Goal: Transaction & Acquisition: Book appointment/travel/reservation

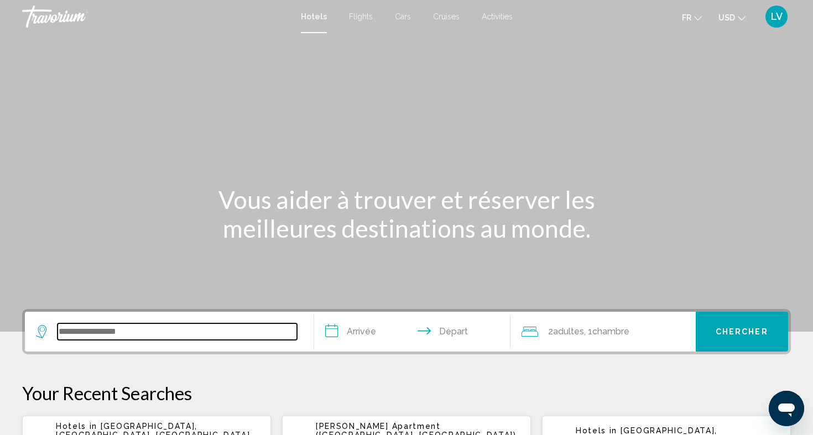
click at [145, 325] on input "Search widget" at bounding box center [177, 331] width 239 height 17
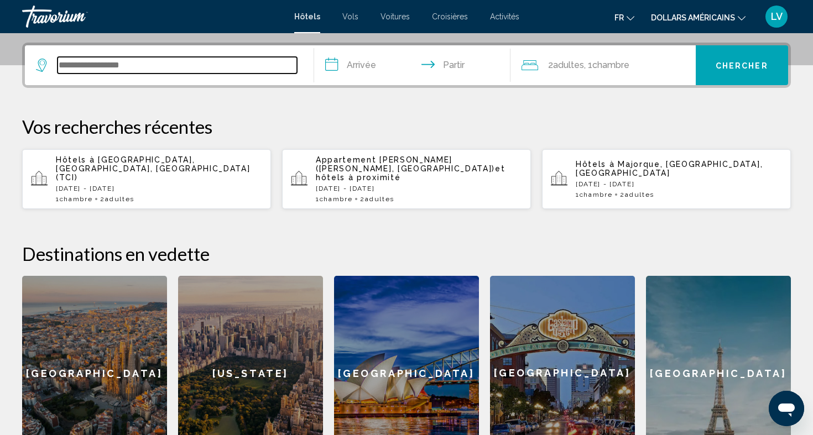
scroll to position [273, 0]
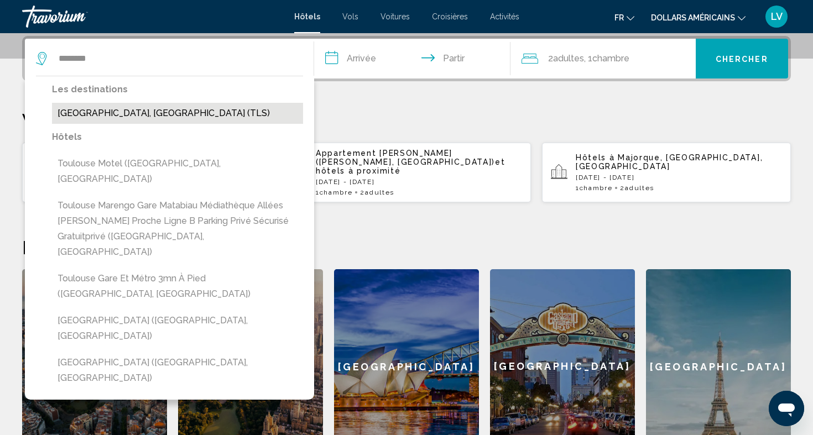
click at [169, 111] on button "[GEOGRAPHIC_DATA], [GEOGRAPHIC_DATA] (TLS)" at bounding box center [177, 113] width 251 height 21
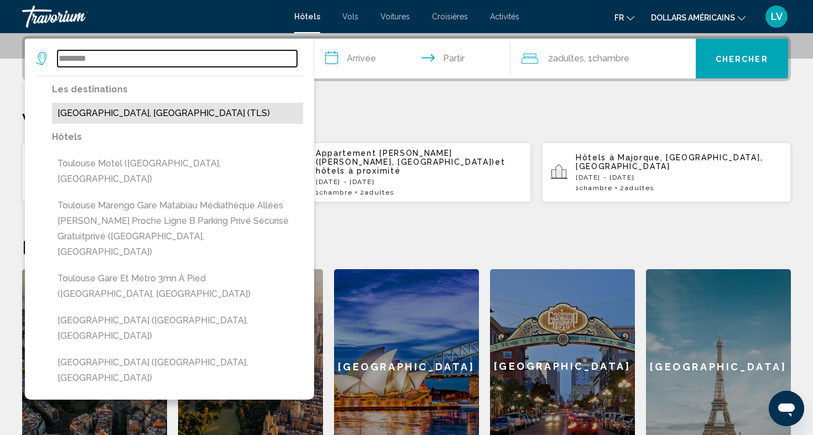
type input "**********"
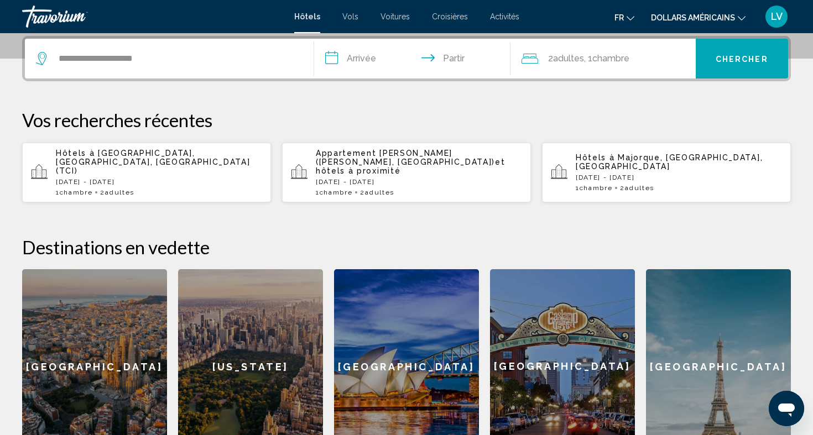
click at [362, 66] on input "**********" at bounding box center [414, 60] width 201 height 43
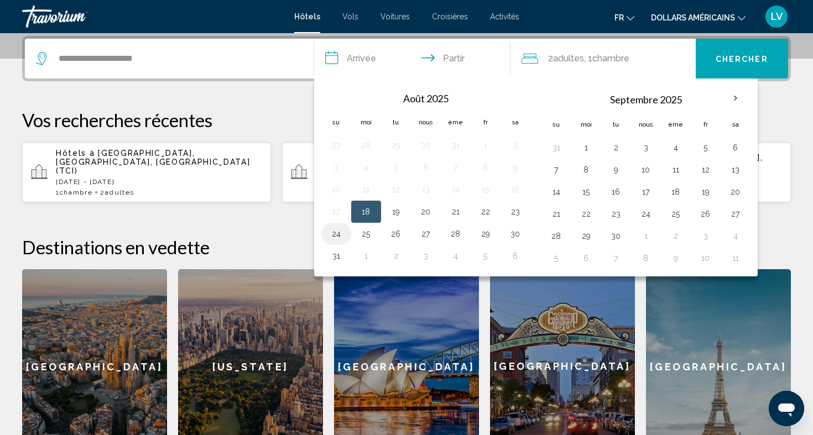
click at [343, 230] on button "24" at bounding box center [336, 233] width 18 height 15
click at [396, 233] on button "26" at bounding box center [396, 233] width 18 height 15
type input "**********"
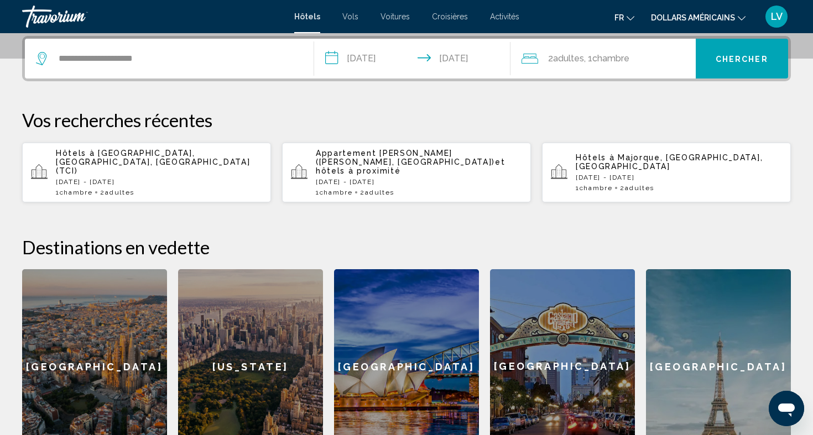
click at [702, 12] on button "dollars américains USD ($) MXN ([GEOGRAPHIC_DATA]$) CAD ($ CA) GBP (£) EUR (€) …" at bounding box center [698, 17] width 95 height 16
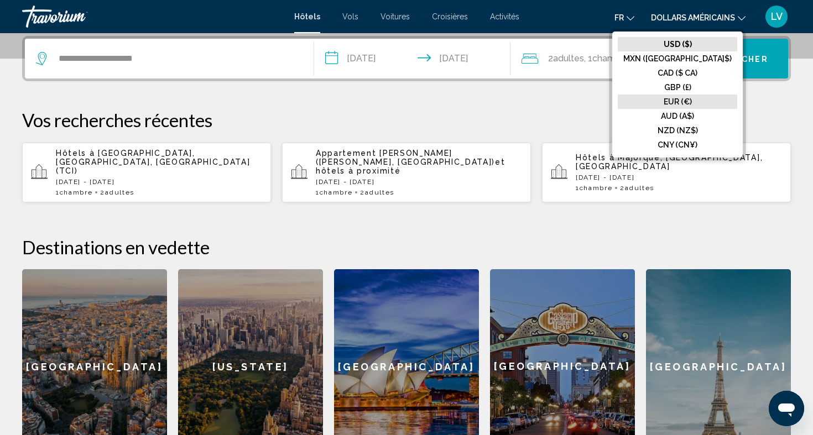
click at [692, 101] on font "EUR (€)" at bounding box center [678, 101] width 28 height 9
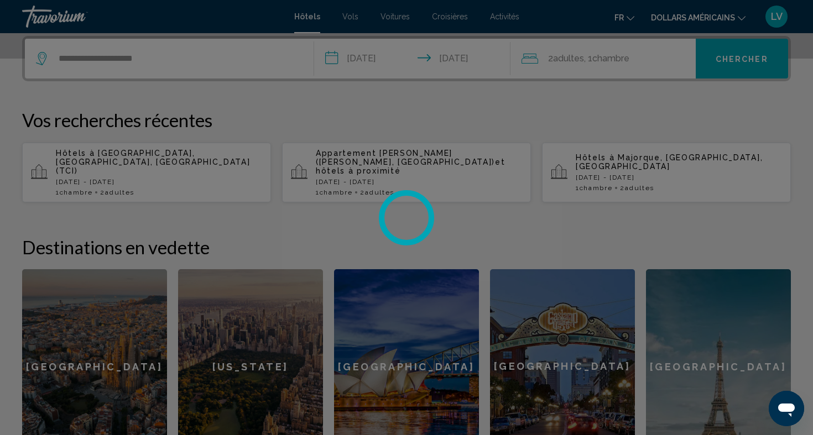
click at [628, 18] on div at bounding box center [406, 217] width 813 height 435
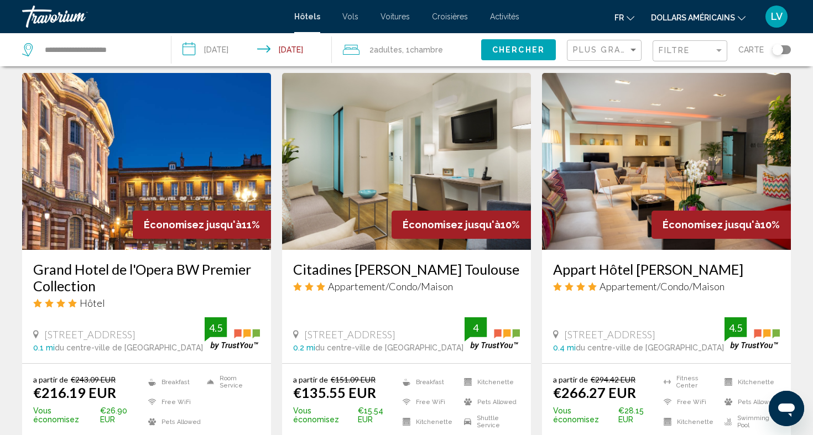
scroll to position [453, 0]
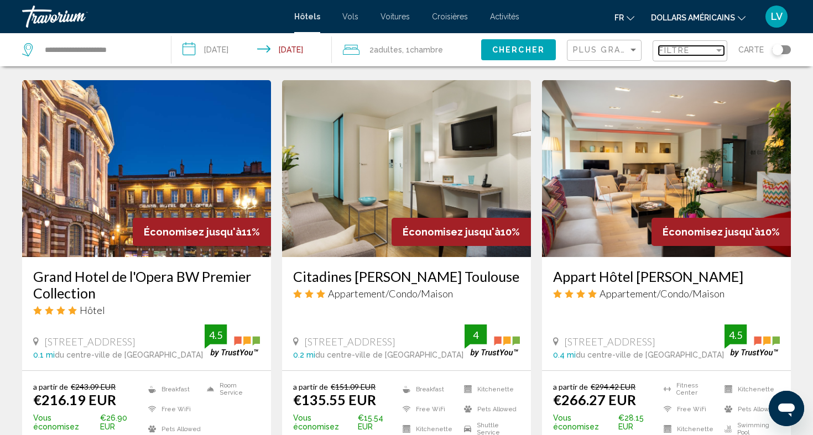
click at [680, 50] on span "Filtre" at bounding box center [675, 50] width 32 height 9
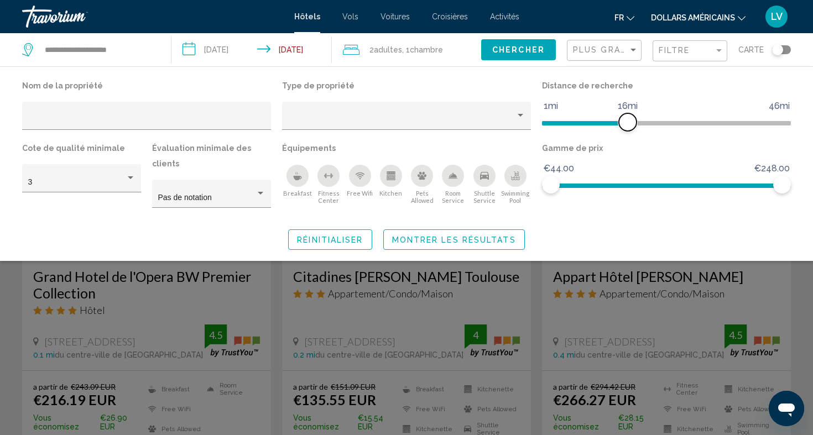
drag, startPoint x: 694, startPoint y: 121, endPoint x: 627, endPoint y: 126, distance: 67.1
click at [627, 126] on span "Hotel Filters" at bounding box center [628, 122] width 18 height 18
click at [267, 268] on div "Search widget" at bounding box center [406, 300] width 813 height 269
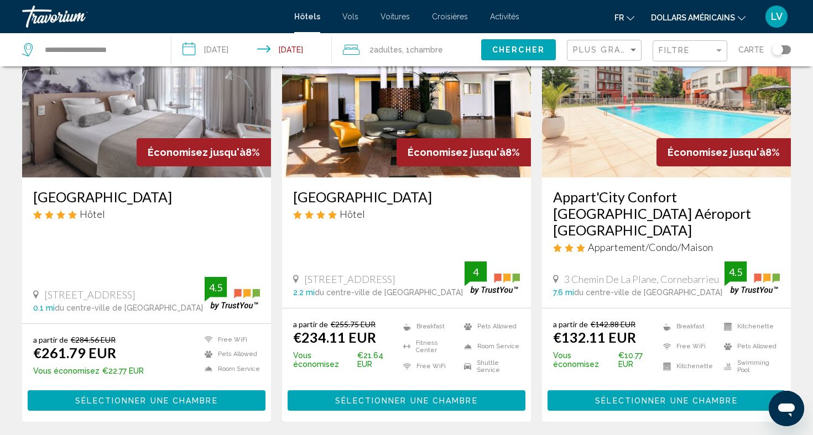
scroll to position [1525, 0]
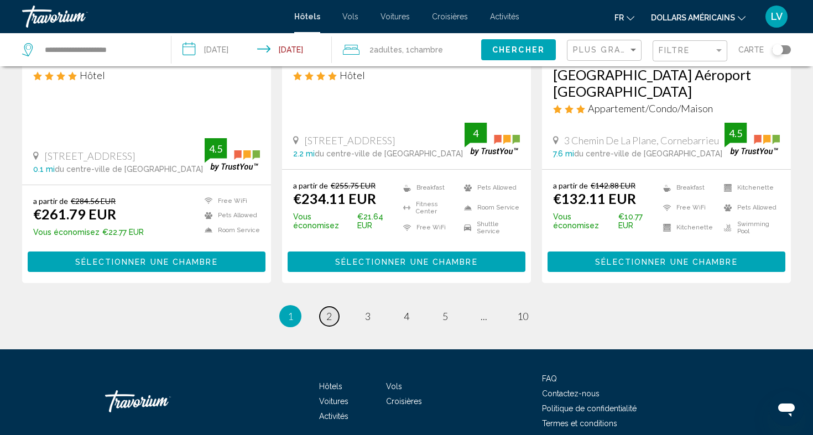
click at [328, 310] on span "2" at bounding box center [329, 316] width 6 height 12
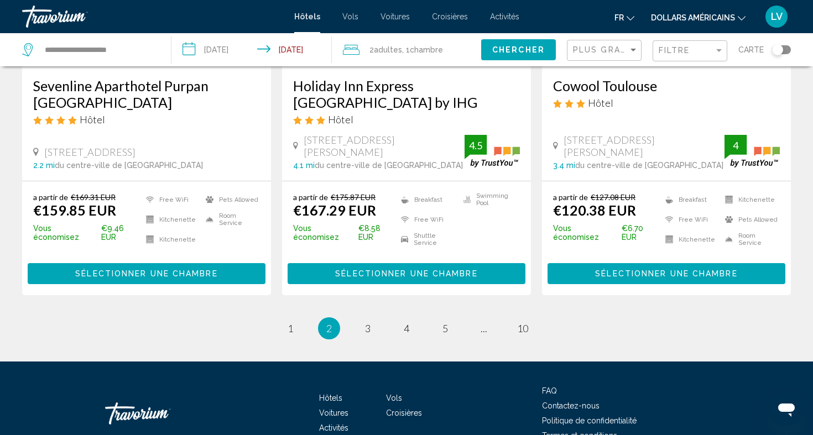
scroll to position [1524, 0]
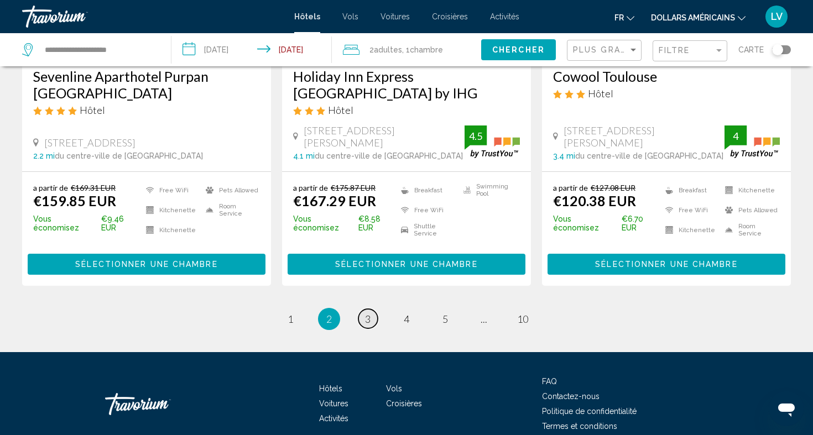
click at [370, 309] on link "page 3" at bounding box center [367, 318] width 19 height 19
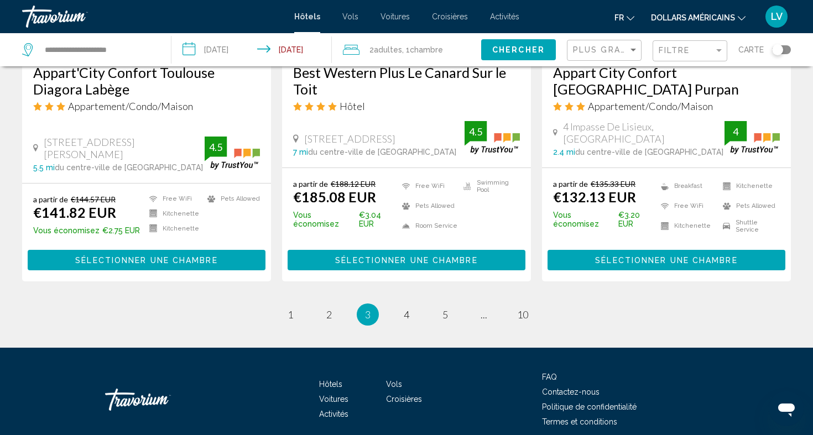
scroll to position [1471, 0]
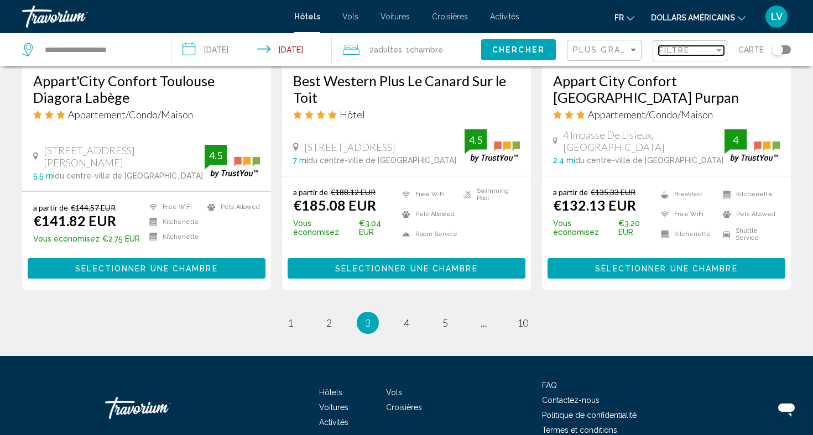
click at [691, 48] on div "Filtre" at bounding box center [686, 50] width 55 height 9
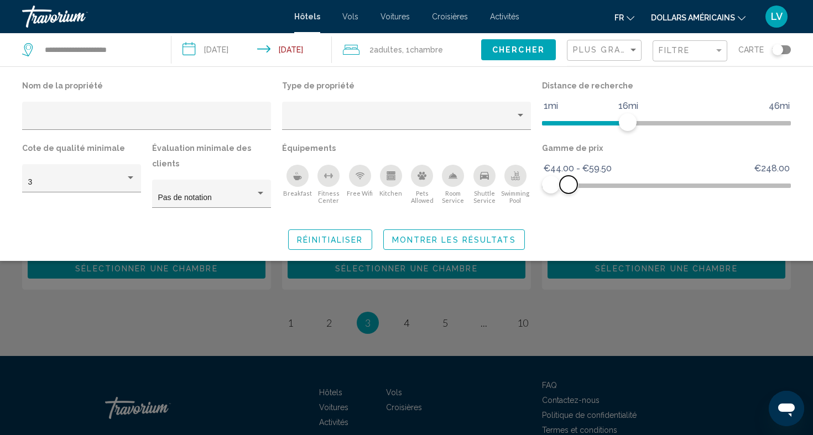
drag, startPoint x: 763, startPoint y: 179, endPoint x: 568, endPoint y: 180, distance: 194.1
click at [568, 184] on ngx-slider "€44.00 €248.00 €44.00 €59.50 €44.00 - €59.50" at bounding box center [666, 185] width 249 height 2
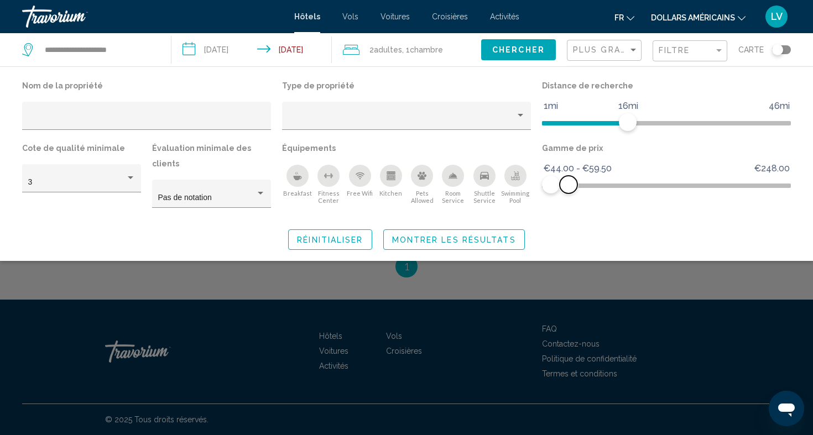
scroll to position [1100, 0]
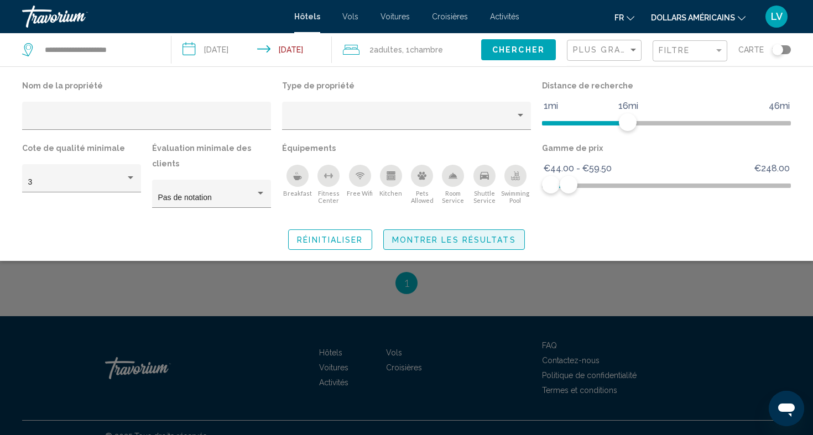
click at [497, 229] on button "Montrer les résultats" at bounding box center [454, 239] width 142 height 20
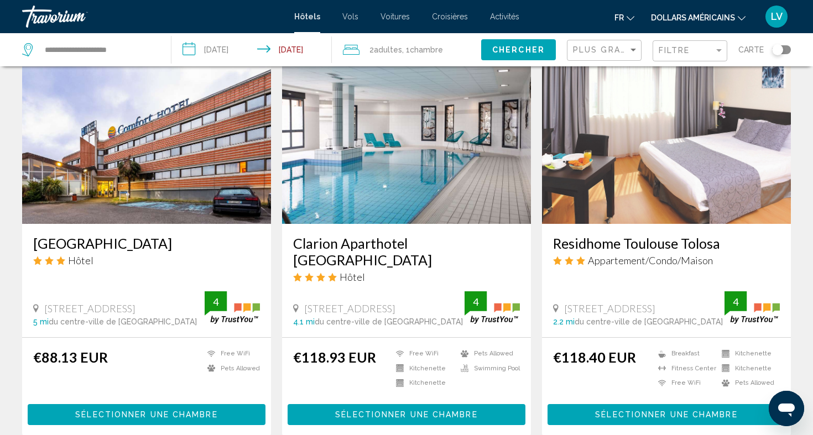
scroll to position [486, 0]
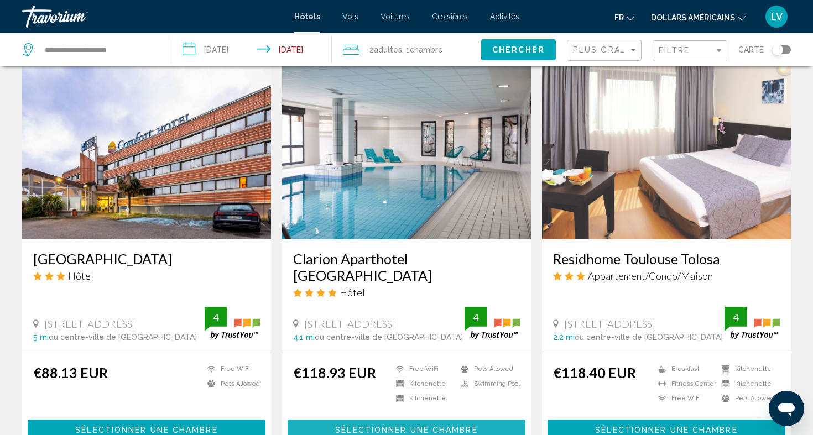
click at [504, 420] on button "Sélectionner une chambre" at bounding box center [407, 430] width 238 height 20
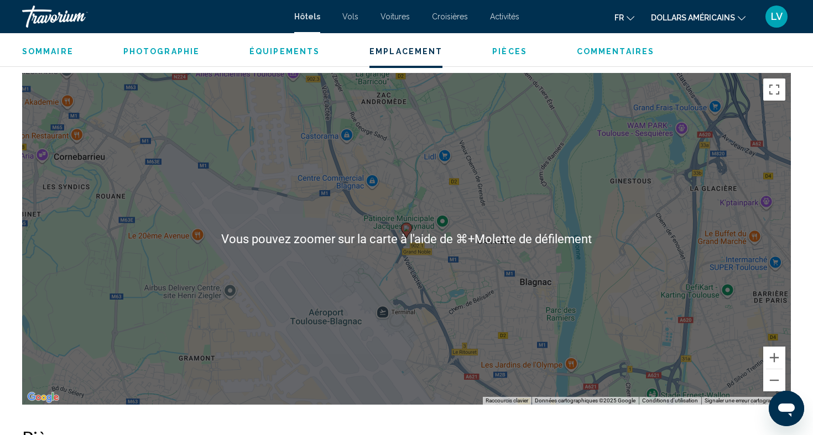
scroll to position [994, 0]
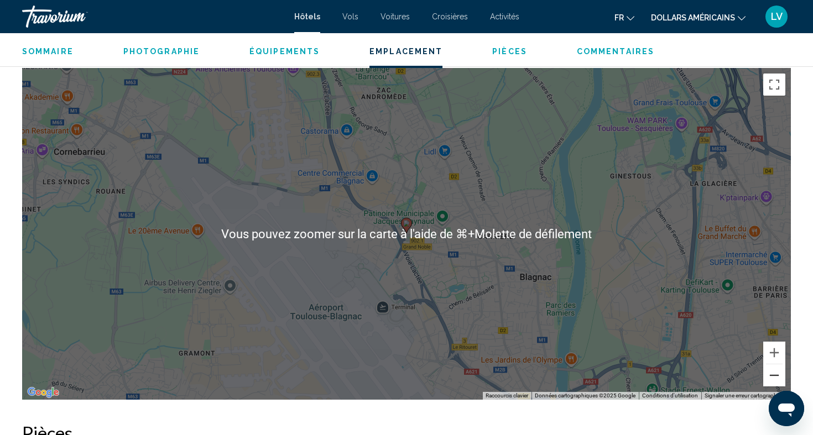
click at [767, 368] on button "Zoom arrière" at bounding box center [774, 375] width 22 height 22
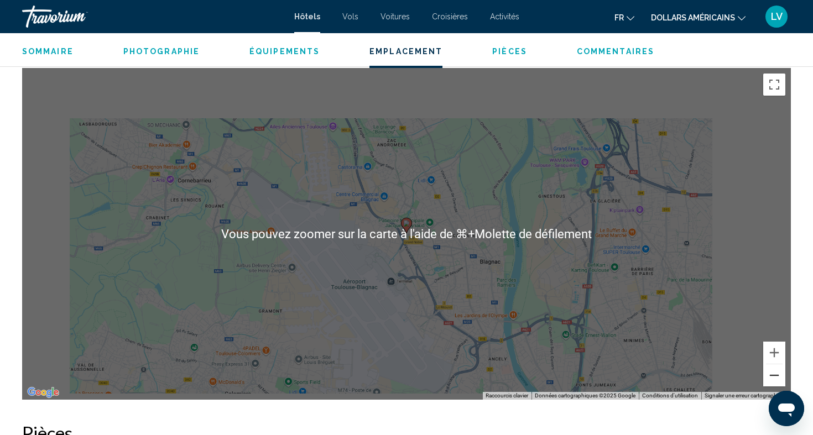
click at [767, 368] on button "Zoom arrière" at bounding box center [774, 375] width 22 height 22
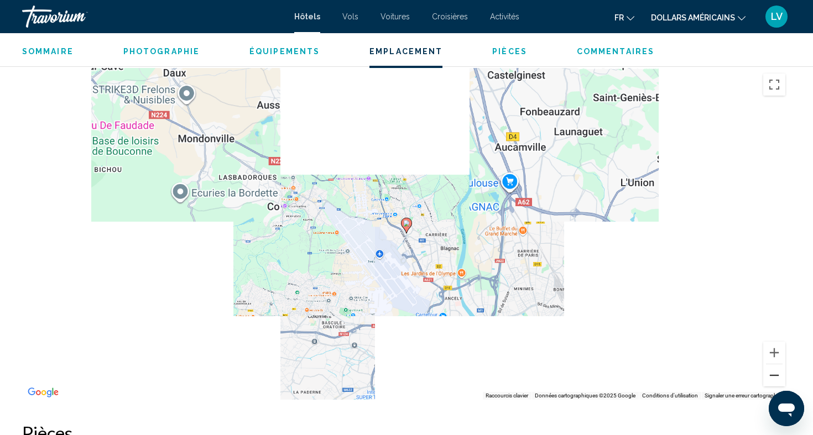
click at [767, 368] on button "Zoom arrière" at bounding box center [774, 375] width 22 height 22
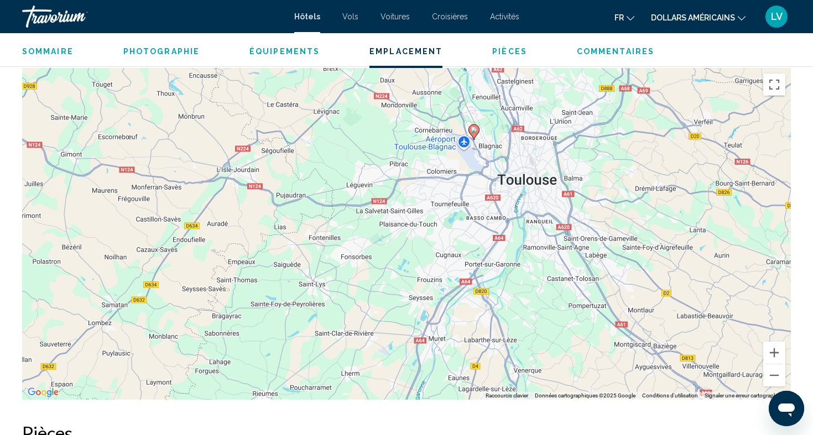
drag, startPoint x: 660, startPoint y: 289, endPoint x: 729, endPoint y: 197, distance: 114.9
click at [729, 197] on div "Pour activer le glissement avec le clavier, appuyez sur Alt+Entrée. Une fois ce…" at bounding box center [406, 234] width 769 height 332
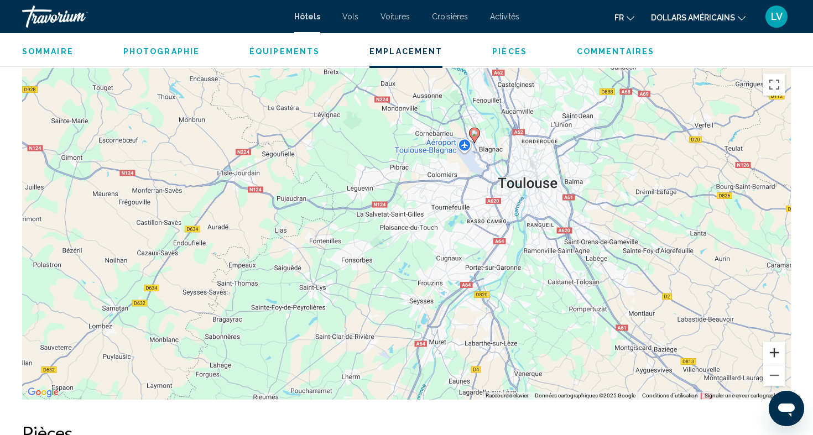
click at [767, 342] on button "Zoom avant" at bounding box center [774, 353] width 22 height 22
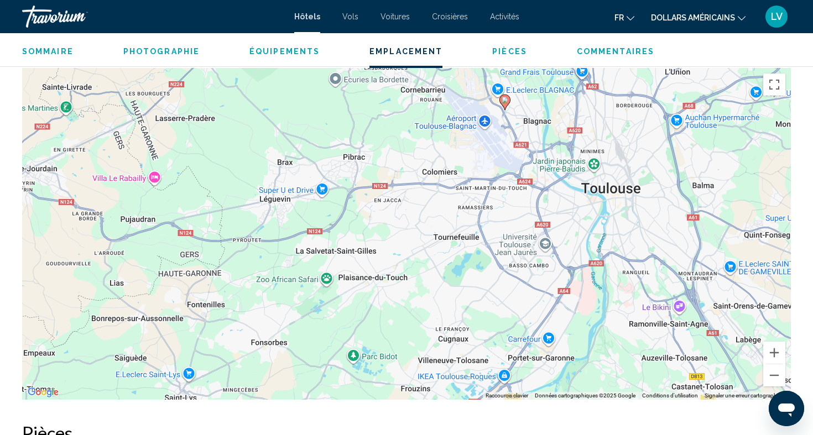
drag, startPoint x: 672, startPoint y: 245, endPoint x: 529, endPoint y: 336, distance: 169.5
click at [529, 336] on div "Pour activer le glissement avec le clavier, appuyez sur Alt+Entrée. Une fois ce…" at bounding box center [406, 234] width 769 height 332
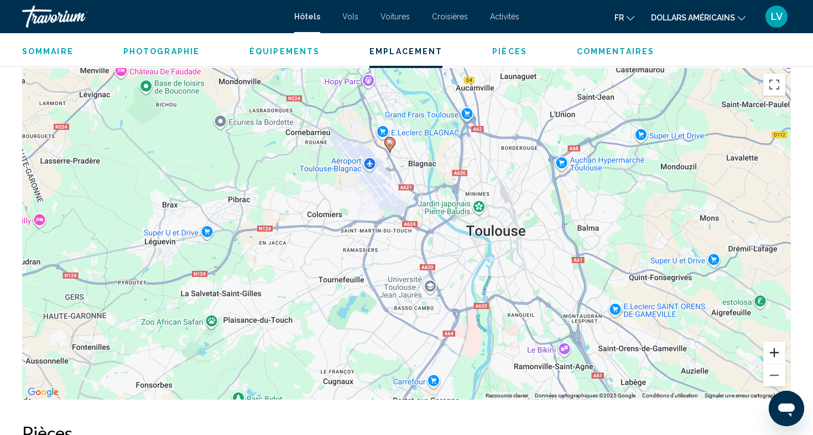
click at [780, 343] on button "Zoom avant" at bounding box center [774, 353] width 22 height 22
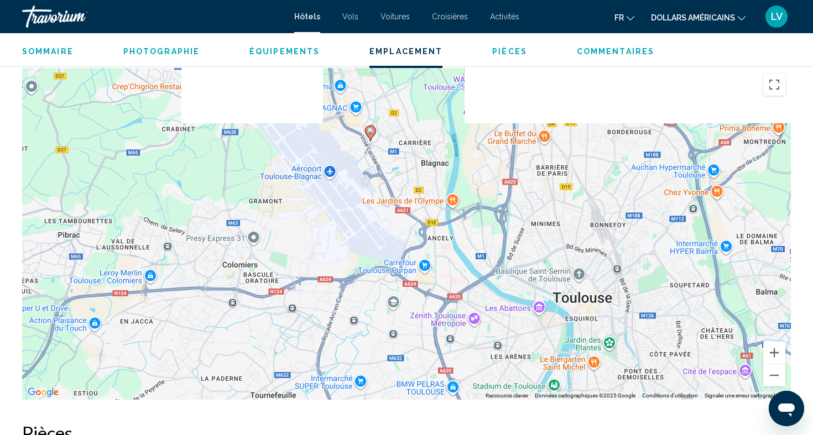
drag, startPoint x: 692, startPoint y: 241, endPoint x: 685, endPoint y: 337, distance: 96.5
click at [685, 338] on div "Pour activer le glissement avec le clavier, appuyez sur Alt+Entrée. Une fois ce…" at bounding box center [406, 234] width 769 height 332
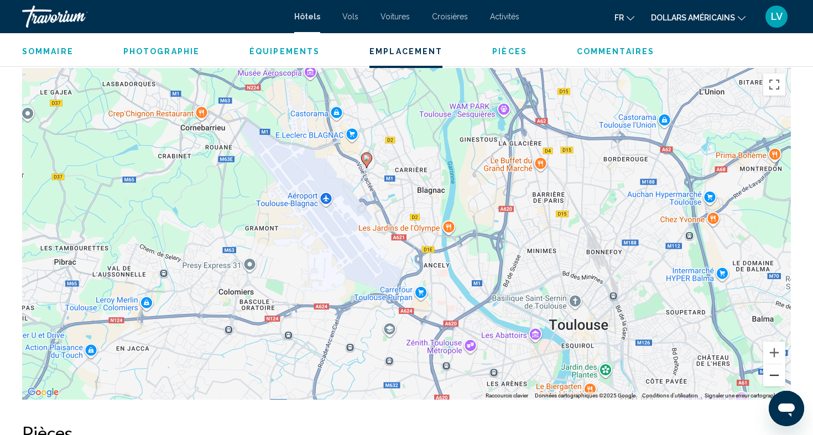
click at [773, 366] on button "Zoom arrière" at bounding box center [774, 375] width 22 height 22
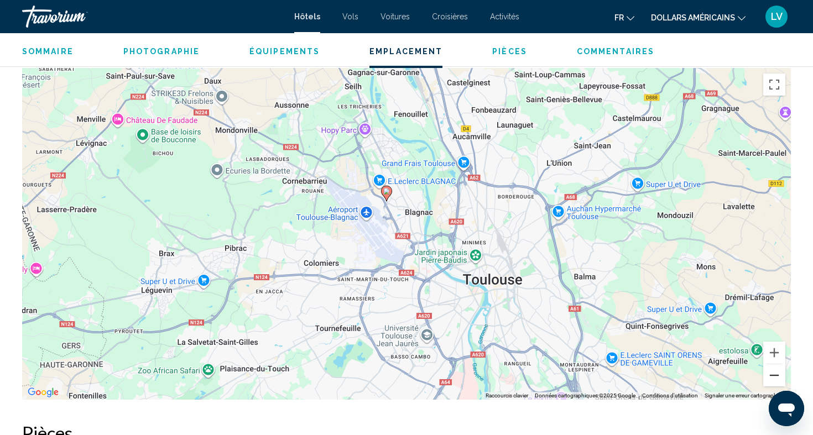
click at [773, 366] on button "Zoom arrière" at bounding box center [774, 375] width 22 height 22
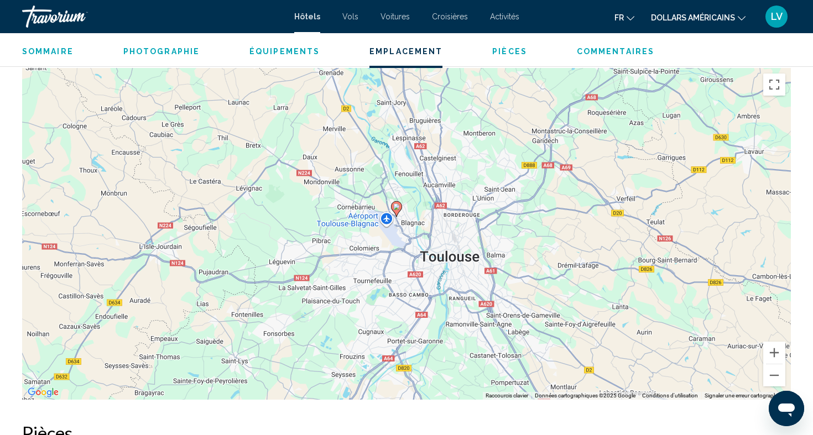
click at [294, 19] on div "Hôtels Vols Voitures Croisières Activités Hôtels Vols Voitures Croisières Activ…" at bounding box center [406, 16] width 813 height 23
click at [64, 48] on span "Sommaire" at bounding box center [47, 51] width 51 height 9
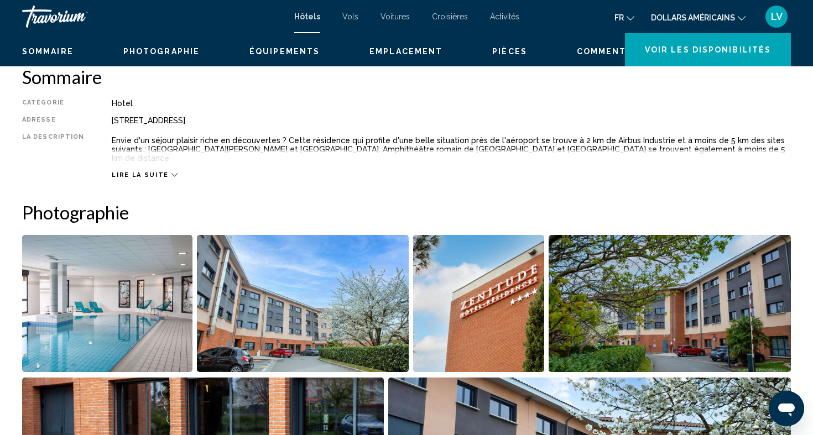
scroll to position [0, 0]
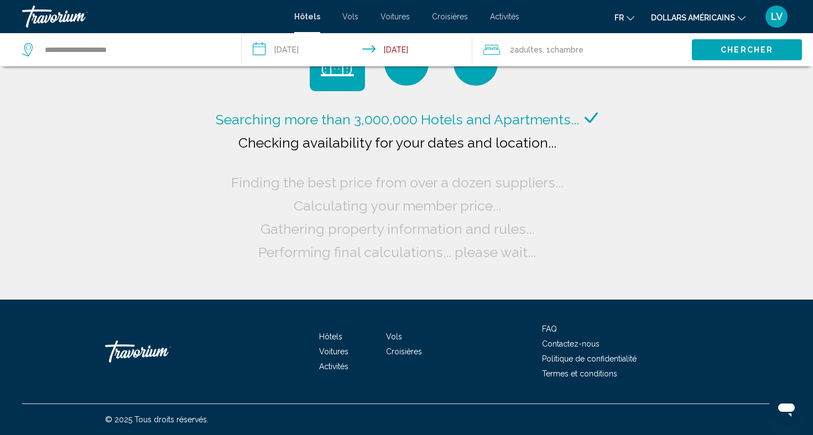
click at [676, 23] on button "dollars américains USD ($) MXN ([GEOGRAPHIC_DATA]$) CAD ($ CA) GBP (£) EUR (€) …" at bounding box center [698, 17] width 95 height 16
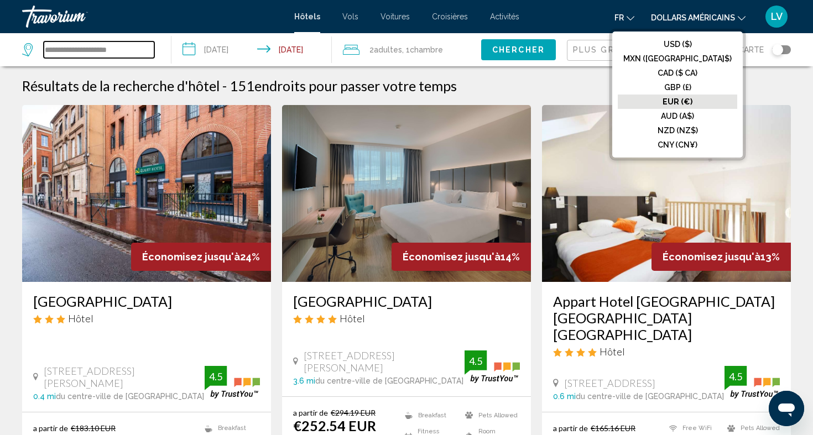
click at [85, 51] on input "**********" at bounding box center [99, 49] width 111 height 17
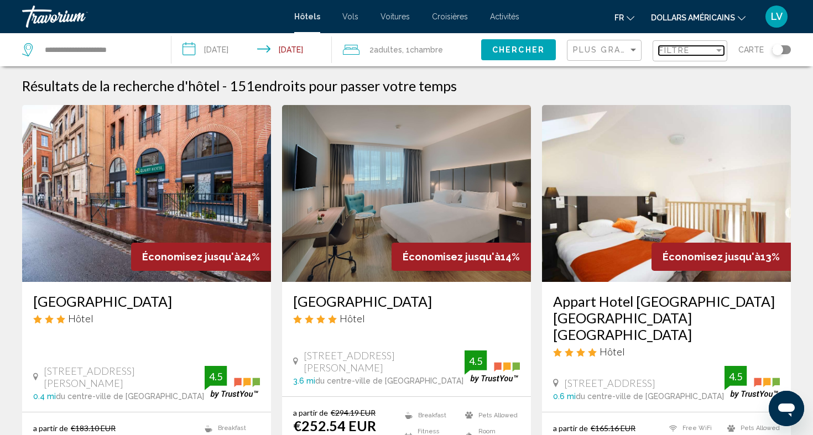
click at [675, 46] on span "Filtre" at bounding box center [675, 50] width 32 height 9
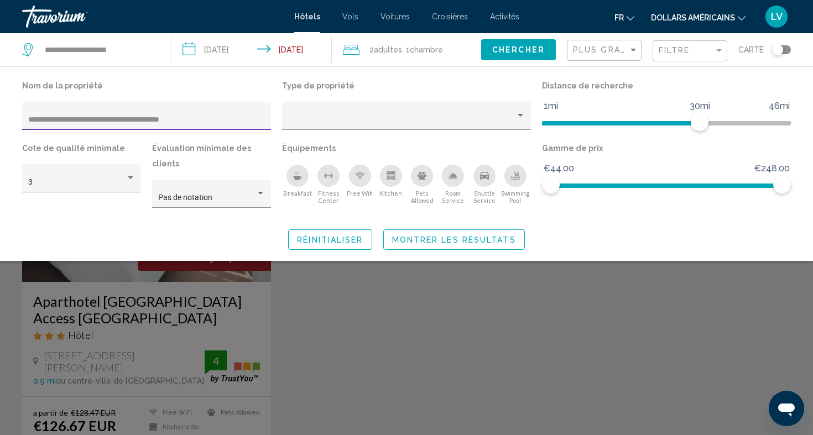
type input "**********"
click at [499, 236] on span "Montrer les résultats" at bounding box center [454, 240] width 124 height 9
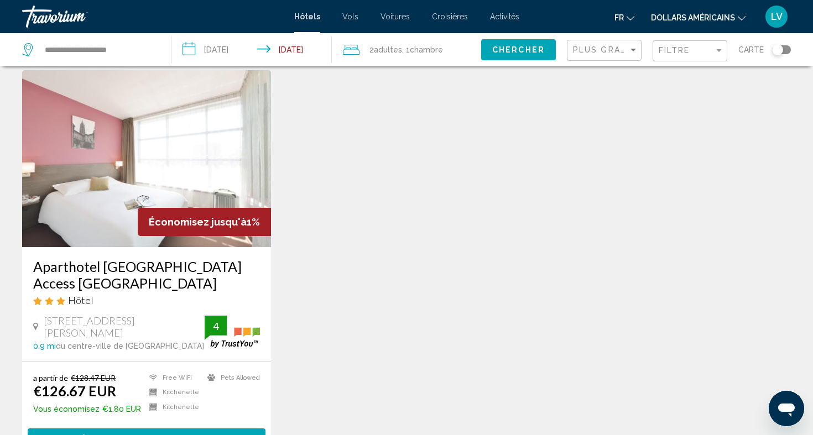
scroll to position [46, 0]
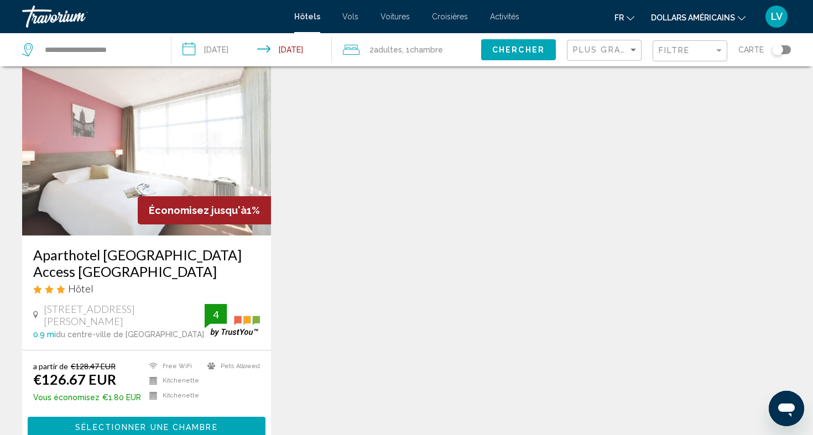
click at [212, 251] on h3 "Aparthotel Adagio Access Toulouse Saint Cyprien" at bounding box center [146, 263] width 227 height 33
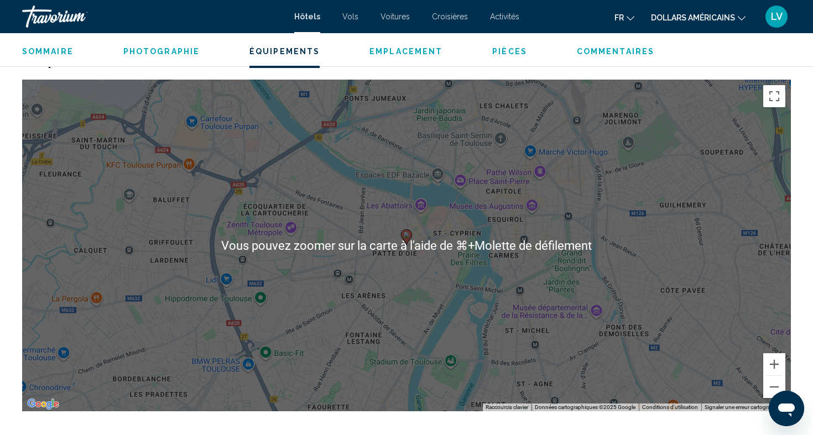
scroll to position [974, 0]
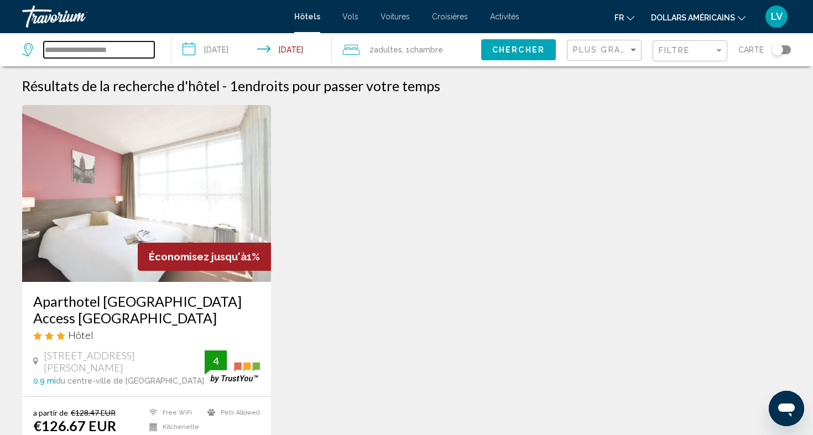
click at [132, 50] on input "**********" at bounding box center [99, 49] width 111 height 17
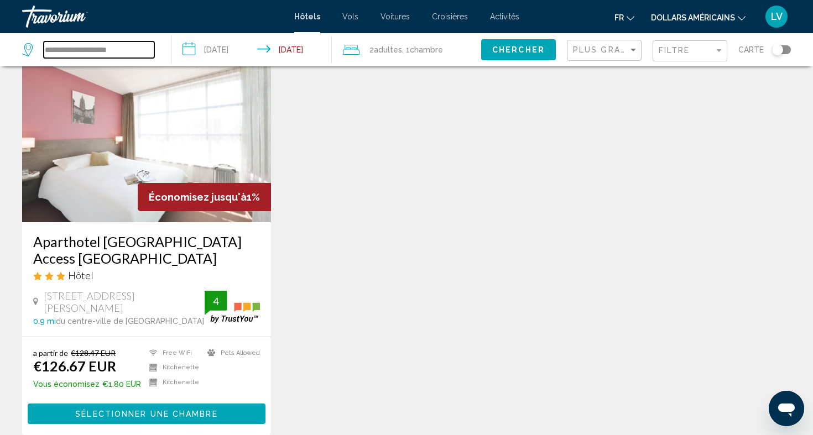
scroll to position [121, 0]
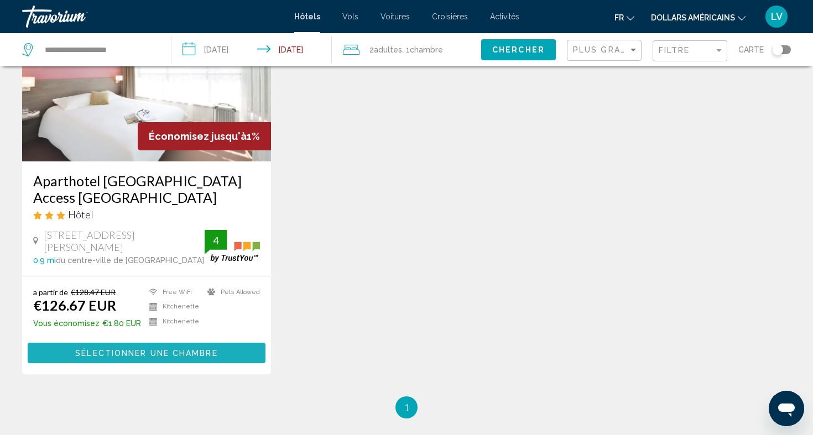
click at [190, 351] on span "Sélectionner une chambre" at bounding box center [146, 353] width 142 height 9
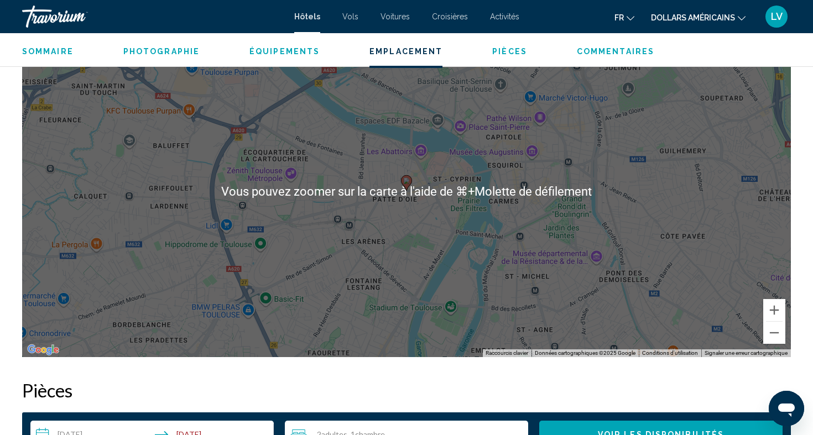
scroll to position [1083, 0]
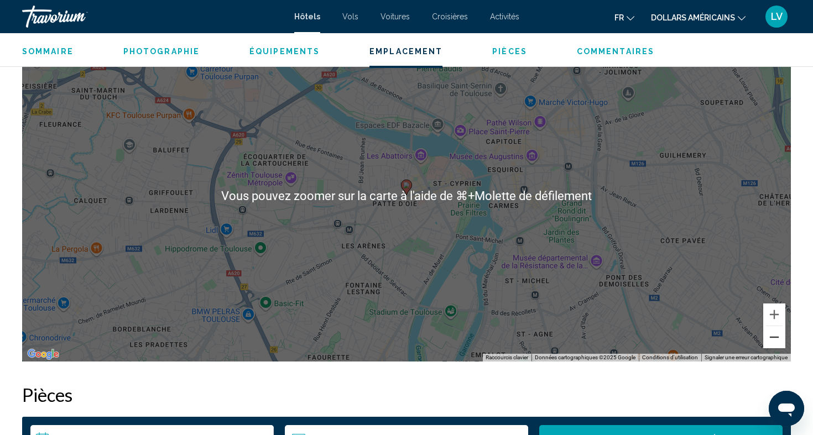
click at [782, 343] on button "Zoom arrière" at bounding box center [774, 337] width 22 height 22
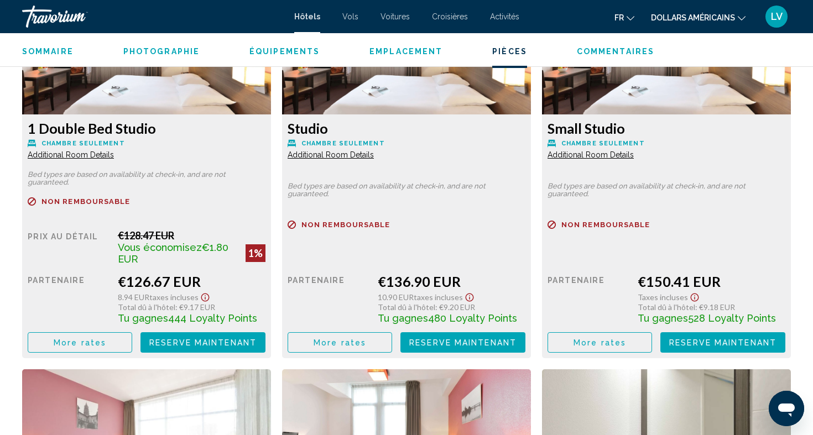
scroll to position [1580, 0]
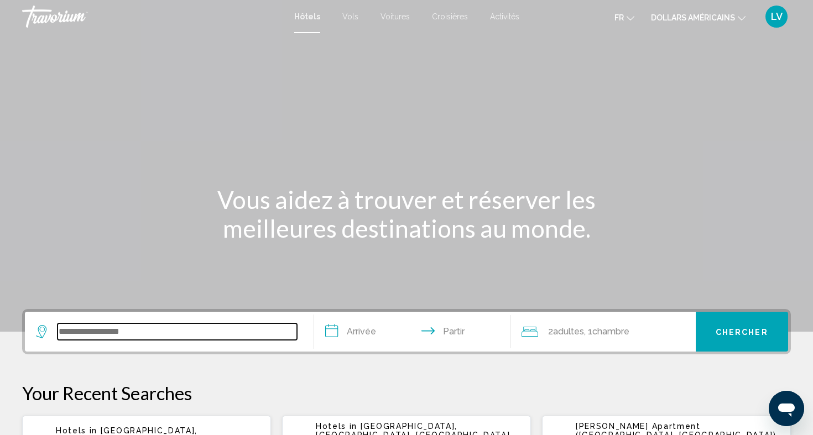
click at [174, 336] on input "Widget de recherche" at bounding box center [177, 331] width 239 height 17
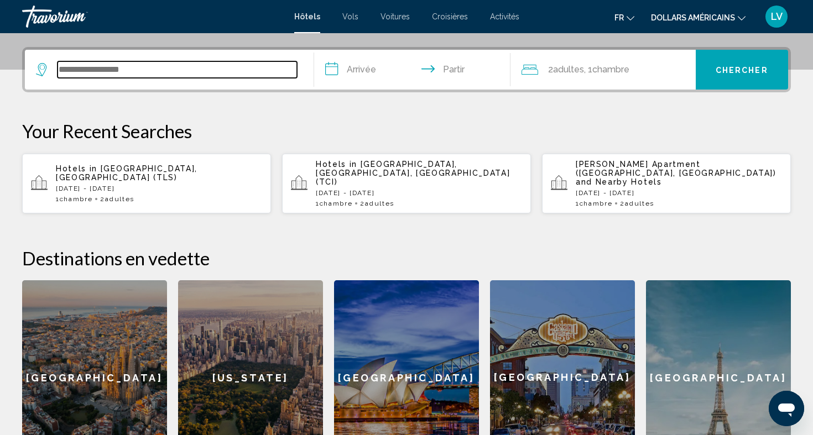
scroll to position [273, 0]
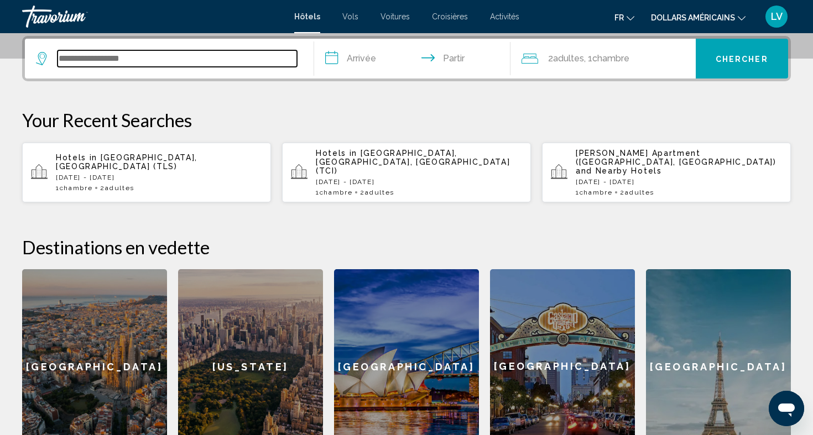
paste input "**********"
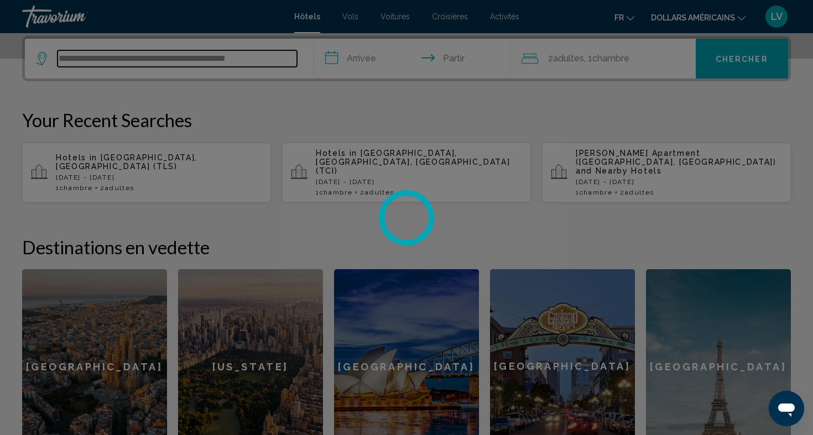
type input "**********"
click at [377, 65] on div at bounding box center [406, 217] width 813 height 435
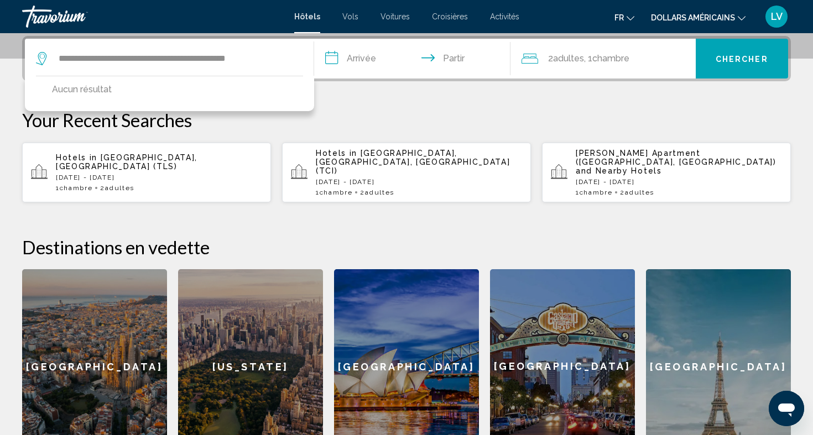
click at [343, 49] on input "**********" at bounding box center [414, 60] width 201 height 43
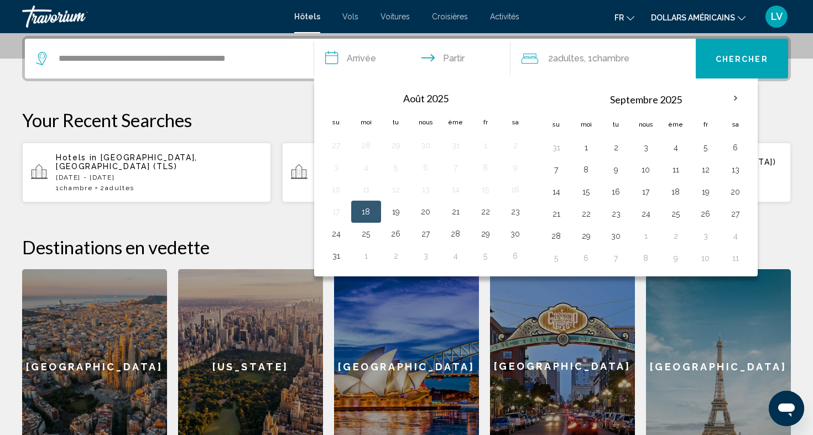
click at [261, 49] on div "**********" at bounding box center [169, 59] width 267 height 40
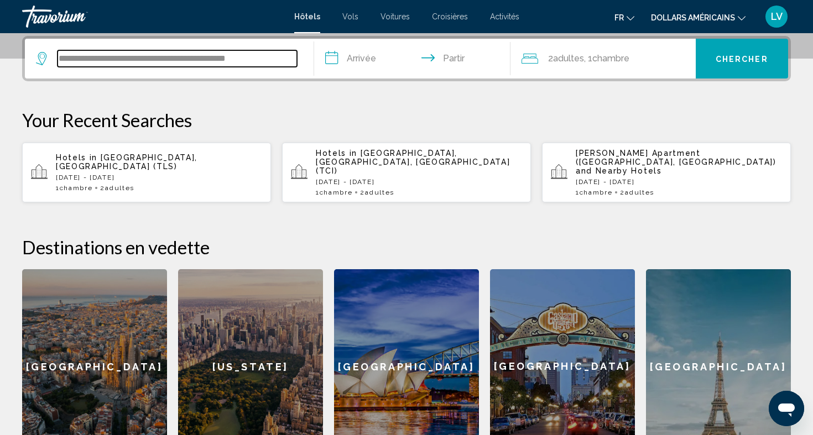
click at [264, 55] on input "**********" at bounding box center [177, 58] width 239 height 17
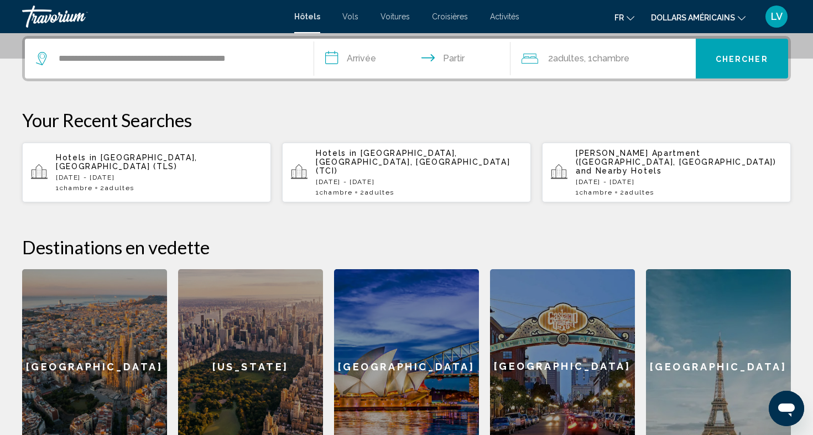
click at [349, 67] on input "**********" at bounding box center [414, 60] width 201 height 43
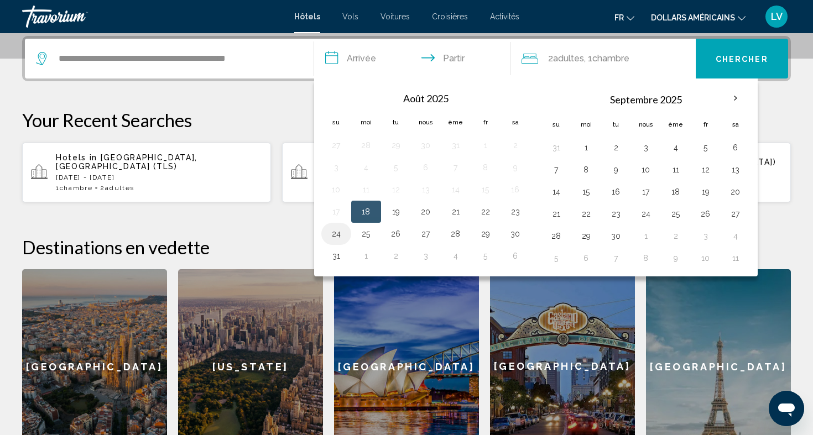
click at [333, 233] on button "24" at bounding box center [336, 233] width 18 height 15
click at [400, 233] on button "26" at bounding box center [396, 233] width 18 height 15
type input "**********"
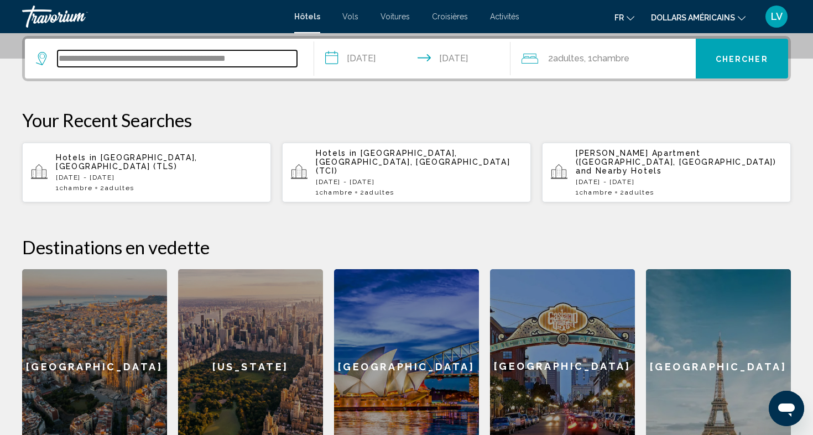
click at [196, 56] on input "**********" at bounding box center [177, 58] width 239 height 17
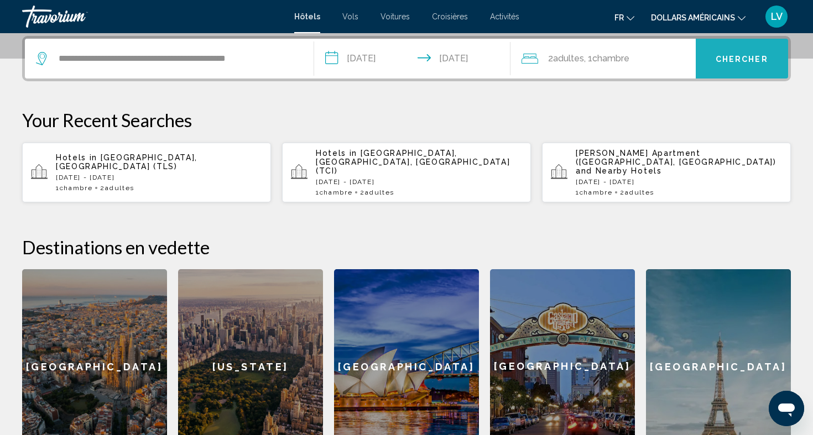
click at [753, 69] on button "Chercher" at bounding box center [742, 59] width 93 height 40
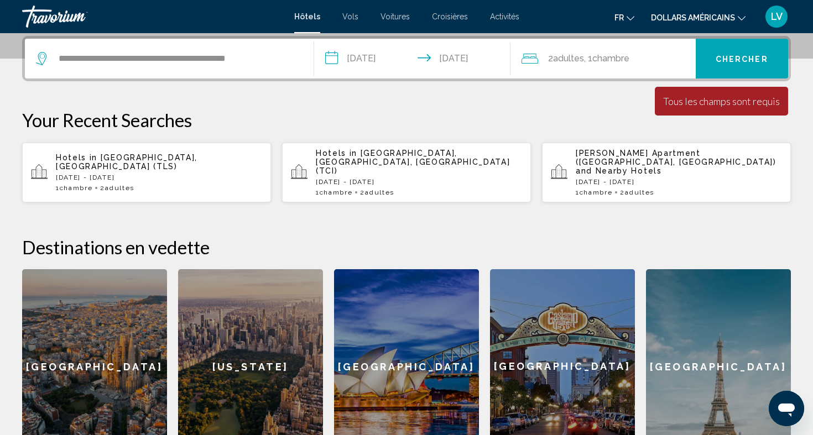
click at [271, 46] on div "**********" at bounding box center [169, 59] width 267 height 40
click at [144, 50] on div "**********" at bounding box center [169, 59] width 267 height 40
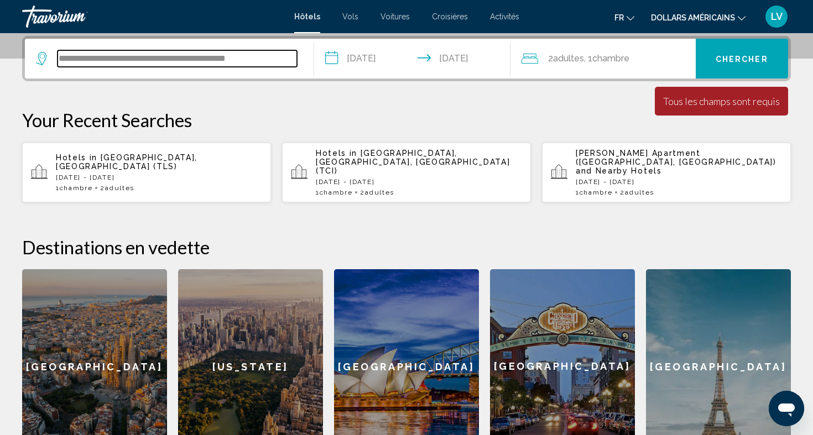
click at [155, 58] on input "**********" at bounding box center [177, 58] width 239 height 17
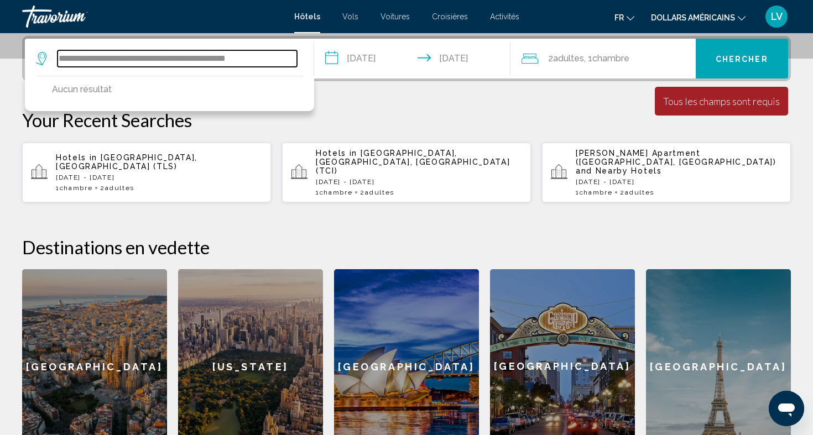
drag, startPoint x: 155, startPoint y: 58, endPoint x: 314, endPoint y: 67, distance: 158.4
click at [314, 67] on app-destination-search "**********" at bounding box center [169, 59] width 289 height 40
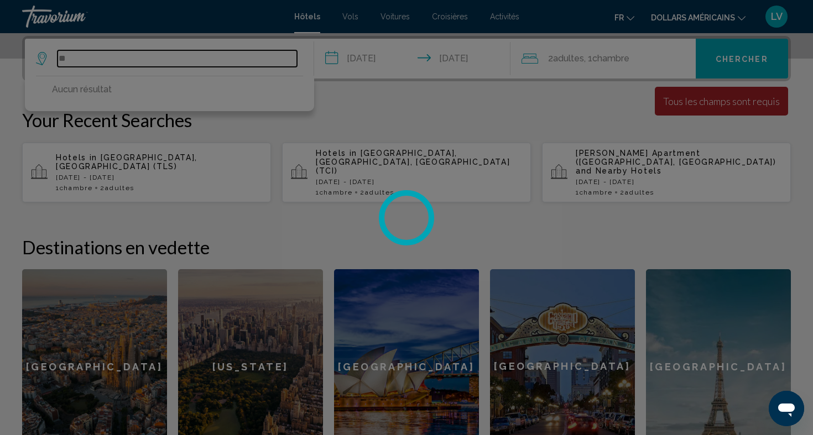
type input "*"
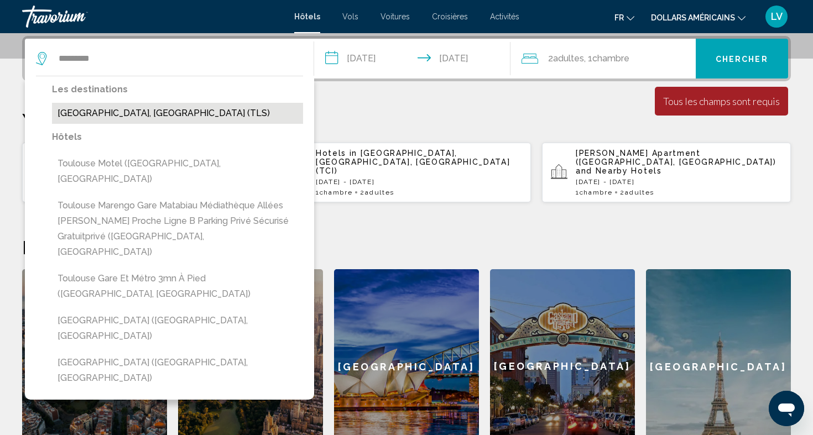
click at [158, 107] on button "[GEOGRAPHIC_DATA], [GEOGRAPHIC_DATA] (TLS)" at bounding box center [177, 113] width 251 height 21
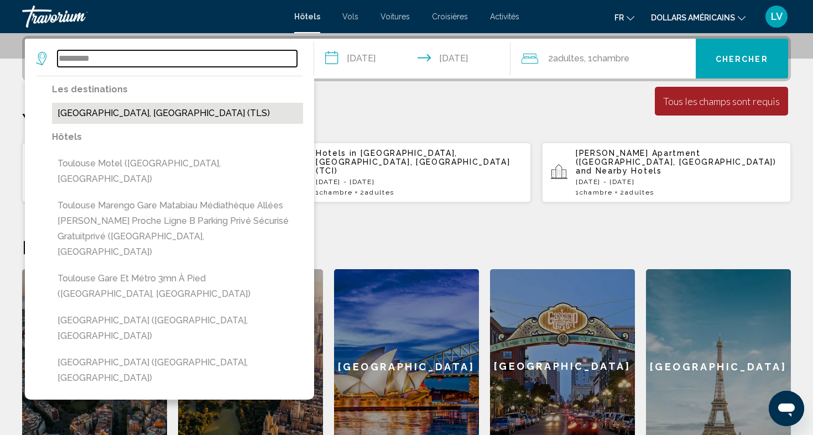
type input "**********"
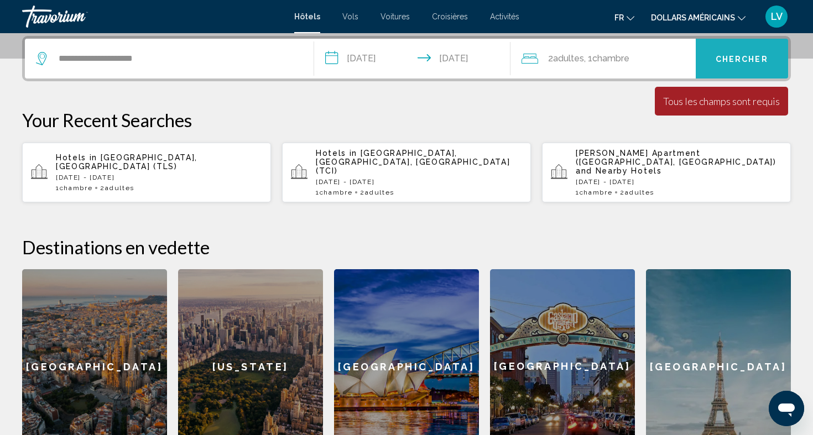
click at [747, 57] on font "Chercher" at bounding box center [742, 59] width 53 height 9
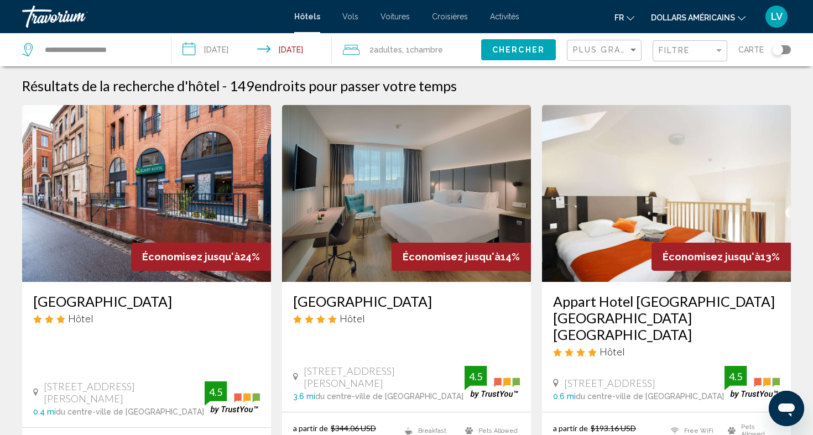
click at [722, 13] on font "dollars américains" at bounding box center [693, 17] width 84 height 9
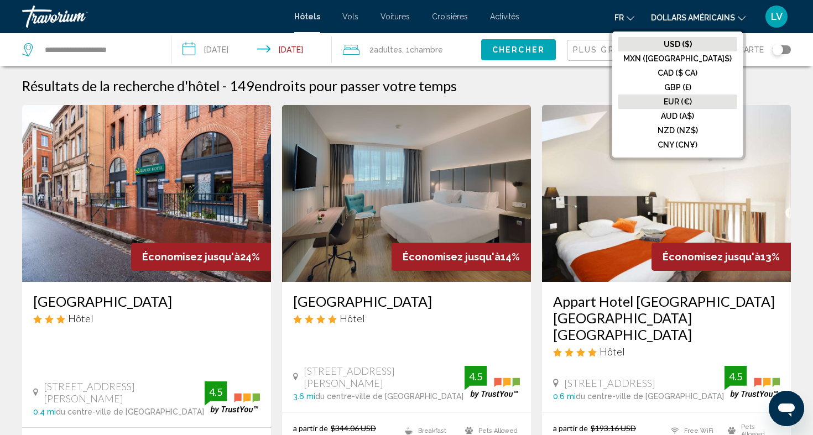
click at [690, 104] on font "EUR (€)" at bounding box center [678, 101] width 28 height 9
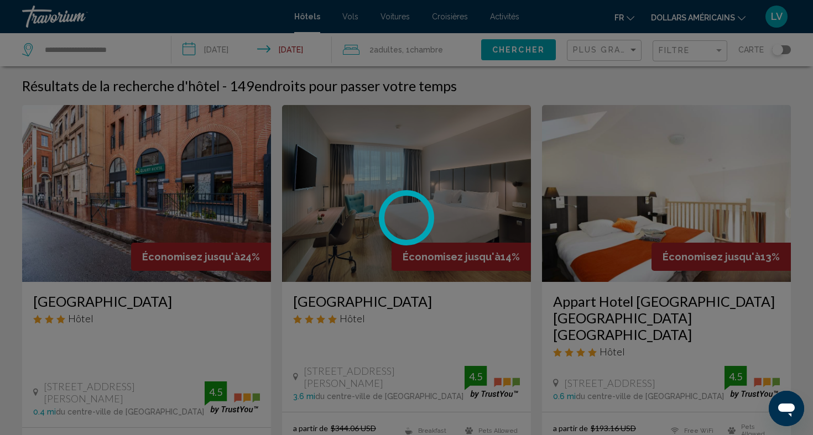
click at [627, 25] on div at bounding box center [406, 217] width 813 height 435
click at [625, 20] on div at bounding box center [406, 217] width 813 height 435
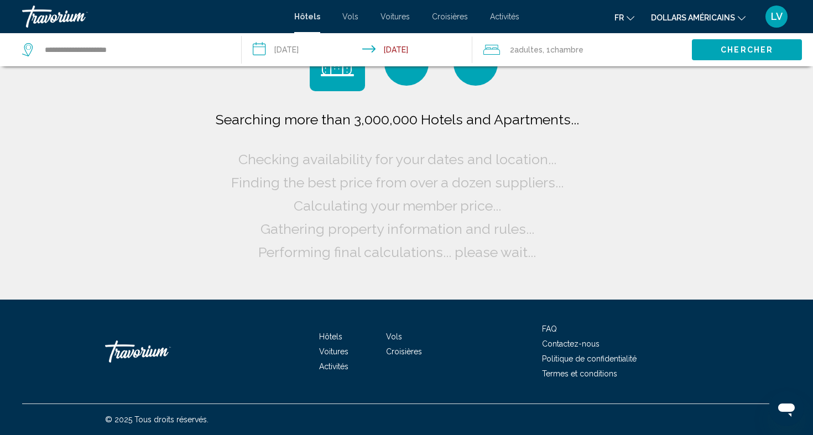
click at [624, 20] on button "fr Anglais Espagnol Français italien Portugais russe" at bounding box center [624, 17] width 20 height 16
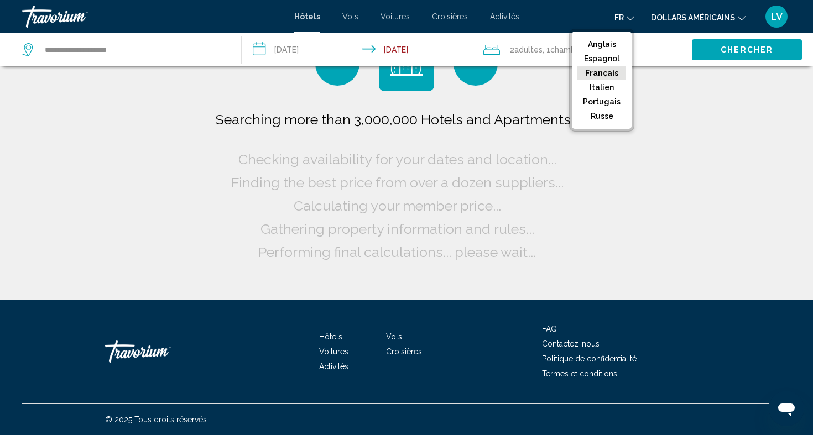
click at [612, 69] on font "Français" at bounding box center [601, 73] width 33 height 9
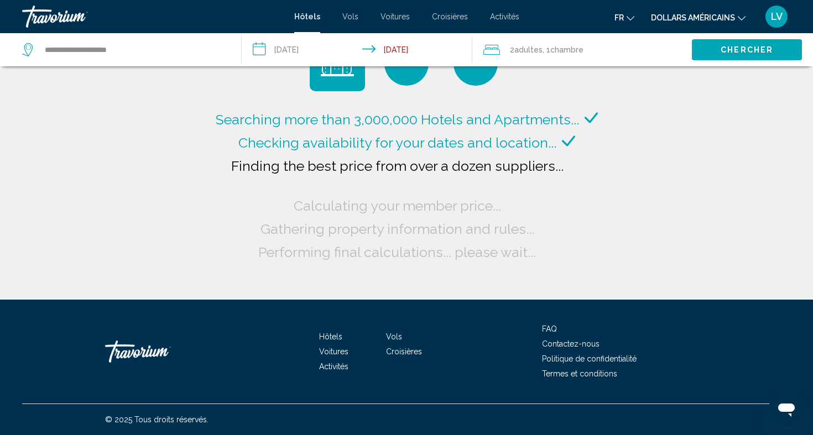
click at [559, 127] on span "Searching more than 3,000,000 Hotels and Apartments..." at bounding box center [397, 119] width 363 height 17
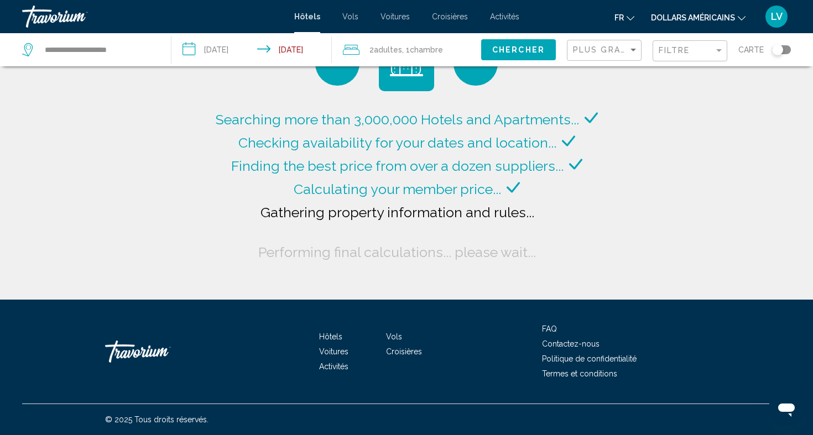
click at [677, 17] on font "dollars américains" at bounding box center [693, 17] width 84 height 9
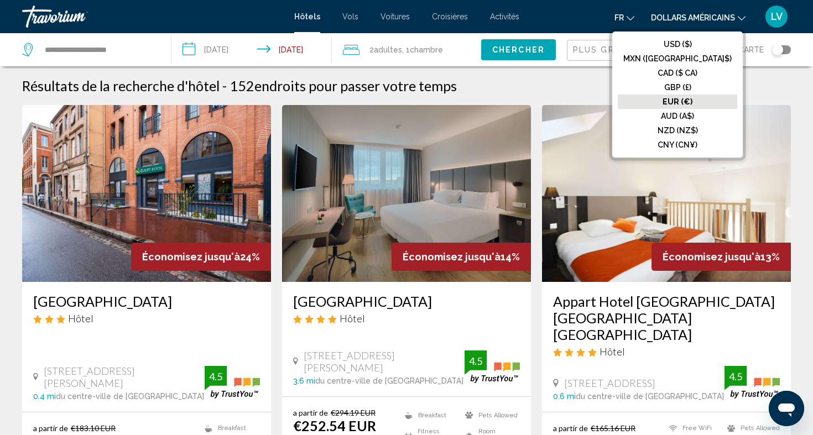
click at [760, 91] on div "Résultats de la recherche d'hôtel - 152 endroits pour passer votre temps" at bounding box center [406, 85] width 769 height 17
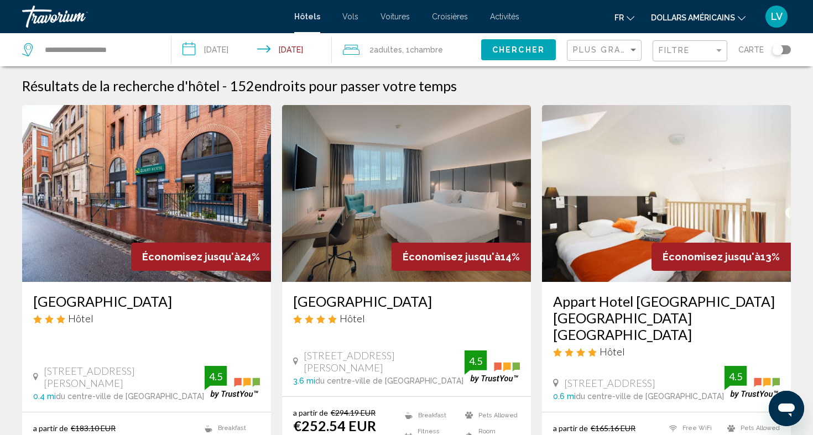
click at [699, 43] on div "Filtre" at bounding box center [691, 51] width 65 height 20
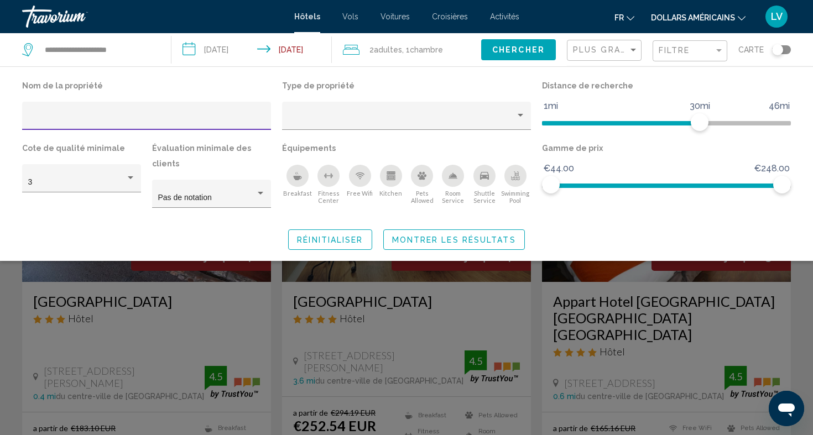
click at [114, 126] on div "Hotel Filters" at bounding box center [146, 119] width 237 height 23
paste input "**********"
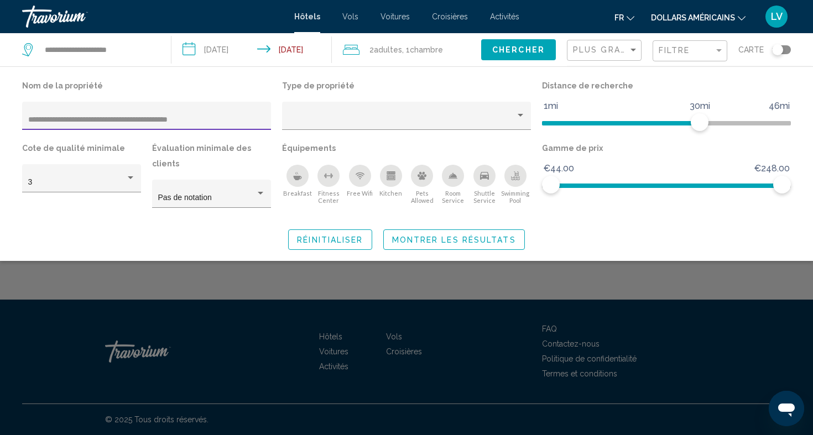
type input "**********"
click at [454, 236] on span "Montrer les résultats" at bounding box center [454, 240] width 124 height 9
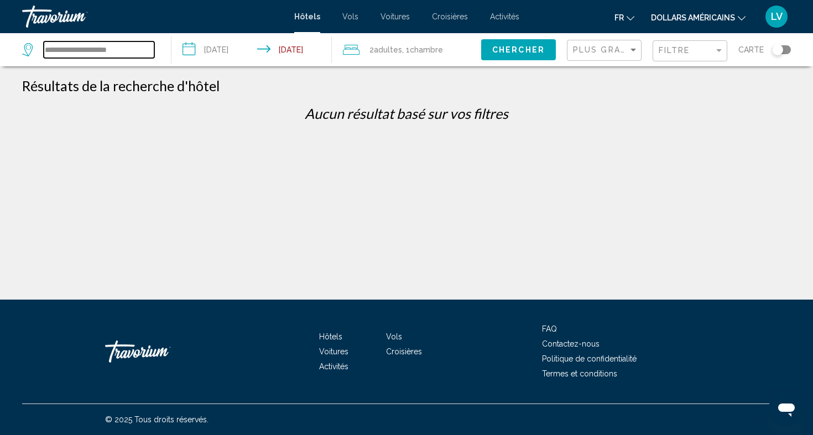
click at [99, 54] on input "**********" at bounding box center [99, 49] width 111 height 17
click at [536, 51] on span "Chercher" at bounding box center [518, 50] width 53 height 9
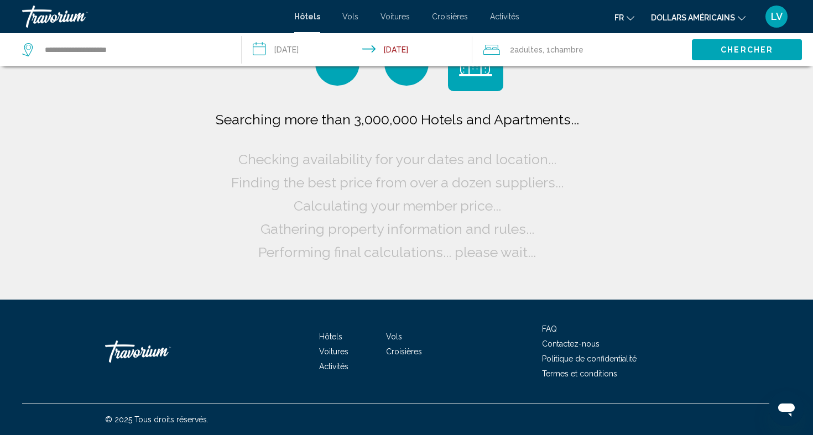
click at [759, 54] on span "Chercher" at bounding box center [747, 50] width 53 height 9
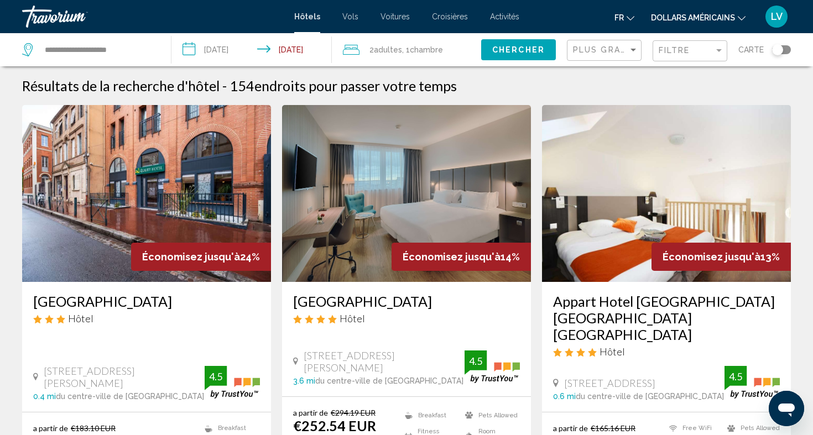
click at [144, 60] on div "**********" at bounding box center [91, 49] width 138 height 33
click at [697, 43] on div "Filtre" at bounding box center [691, 51] width 65 height 20
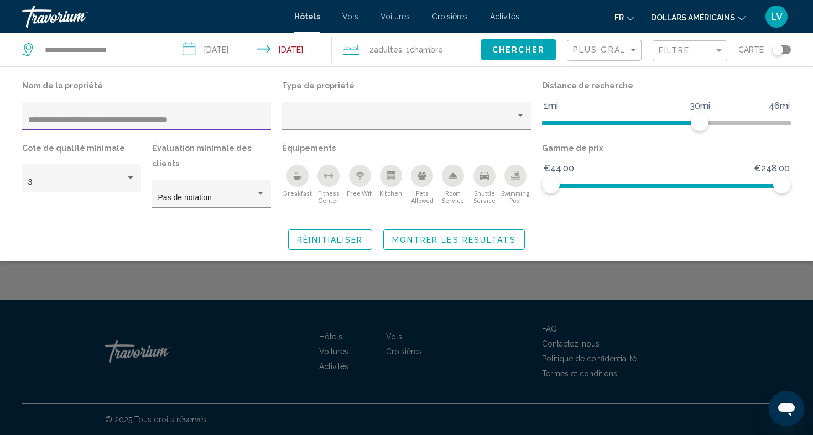
drag, startPoint x: 74, startPoint y: 120, endPoint x: 0, endPoint y: 118, distance: 74.1
click at [0, 118] on div "**********" at bounding box center [406, 164] width 813 height 172
drag, startPoint x: 32, startPoint y: 119, endPoint x: 229, endPoint y: 121, distance: 198.0
click at [229, 121] on input "**********" at bounding box center [146, 120] width 237 height 9
type input "*"
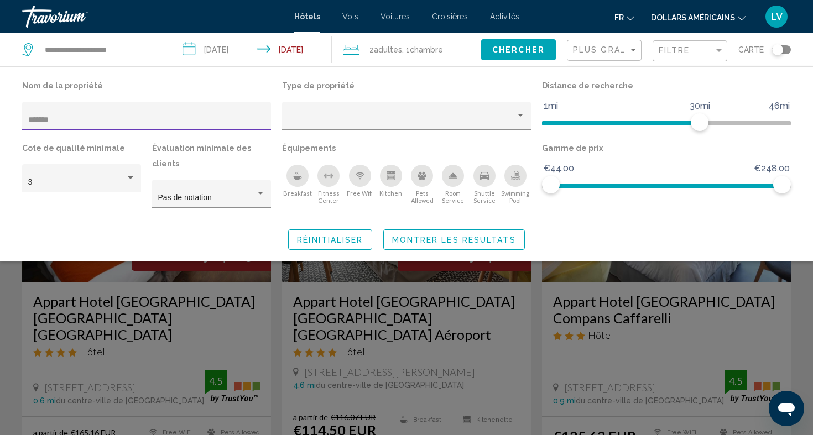
type input "******"
click at [426, 236] on span "Montrer les résultats" at bounding box center [454, 240] width 124 height 9
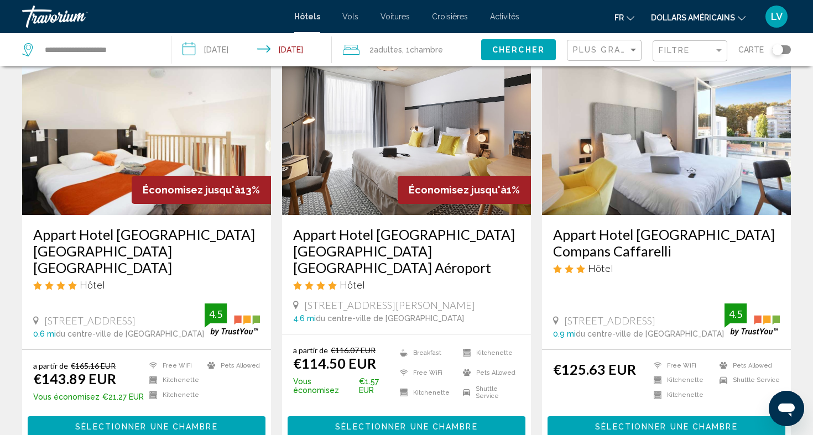
scroll to position [71, 0]
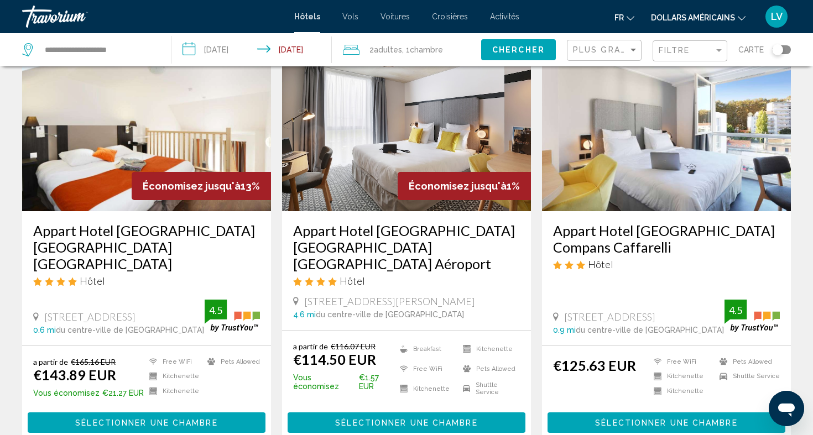
click at [662, 237] on h3 "Appart Hotel Odalys City Toulouse Centre Compans Caffarelli" at bounding box center [666, 238] width 227 height 33
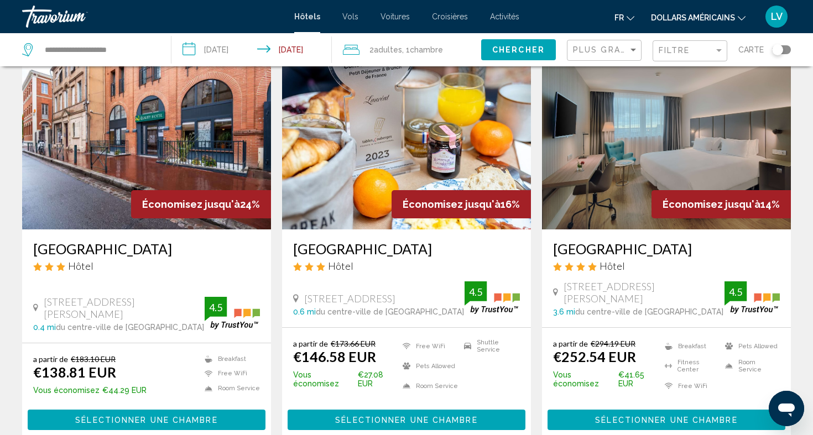
scroll to position [127, 0]
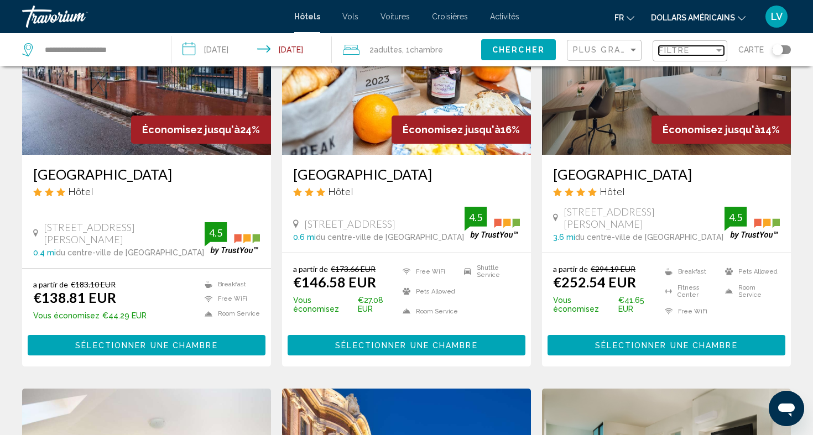
click at [694, 51] on div "Filtre" at bounding box center [686, 50] width 55 height 9
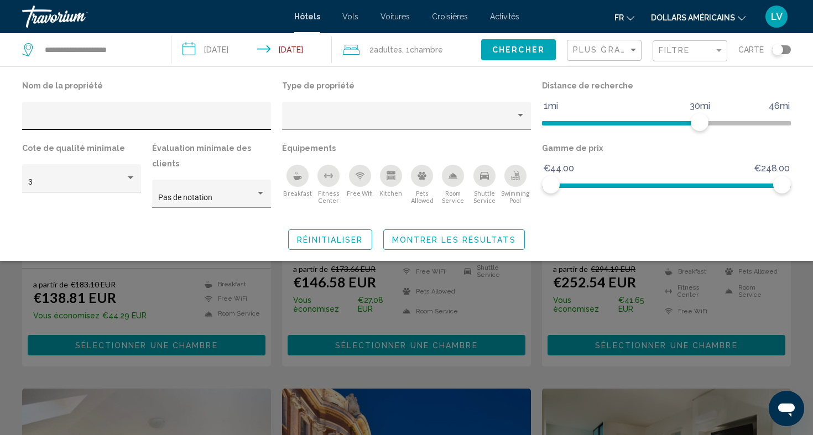
click at [172, 111] on div "Hotel Filters" at bounding box center [146, 119] width 237 height 23
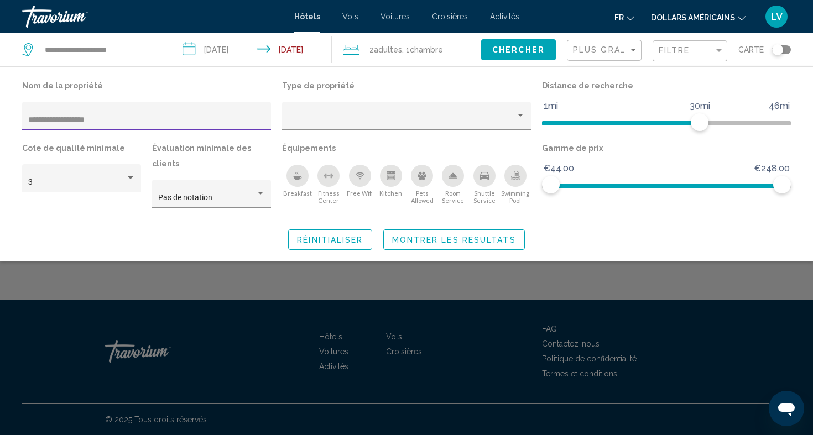
type input "**********"
click at [436, 236] on span "Montrer les résultats" at bounding box center [454, 240] width 124 height 9
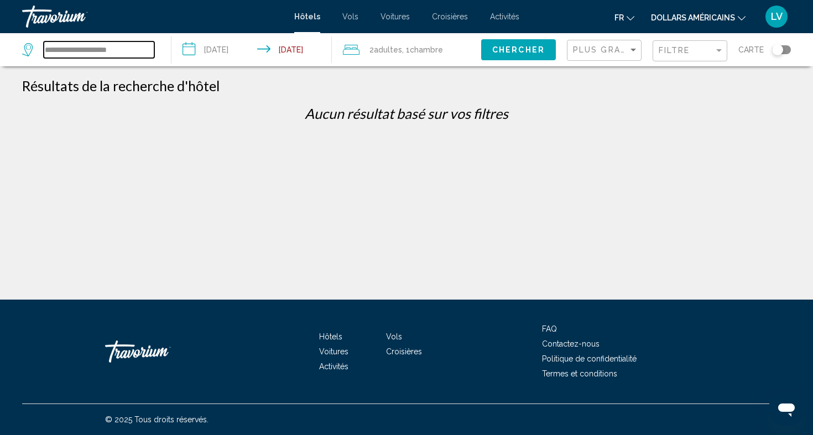
click at [126, 46] on input "**********" at bounding box center [99, 49] width 111 height 17
click at [542, 51] on span "Chercher" at bounding box center [518, 50] width 53 height 9
click at [682, 56] on div "Filtre" at bounding box center [691, 51] width 65 height 20
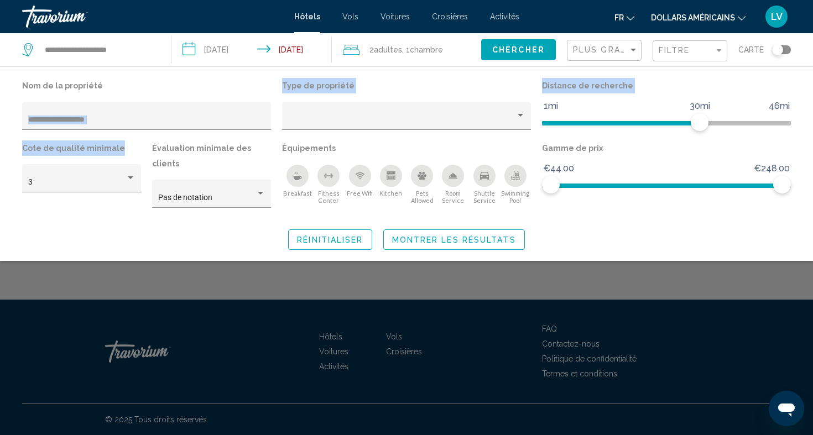
drag, startPoint x: 226, startPoint y: 111, endPoint x: 0, endPoint y: 185, distance: 237.5
click at [0, 185] on div "**********" at bounding box center [406, 164] width 813 height 172
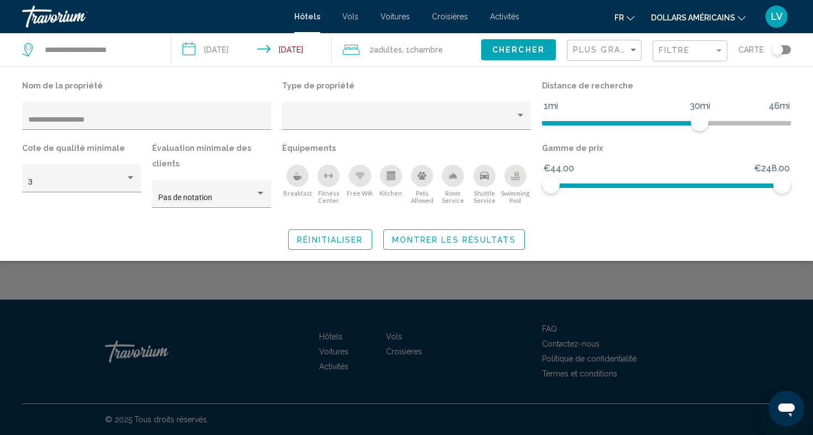
click at [87, 137] on div "**********" at bounding box center [146, 121] width 249 height 39
drag, startPoint x: 28, startPoint y: 119, endPoint x: 152, endPoint y: 119, distance: 123.9
click at [152, 119] on input "**********" at bounding box center [146, 120] width 237 height 9
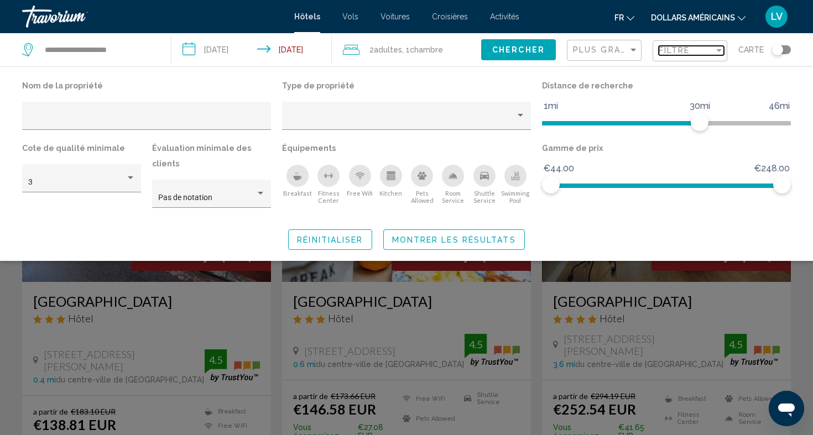
click at [699, 49] on div "Filtre" at bounding box center [686, 50] width 55 height 9
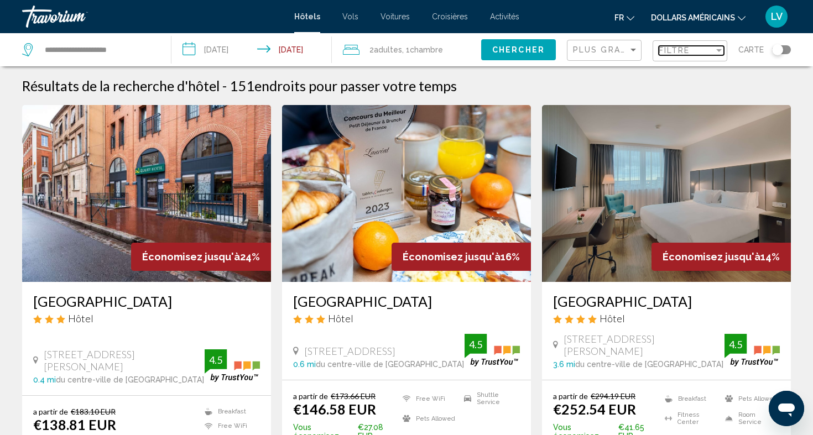
click at [719, 46] on div "Filter" at bounding box center [719, 50] width 10 height 9
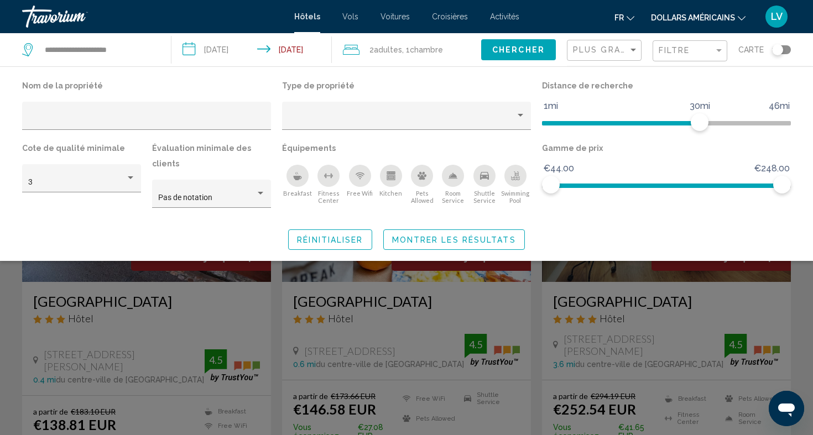
click at [785, 48] on div "Toggle map" at bounding box center [781, 49] width 19 height 9
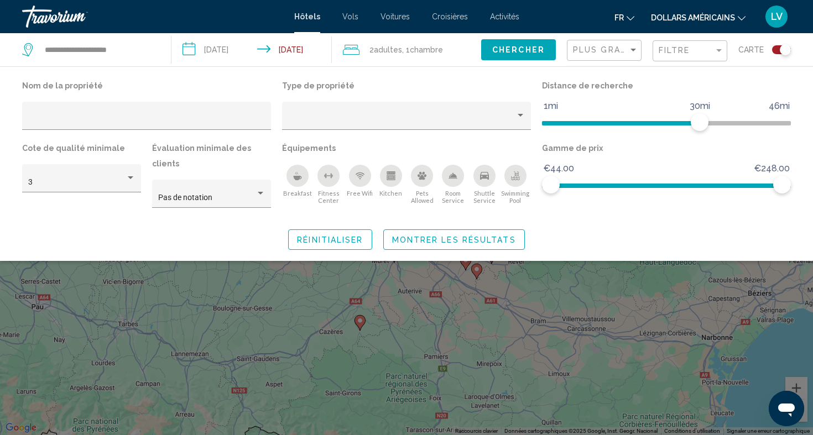
click at [490, 281] on div "Search widget" at bounding box center [406, 300] width 813 height 269
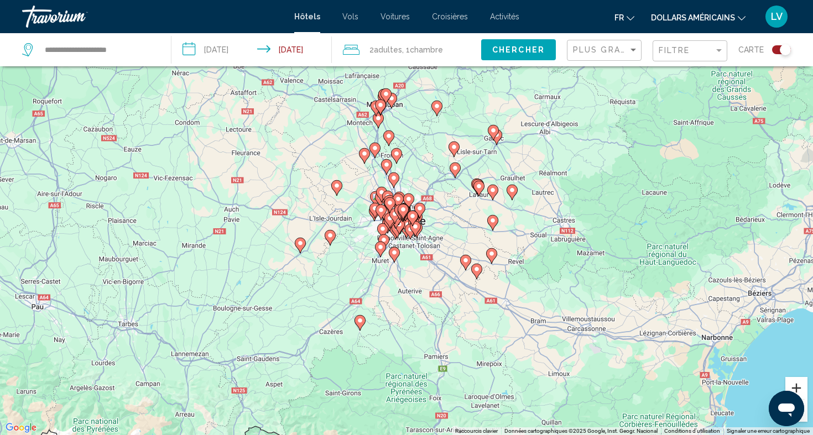
click at [797, 384] on button "Zoom avant" at bounding box center [796, 388] width 22 height 22
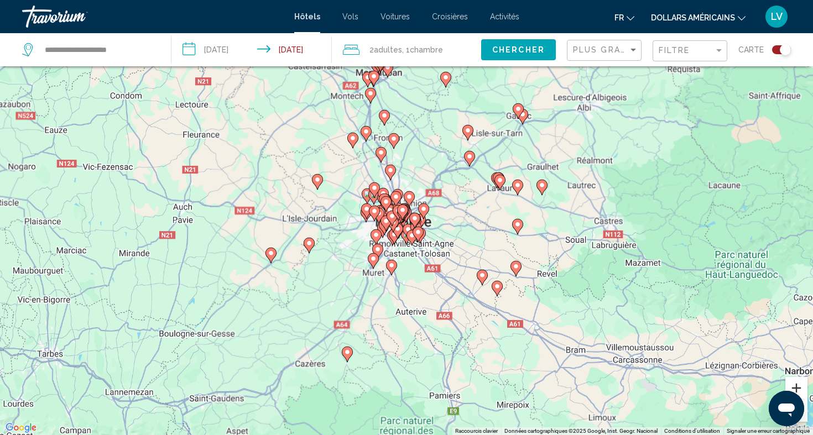
click at [797, 384] on button "Zoom avant" at bounding box center [796, 388] width 22 height 22
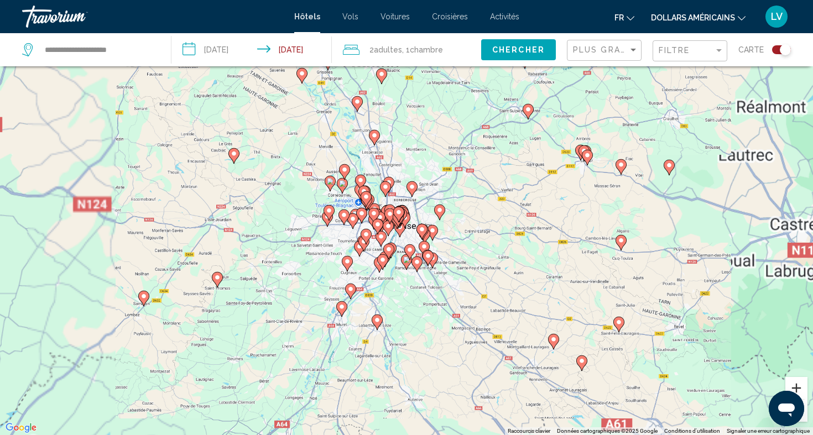
click at [797, 384] on button "Zoom avant" at bounding box center [796, 388] width 22 height 22
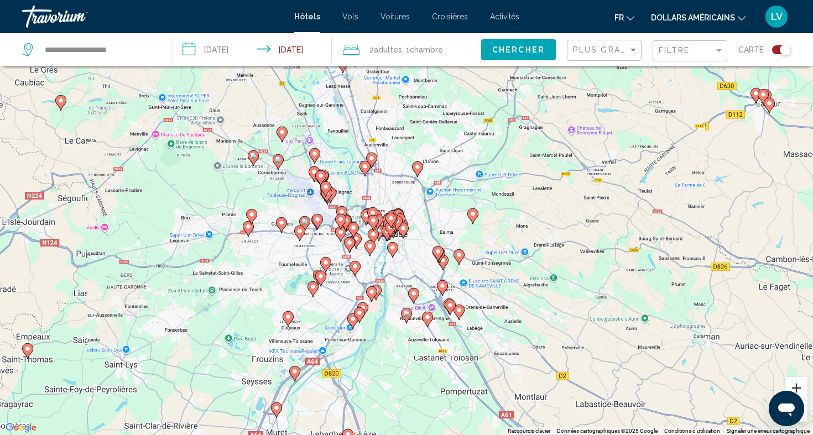
click at [797, 384] on button "Zoom avant" at bounding box center [796, 388] width 22 height 22
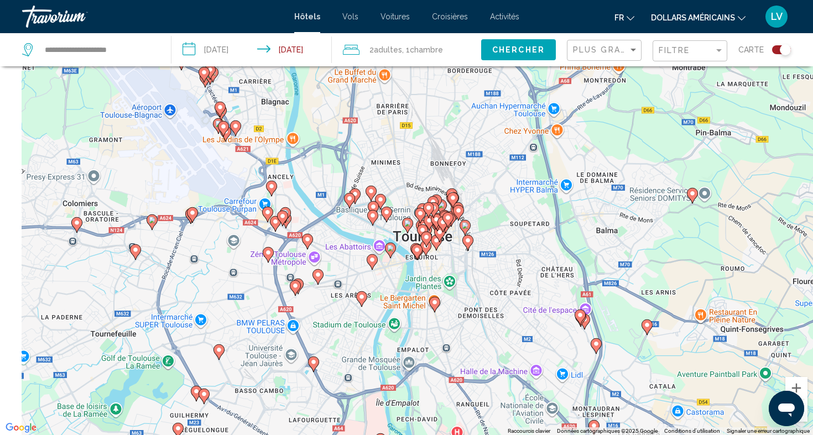
drag, startPoint x: 472, startPoint y: 288, endPoint x: 567, endPoint y: 232, distance: 109.8
click at [567, 232] on div "Pour activer le glissement avec le clavier, appuyez sur Alt+Entrée. Une fois ce…" at bounding box center [406, 217] width 813 height 435
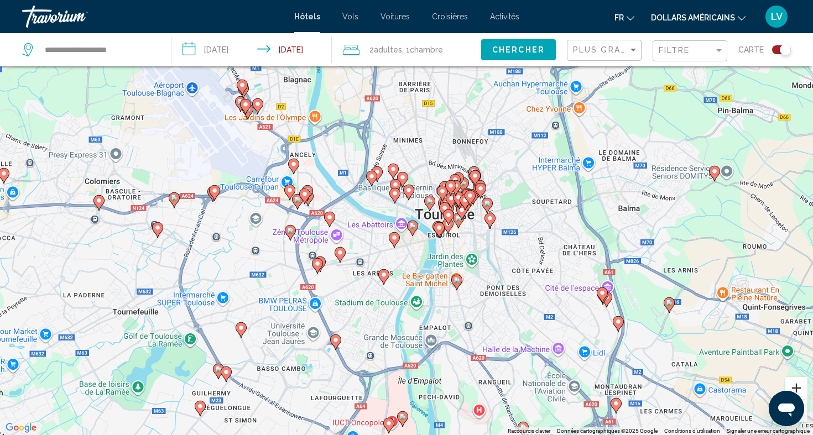
click at [796, 384] on button "Zoom avant" at bounding box center [796, 388] width 22 height 22
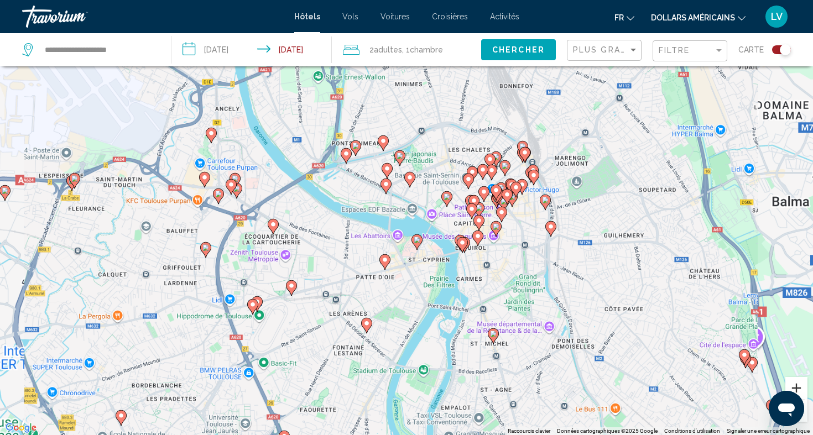
click at [796, 384] on button "Zoom avant" at bounding box center [796, 388] width 22 height 22
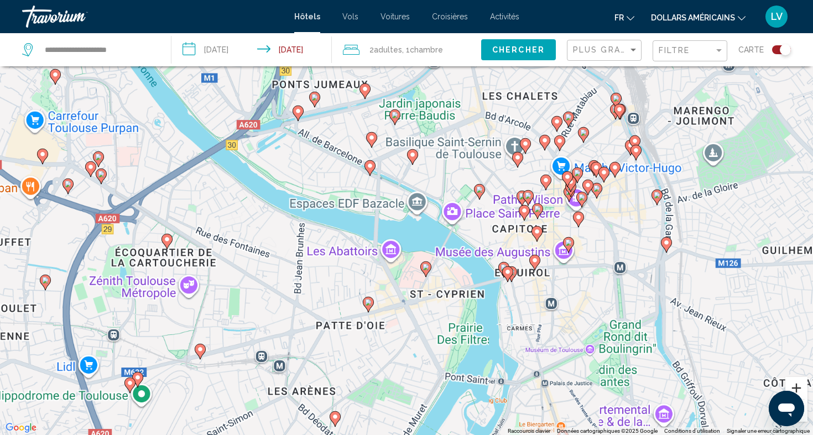
click at [796, 384] on button "Zoom avant" at bounding box center [796, 388] width 22 height 22
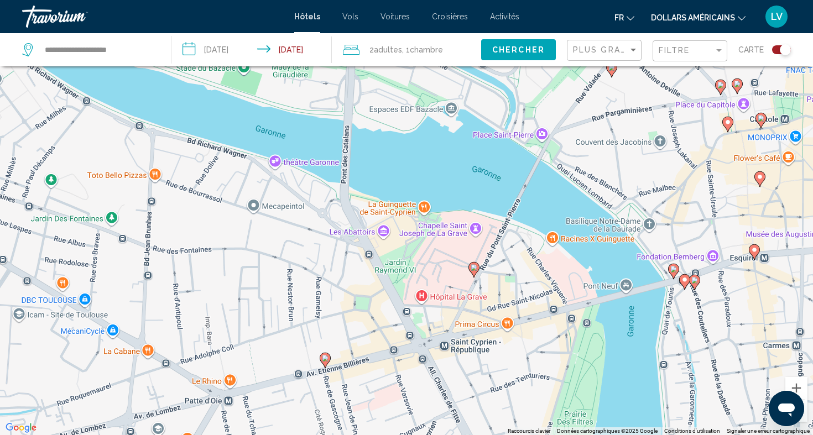
drag, startPoint x: 573, startPoint y: 300, endPoint x: 591, endPoint y: 207, distance: 94.5
click at [591, 207] on div "Pour activer le glissement avec le clavier, appuyez sur Alt+Entrée. Une fois ce…" at bounding box center [406, 217] width 813 height 435
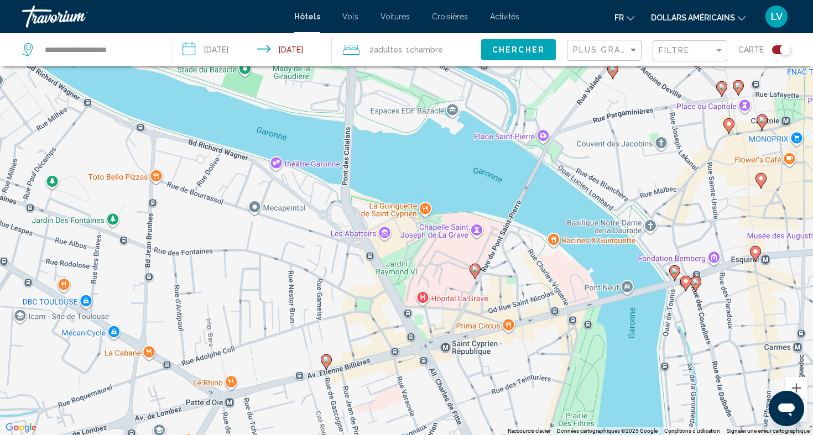
click at [473, 270] on image "Contenu principal" at bounding box center [475, 269] width 7 height 7
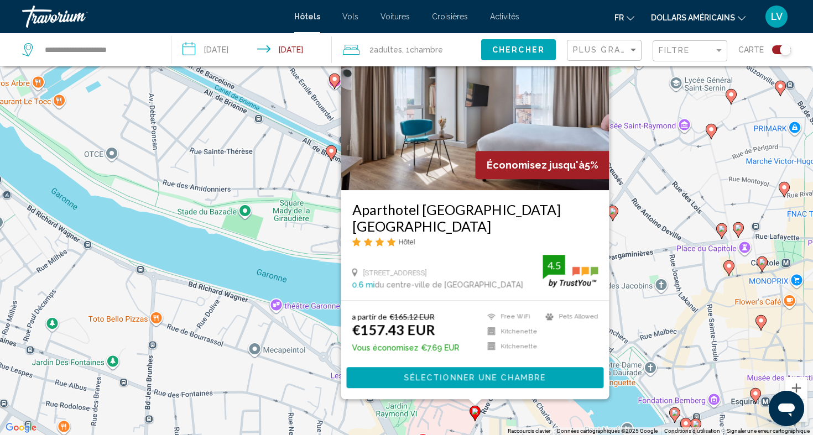
click at [664, 252] on div "Pour activer le glissement avec le clavier, appuyez sur Alt+Entrée. Une fois ce…" at bounding box center [406, 217] width 813 height 435
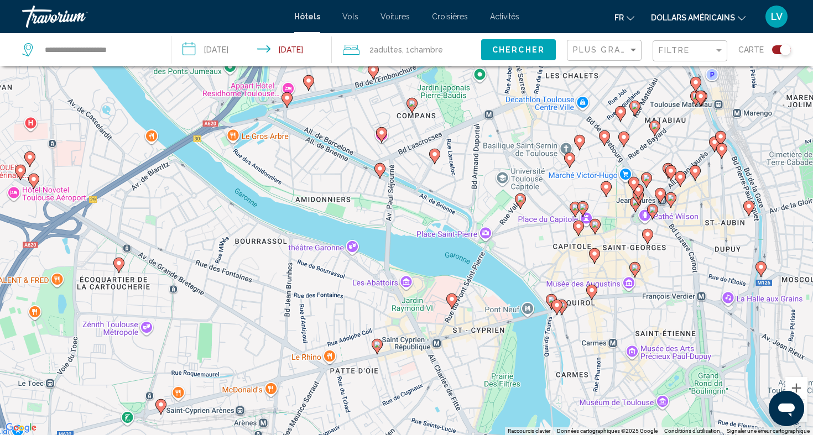
drag, startPoint x: 425, startPoint y: 395, endPoint x: 426, endPoint y: 293, distance: 101.8
click at [426, 293] on div "Pour activer le glissement avec le clavier, appuyez sur Alt+Entrée. Une fois ce…" at bounding box center [406, 217] width 813 height 435
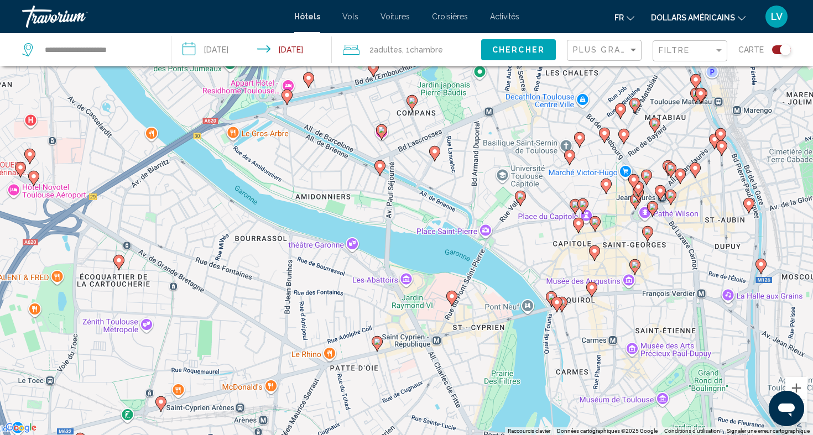
click at [380, 342] on icon "Contenu principal" at bounding box center [377, 343] width 10 height 14
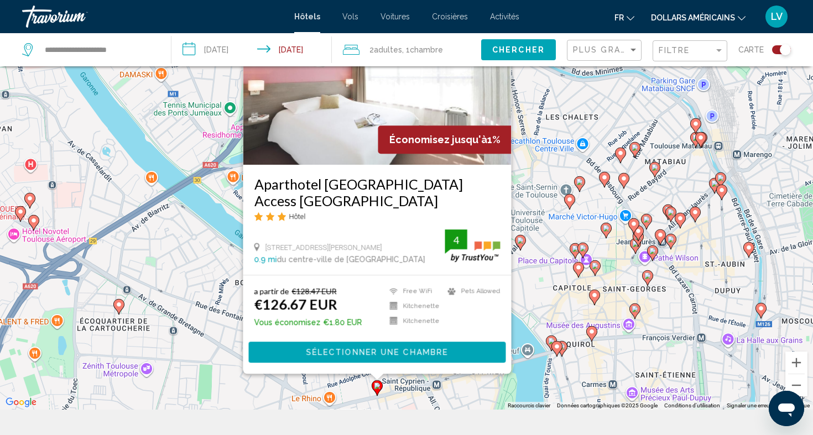
scroll to position [96, 0]
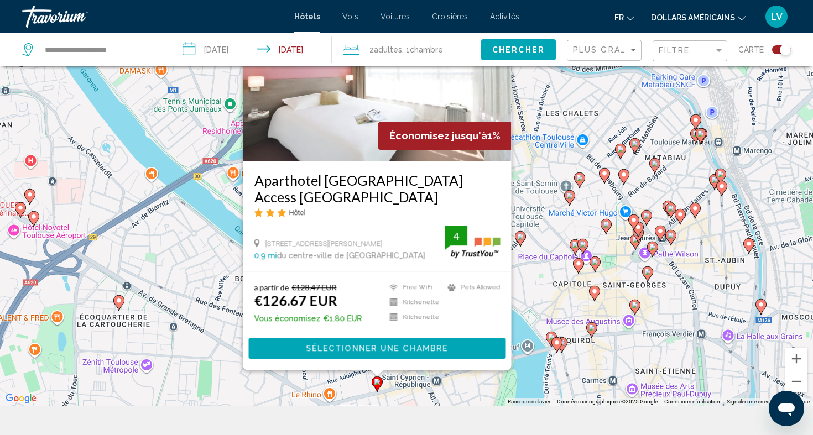
click at [214, 236] on div "Pour activer le glissement avec le clavier, appuyez sur Alt+Entrée. Une fois ce…" at bounding box center [406, 188] width 813 height 435
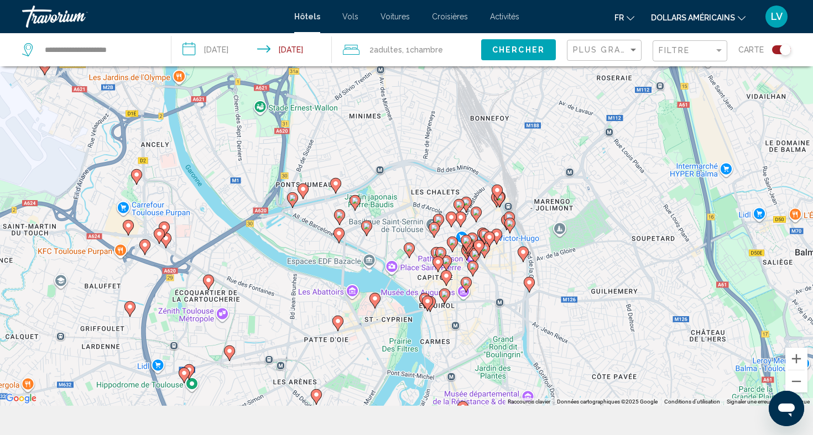
click at [293, 201] on icon "Contenu principal" at bounding box center [293, 199] width 10 height 14
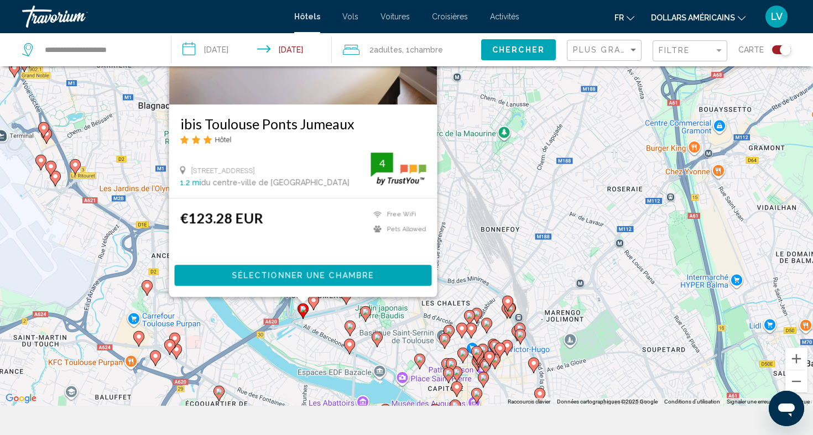
drag, startPoint x: 469, startPoint y: 244, endPoint x: 481, endPoint y: 170, distance: 74.9
click at [481, 170] on div "Pour activer le glissement avec le clavier, appuyez sur Alt+Entrée. Une fois ce…" at bounding box center [406, 188] width 813 height 435
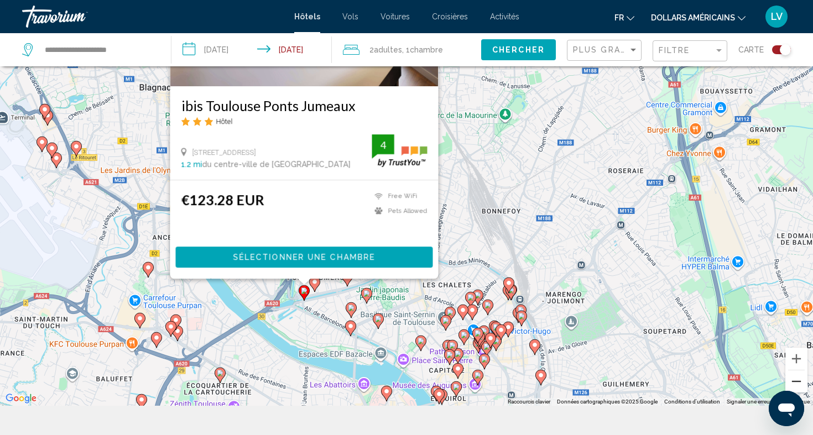
click at [802, 386] on button "Zoom arrière" at bounding box center [796, 381] width 22 height 22
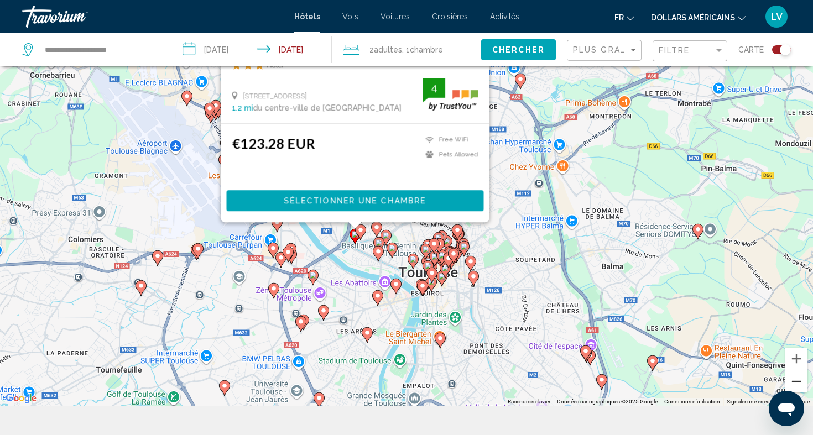
click at [802, 386] on button "Zoom arrière" at bounding box center [796, 381] width 22 height 22
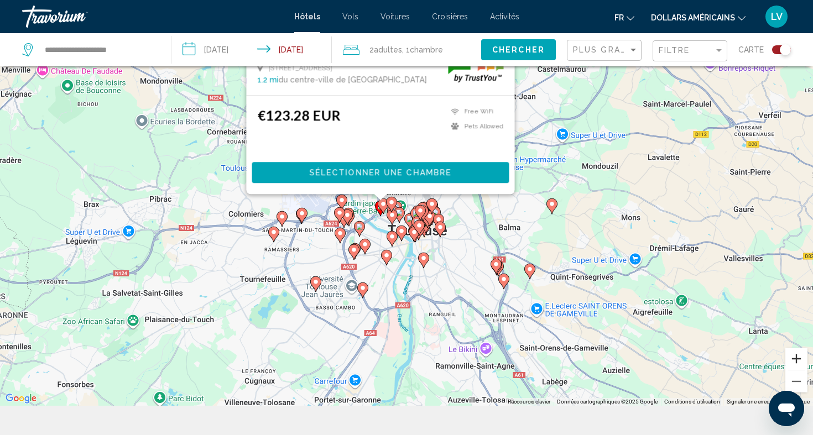
click at [800, 360] on button "Zoom avant" at bounding box center [796, 359] width 22 height 22
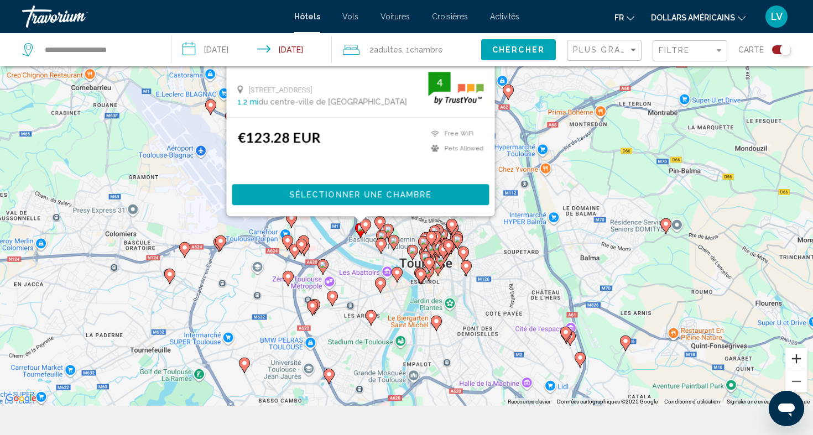
click at [800, 360] on button "Zoom avant" at bounding box center [796, 359] width 22 height 22
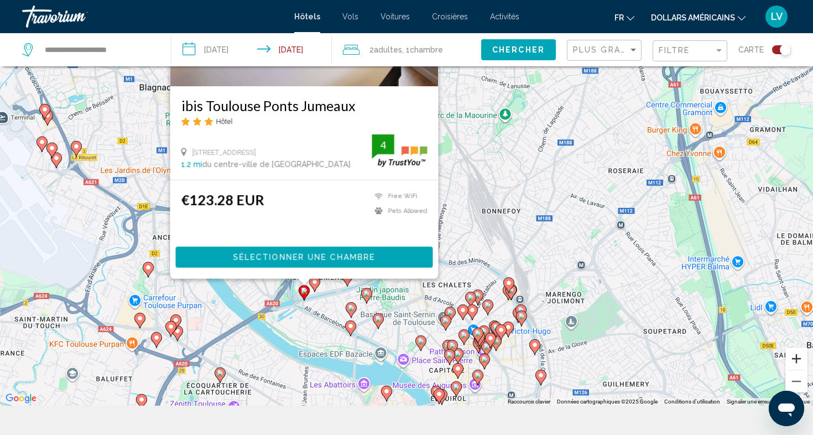
click at [800, 360] on button "Zoom avant" at bounding box center [796, 359] width 22 height 22
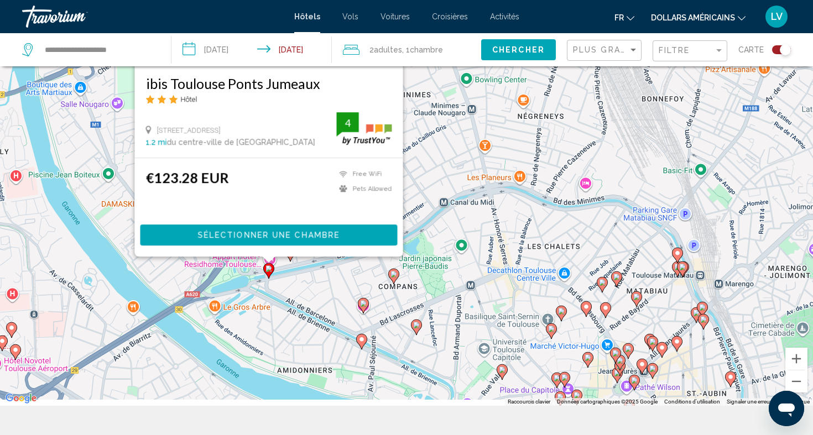
drag, startPoint x: 411, startPoint y: 404, endPoint x: 495, endPoint y: 242, distance: 183.0
click at [495, 241] on div "Pour activer le glissement avec le clavier, appuyez sur Alt+Entrée. Une fois ce…" at bounding box center [406, 188] width 813 height 435
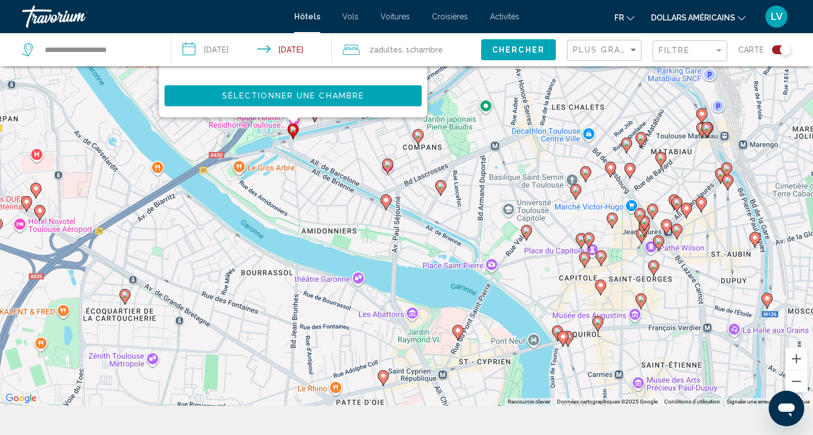
drag, startPoint x: 526, startPoint y: 224, endPoint x: 533, endPoint y: 109, distance: 115.2
click at [533, 109] on div "Pour activer le glissement avec le clavier, appuyez sur Alt+Entrée. Une fois ce…" at bounding box center [406, 188] width 813 height 435
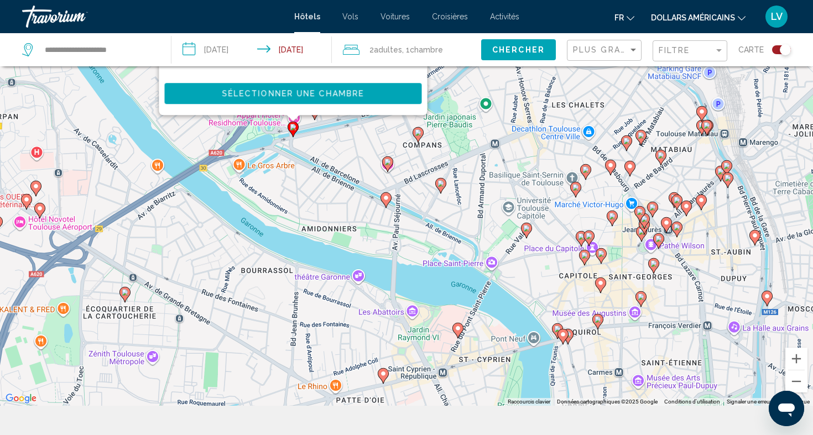
drag, startPoint x: 462, startPoint y: 217, endPoint x: 461, endPoint y: 201, distance: 16.1
click at [462, 203] on div "Pour activer le glissement avec le clavier, appuyez sur Alt+Entrée. Une fois ce…" at bounding box center [406, 188] width 813 height 435
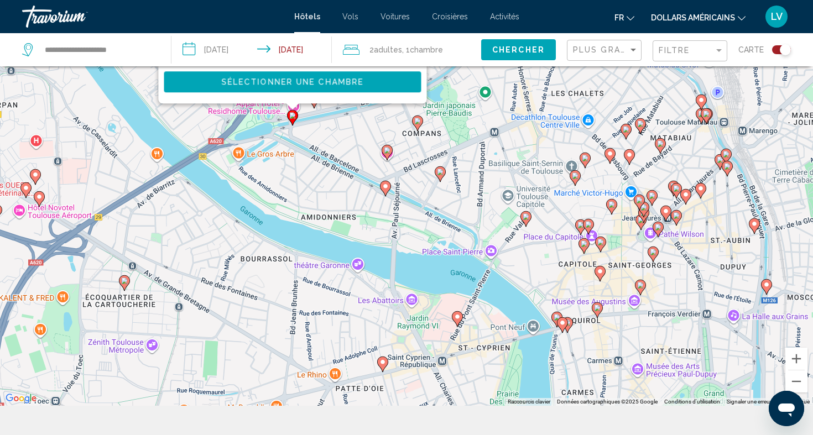
click at [389, 151] on image "Contenu principal" at bounding box center [387, 150] width 7 height 7
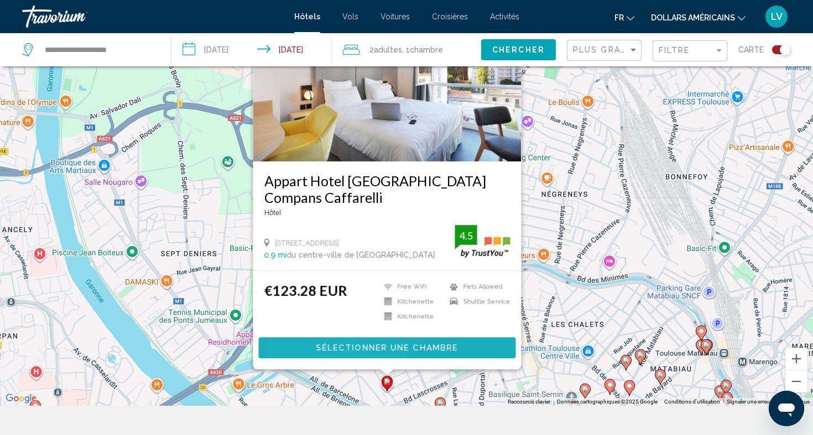
click at [321, 342] on button "Sélectionner une chambre" at bounding box center [387, 347] width 257 height 20
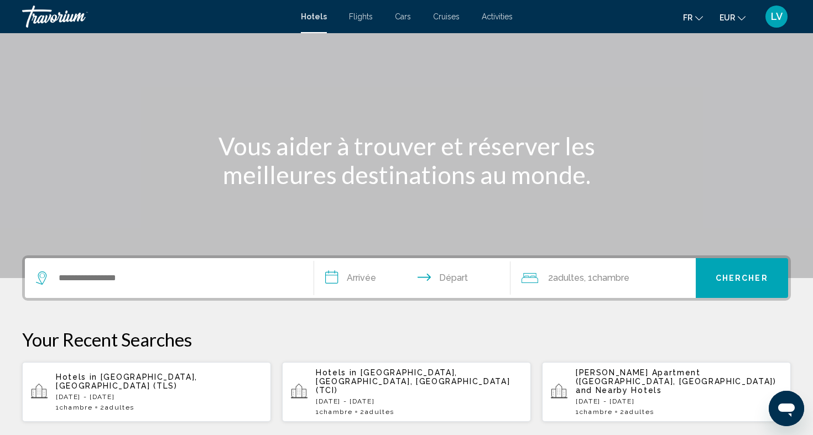
scroll to position [73, 0]
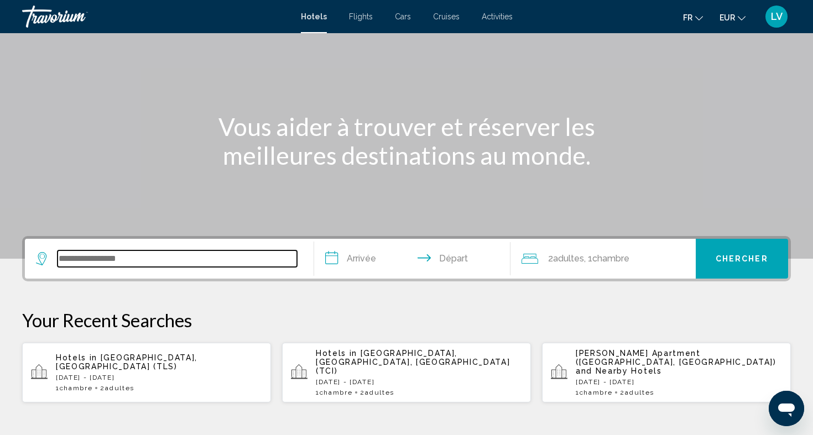
click at [231, 257] on input "Search widget" at bounding box center [177, 259] width 239 height 17
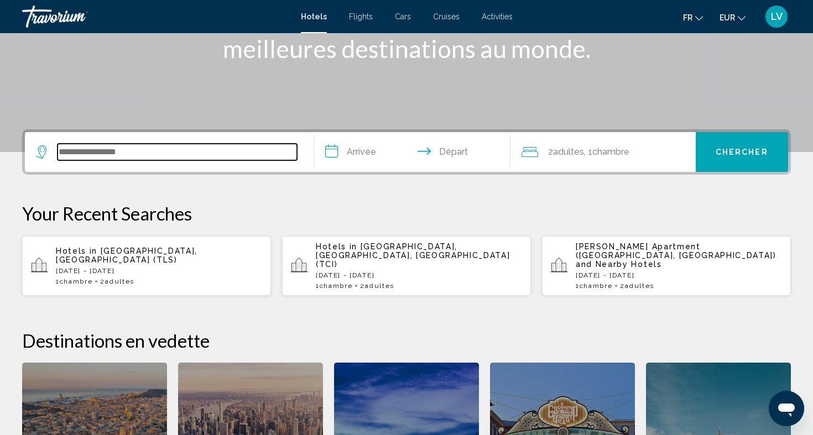
scroll to position [273, 0]
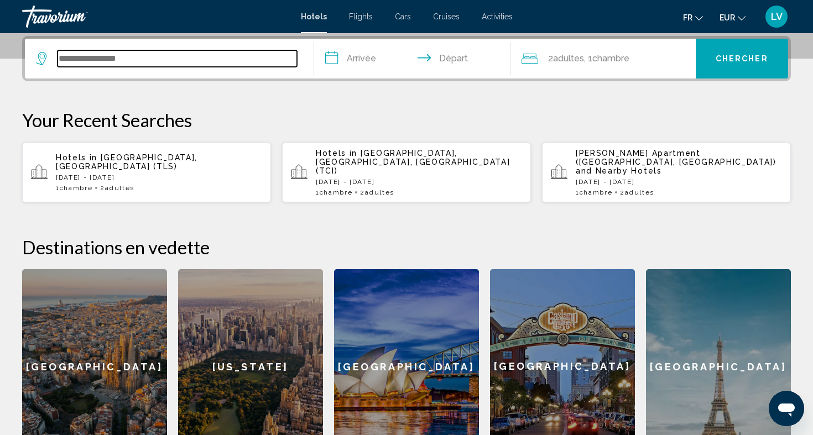
paste input "**********"
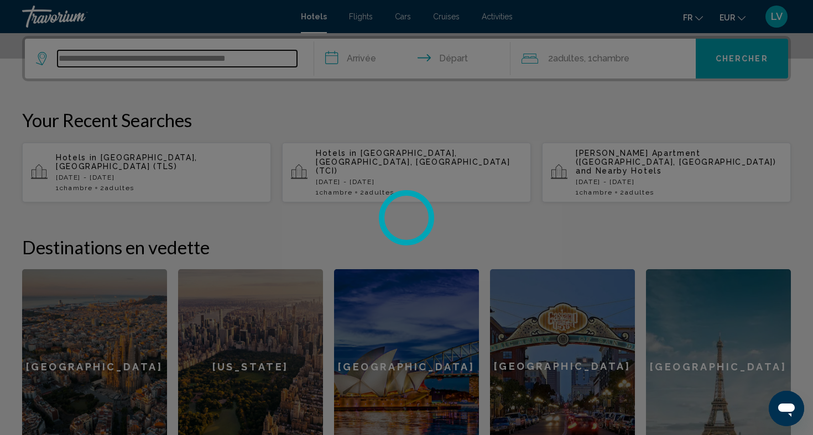
type input "**********"
click at [285, 65] on div at bounding box center [406, 217] width 813 height 435
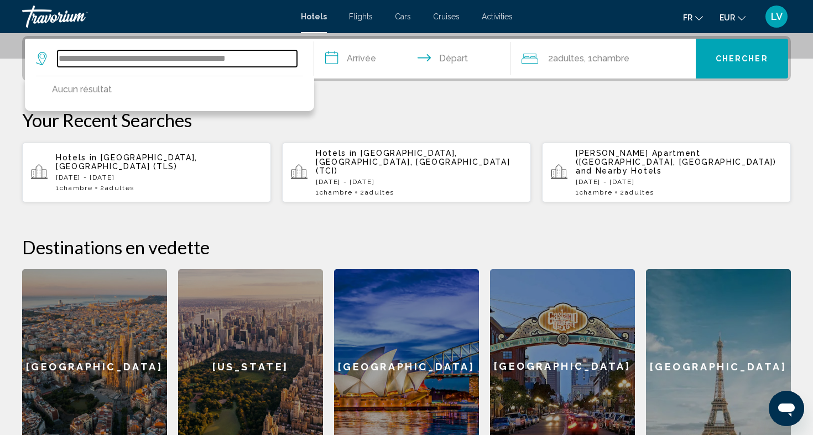
drag, startPoint x: 280, startPoint y: 61, endPoint x: 14, endPoint y: 65, distance: 266.0
click at [14, 65] on div "**********" at bounding box center [406, 250] width 813 height 428
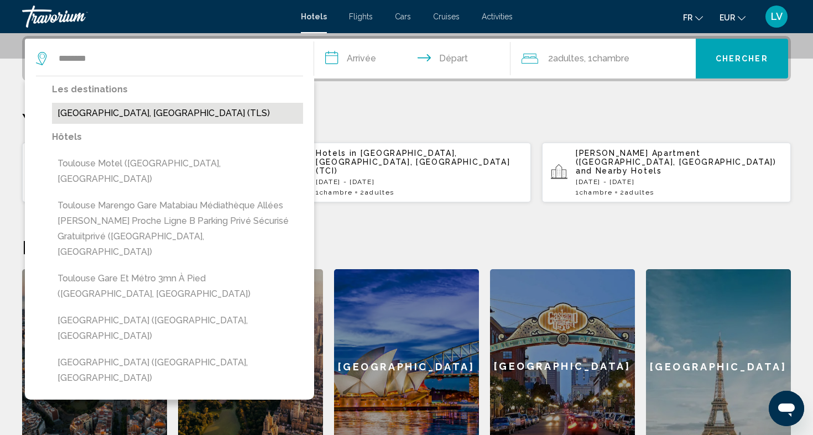
click at [175, 122] on button "[GEOGRAPHIC_DATA], [GEOGRAPHIC_DATA] (TLS)" at bounding box center [177, 113] width 251 height 21
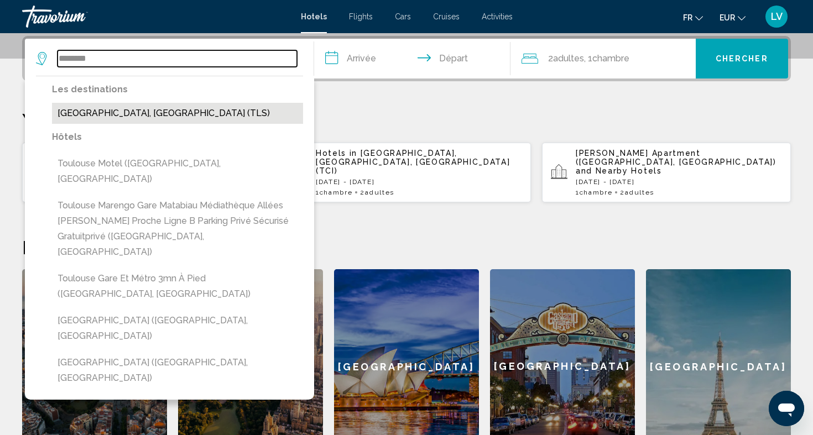
type input "**********"
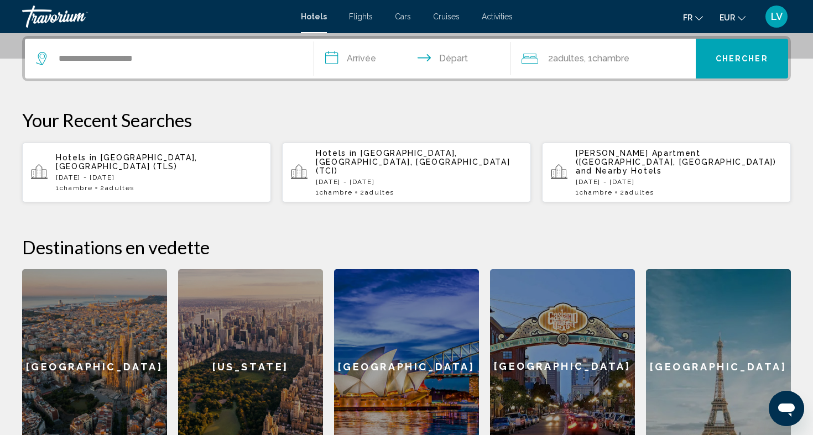
click at [357, 62] on input "**********" at bounding box center [414, 60] width 201 height 43
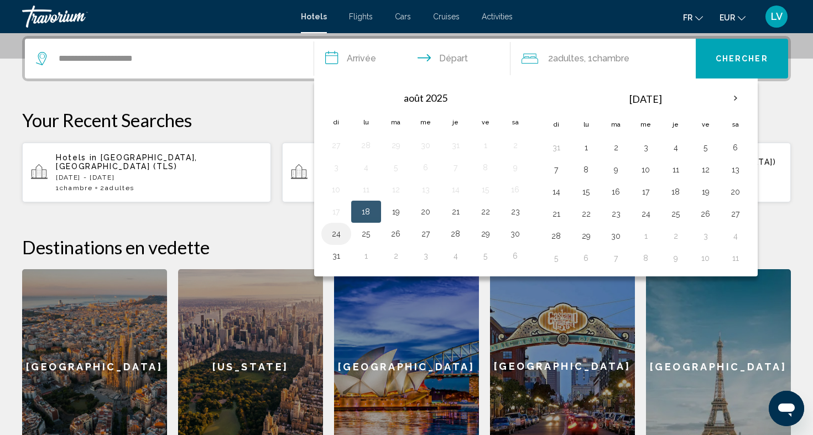
click at [333, 233] on button "24" at bounding box center [336, 233] width 18 height 15
click at [400, 230] on button "26" at bounding box center [396, 233] width 18 height 15
type input "**********"
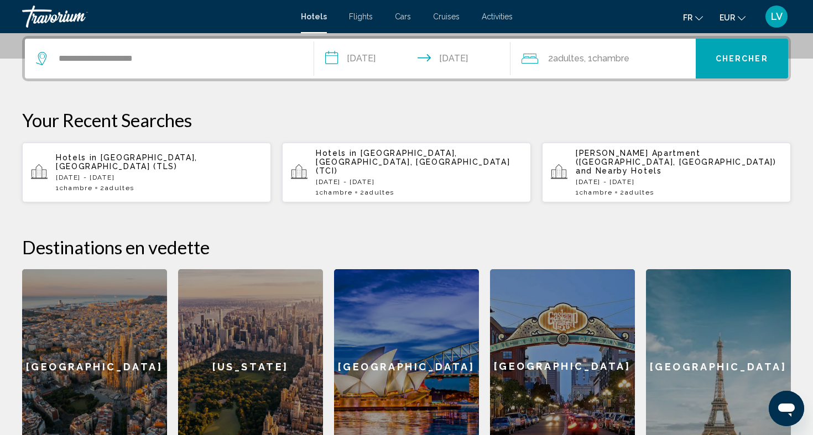
click at [732, 16] on span "EUR" at bounding box center [726, 17] width 15 height 9
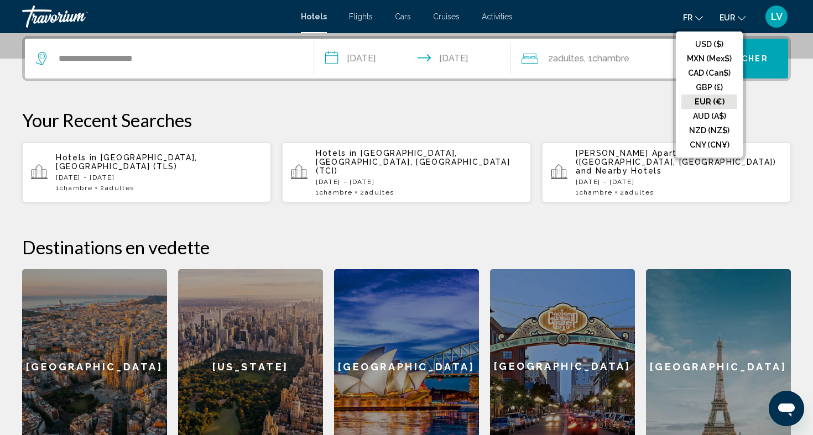
click at [705, 98] on button "EUR (€)" at bounding box center [709, 102] width 56 height 14
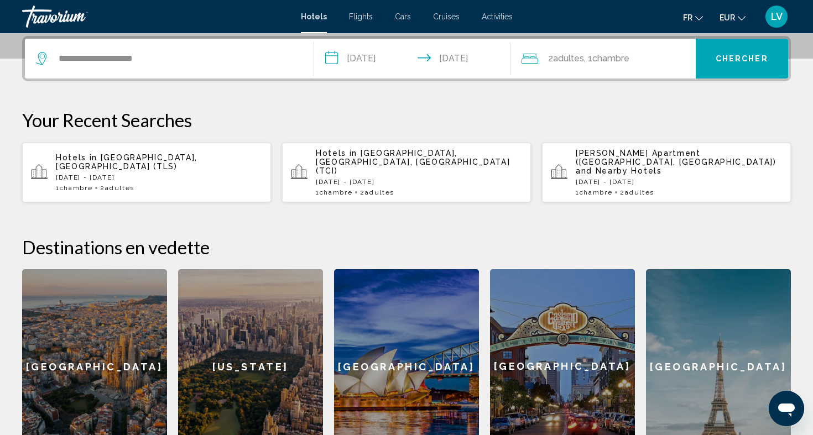
click at [695, 15] on icon "Change language" at bounding box center [699, 18] width 8 height 8
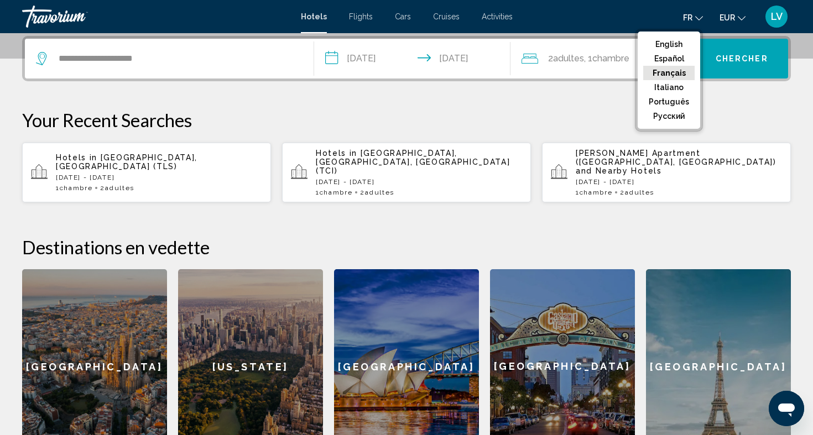
click at [677, 75] on button "Français" at bounding box center [668, 73] width 51 height 14
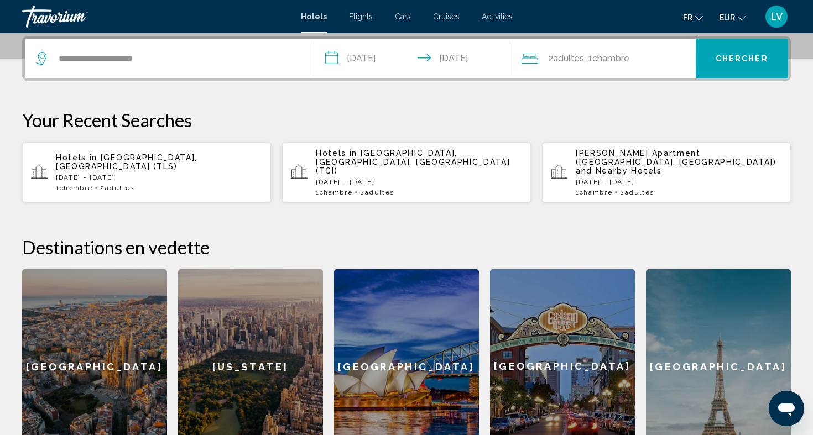
click at [712, 59] on button "Chercher" at bounding box center [742, 59] width 93 height 40
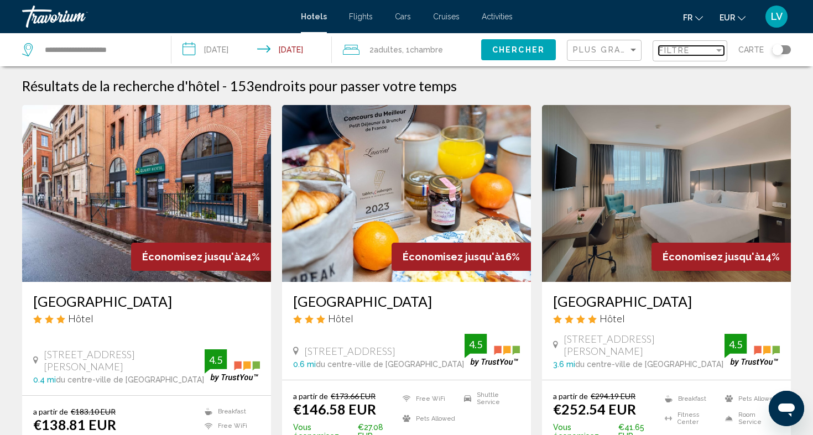
click at [690, 55] on span "Filtre" at bounding box center [675, 50] width 32 height 9
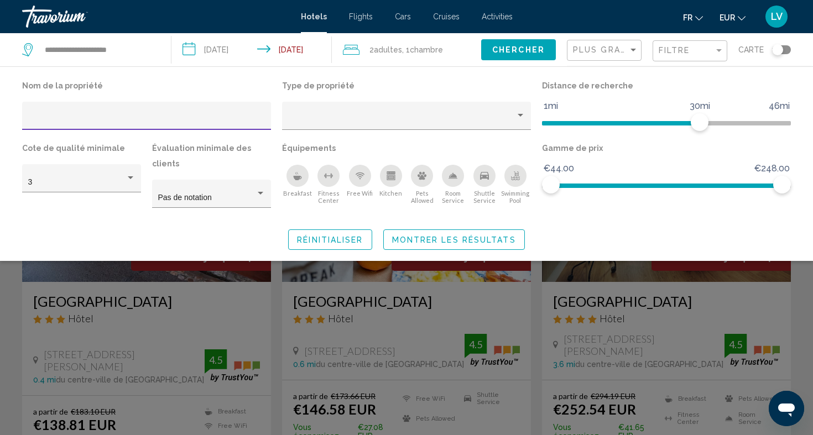
click at [130, 109] on div "Hotel Filters" at bounding box center [146, 119] width 237 height 23
paste input "**********"
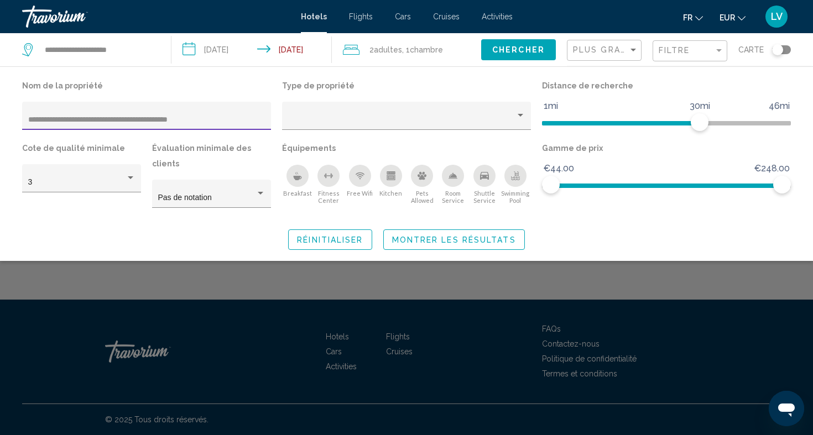
type input "**********"
click at [497, 236] on span "Montrer les résultats" at bounding box center [454, 240] width 124 height 9
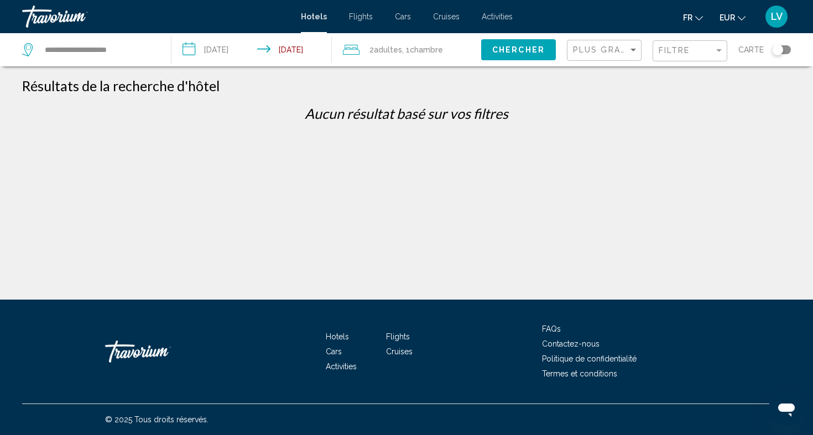
click at [539, 49] on span "Chercher" at bounding box center [518, 50] width 53 height 9
click at [778, 50] on div "Toggle map" at bounding box center [777, 49] width 11 height 11
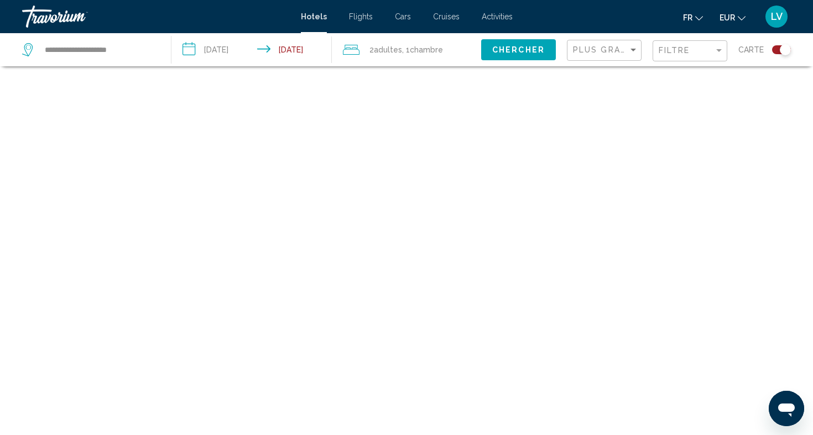
scroll to position [66, 0]
click at [525, 50] on span "Chercher" at bounding box center [518, 50] width 53 height 9
click at [770, 59] on div "Carte" at bounding box center [764, 49] width 53 height 33
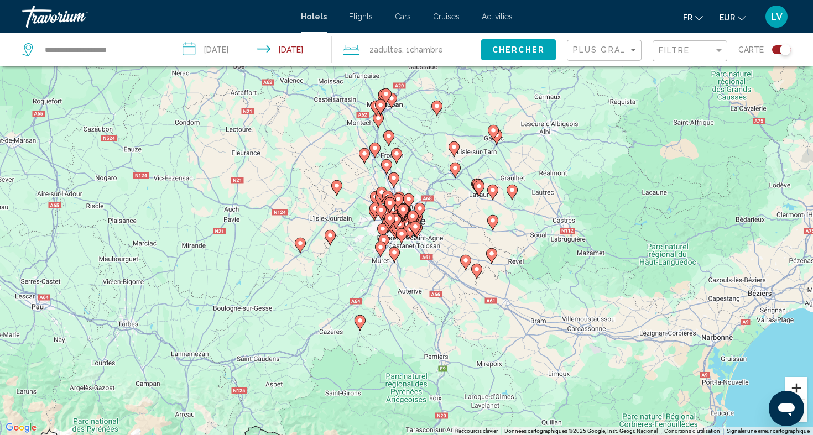
click at [800, 387] on button "Zoom avant" at bounding box center [796, 388] width 22 height 22
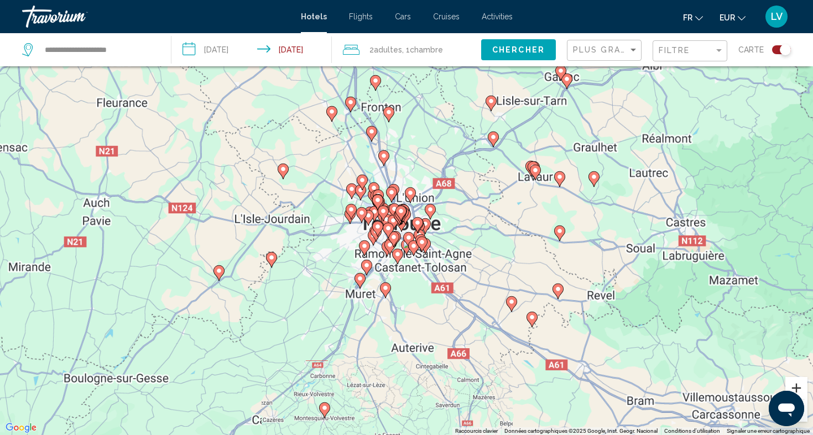
click at [800, 387] on button "Zoom avant" at bounding box center [796, 388] width 22 height 22
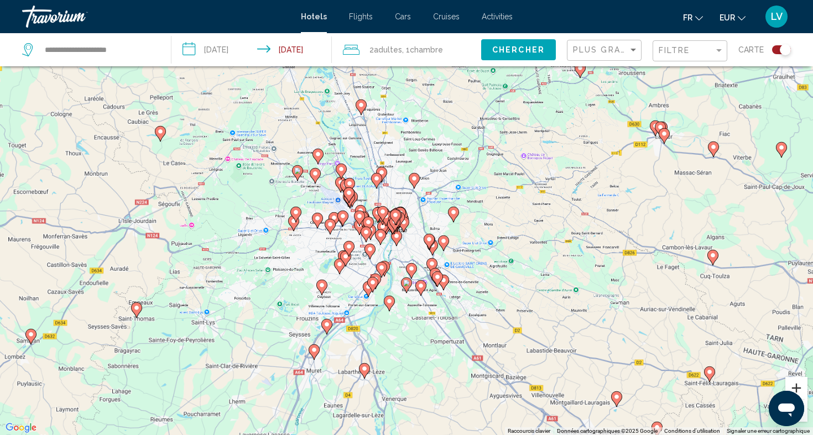
click at [800, 387] on button "Zoom avant" at bounding box center [796, 388] width 22 height 22
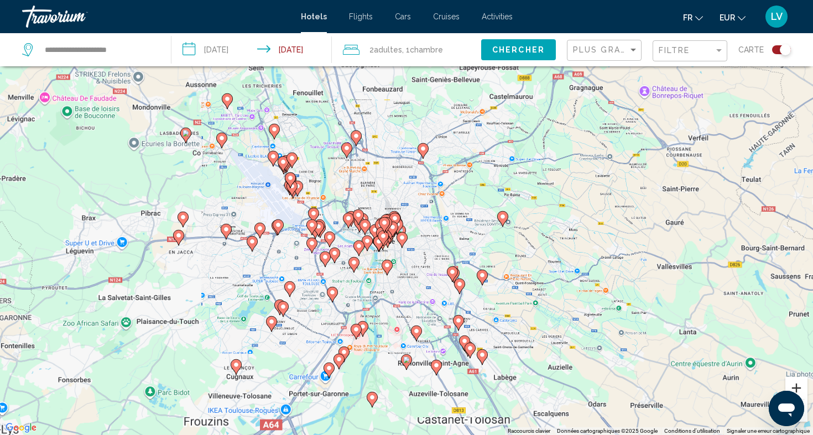
click at [800, 387] on button "Zoom avant" at bounding box center [796, 388] width 22 height 22
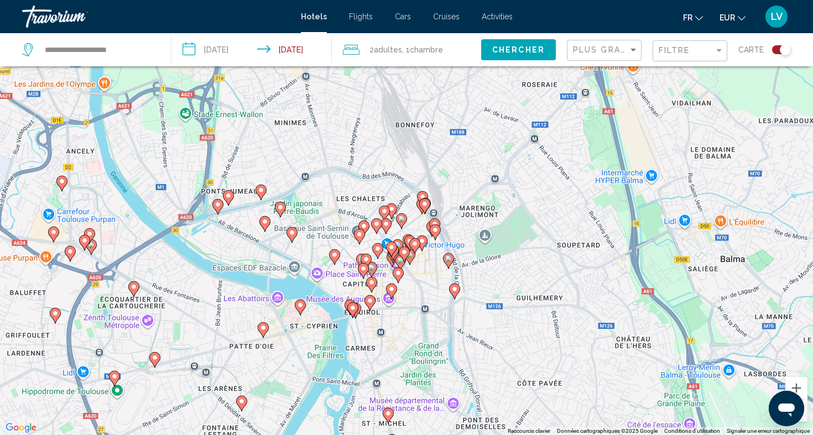
drag, startPoint x: 590, startPoint y: 325, endPoint x: 661, endPoint y: 273, distance: 88.1
click at [661, 273] on div "Pour activer le glissement avec le clavier, appuyez sur Alt+Entrée. Une fois ce…" at bounding box center [406, 217] width 813 height 435
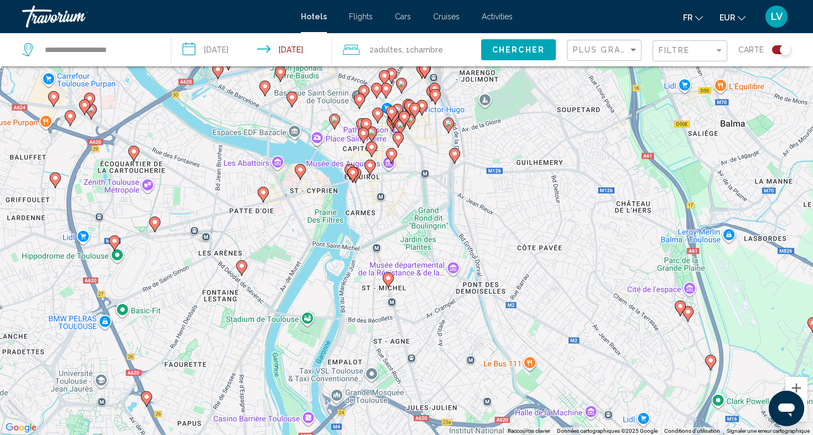
drag, startPoint x: 772, startPoint y: 326, endPoint x: 771, endPoint y: 189, distance: 137.1
click at [771, 189] on div "Pour activer le glissement avec le clavier, appuyez sur Alt+Entrée. Une fois ce…" at bounding box center [406, 217] width 813 height 435
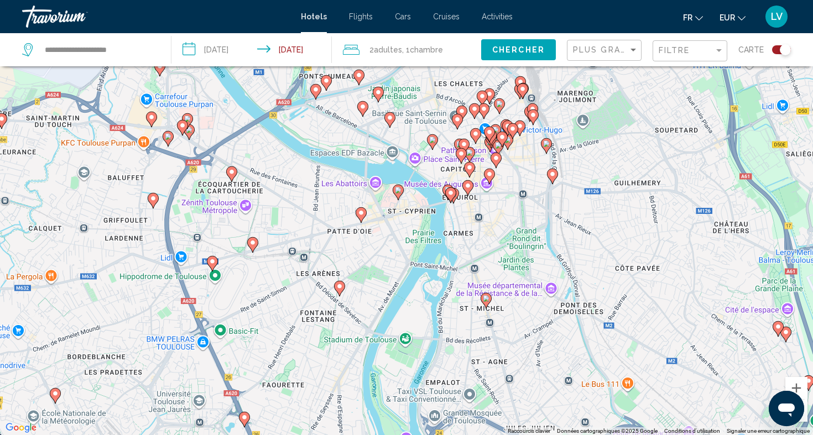
drag, startPoint x: 339, startPoint y: 126, endPoint x: 435, endPoint y: 149, distance: 99.0
click at [435, 149] on gmp-advanced-marker "Main content" at bounding box center [432, 142] width 11 height 17
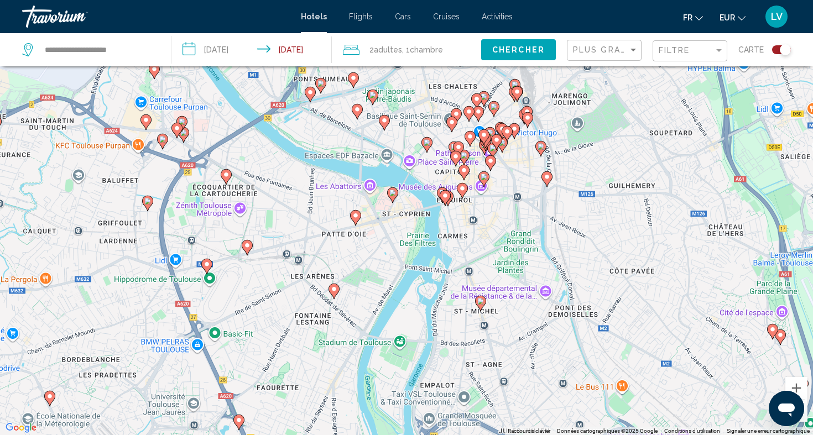
click at [384, 127] on icon "Main content" at bounding box center [384, 122] width 10 height 14
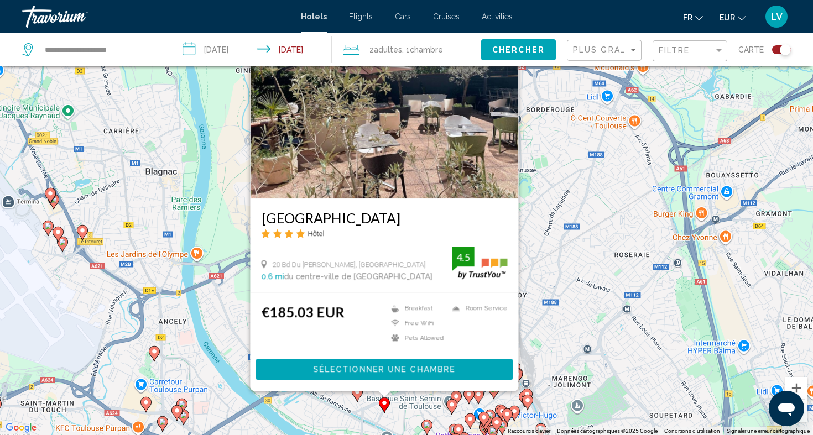
drag, startPoint x: 497, startPoint y: 390, endPoint x: 513, endPoint y: 272, distance: 119.4
click at [513, 272] on div "Hôtel de Brienne Hôtel 20 Bd Du Maréchal Leclerc, Toulouse 0.6 mi du centre-vil…" at bounding box center [385, 206] width 268 height 369
click at [577, 266] on div "Pour activer le glissement avec le clavier, appuyez sur Alt+Entrée. Une fois ce…" at bounding box center [406, 217] width 813 height 435
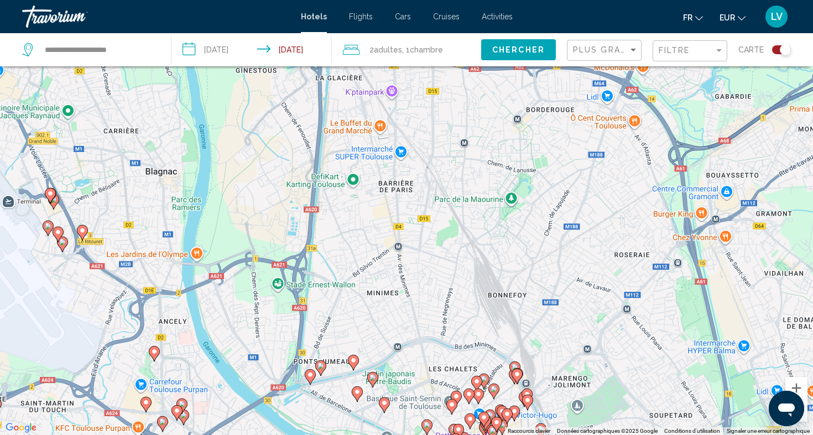
click at [357, 394] on image "Main content" at bounding box center [357, 392] width 7 height 7
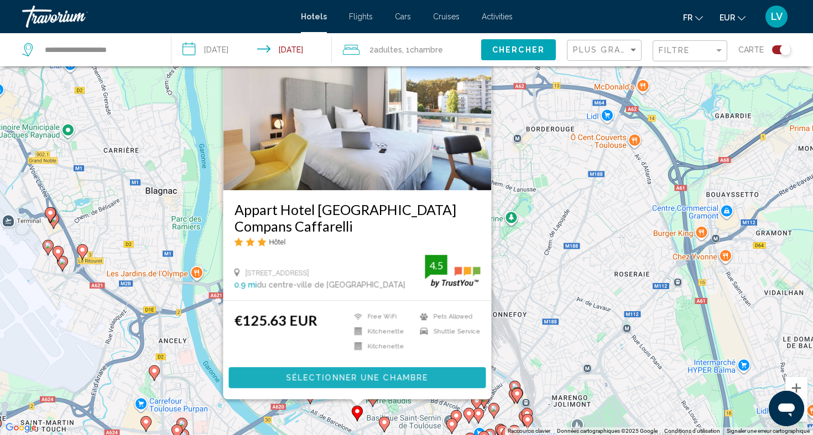
click at [450, 377] on button "Sélectionner une chambre" at bounding box center [357, 377] width 257 height 20
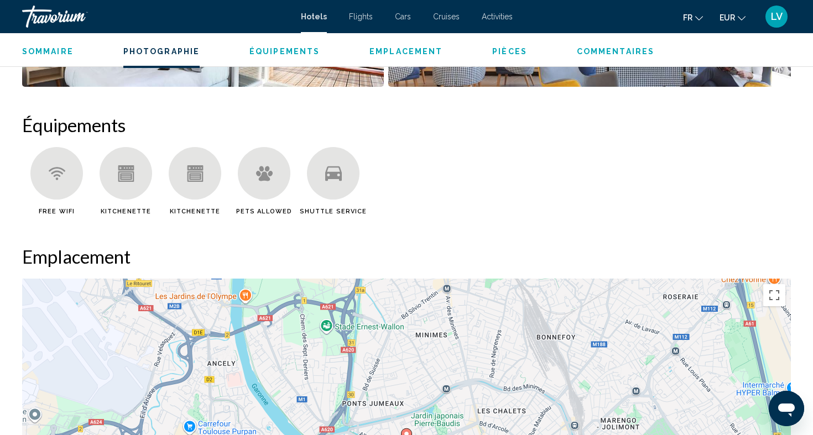
scroll to position [1091, 0]
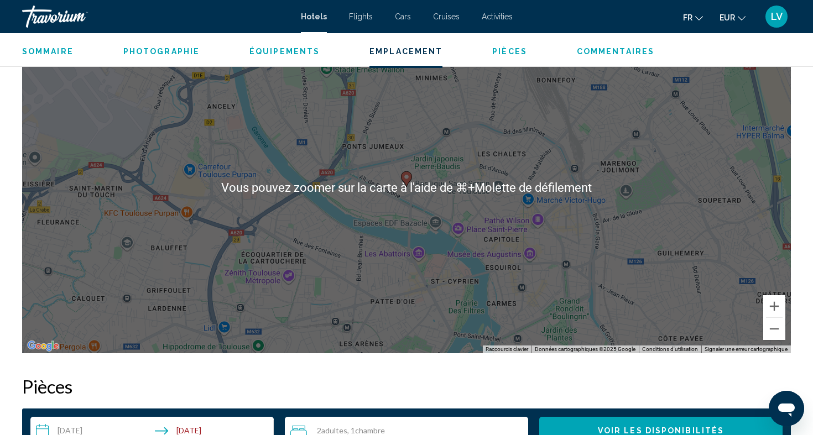
click at [726, 22] on button "EUR USD ($) MXN (Mex$) CAD (Can$) GBP (£) EUR (€) AUD (A$) NZD (NZ$) CNY (CN¥)" at bounding box center [732, 17] width 26 height 16
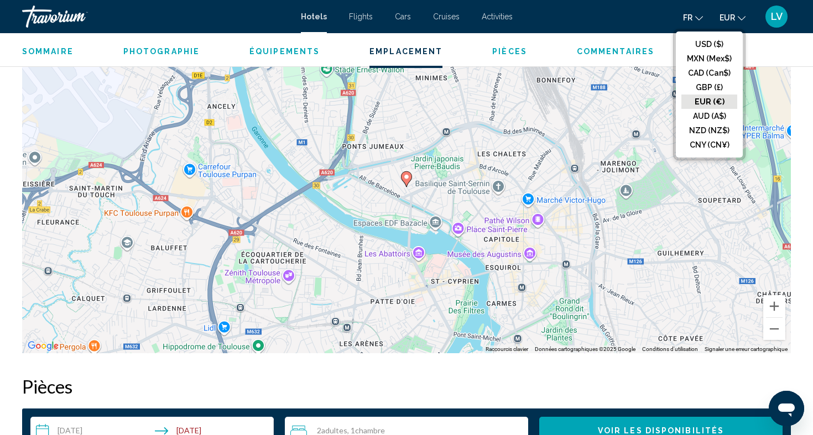
click at [562, 375] on h2 "Pièces" at bounding box center [406, 386] width 769 height 22
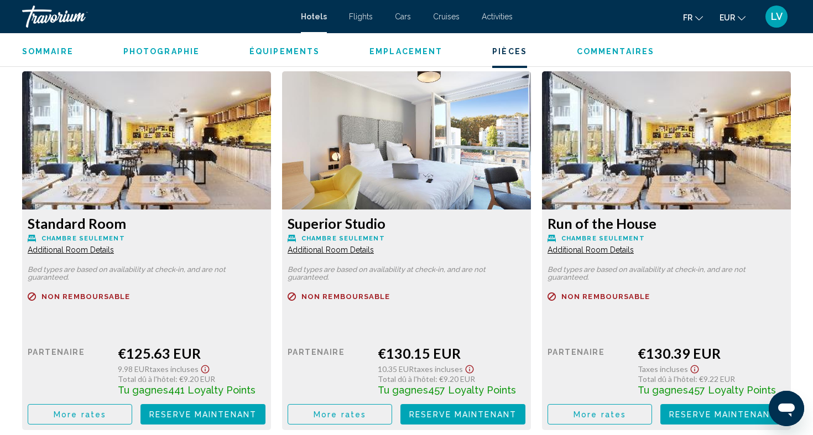
scroll to position [1517, 0]
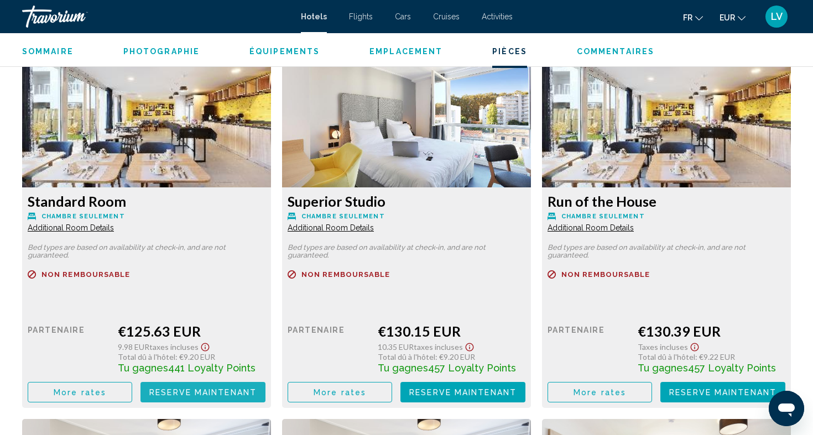
click at [178, 390] on span "Reserve maintenant" at bounding box center [202, 392] width 107 height 9
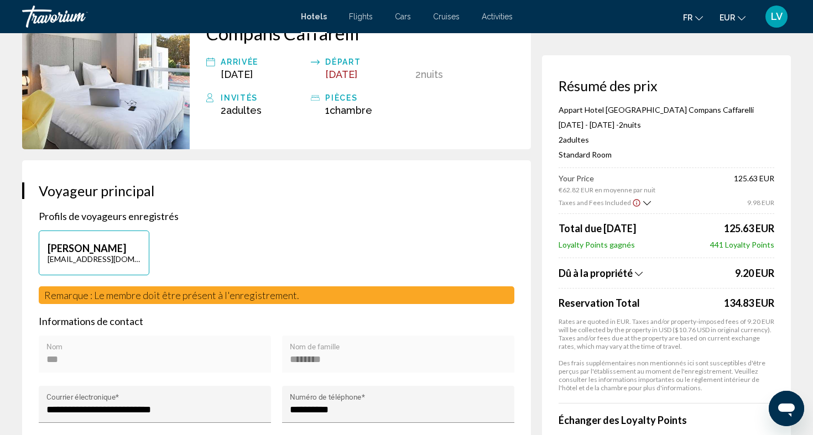
scroll to position [118, 0]
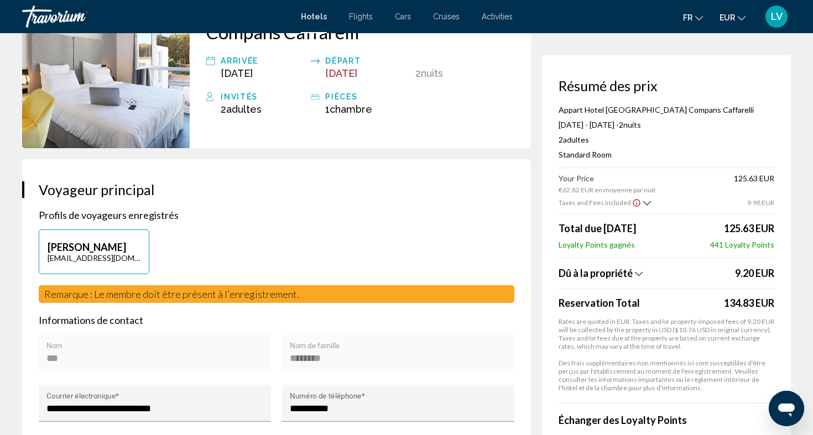
click at [627, 200] on div "Taxes and Fees Included" at bounding box center [605, 202] width 92 height 10
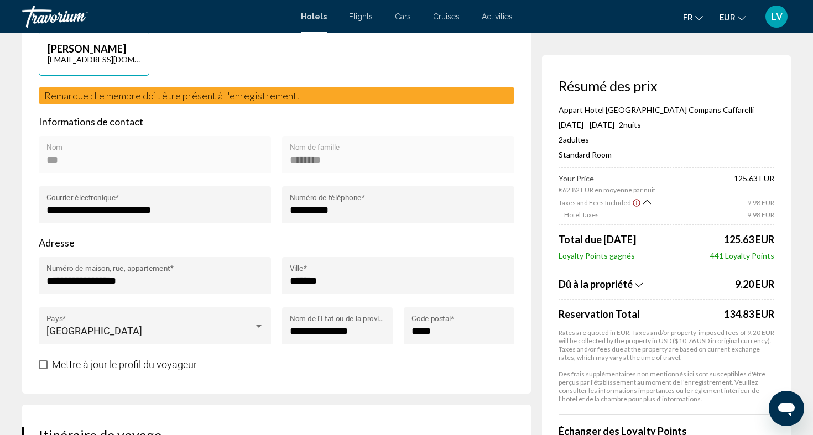
scroll to position [317, 0]
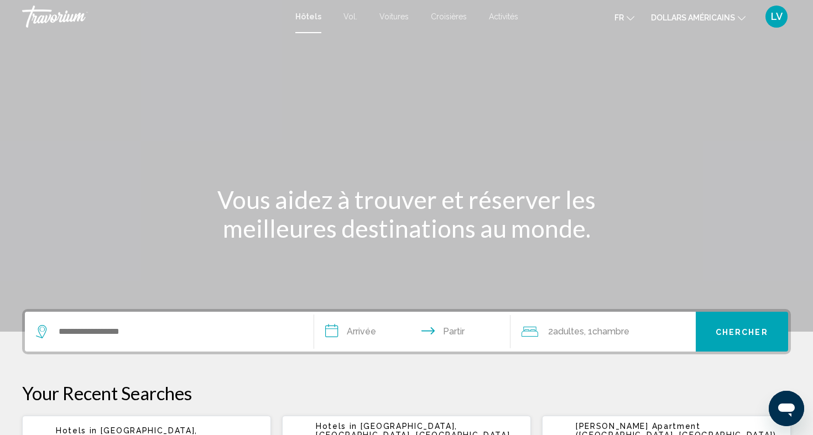
click at [418, 198] on font "Vous aidez à trouver et réserver les meilleures destinations au monde." at bounding box center [406, 214] width 378 height 58
click at [627, 19] on icon "Changer de langue" at bounding box center [631, 18] width 8 height 8
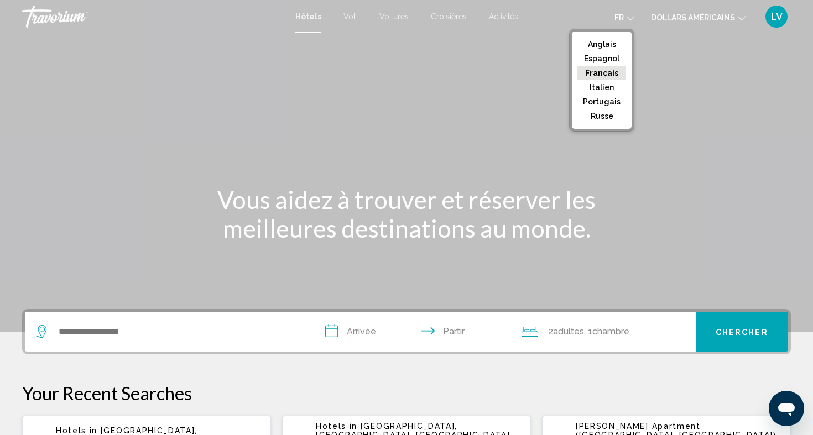
click at [609, 75] on font "Français" at bounding box center [601, 73] width 33 height 9
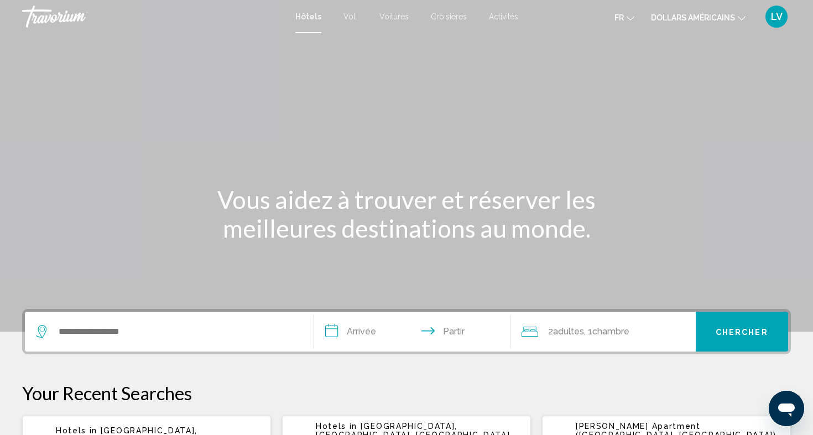
click at [690, 4] on mat-toolbar "Hôtels Vol. Voitures Croisières Activités Hôtels Vol. Voitures Croisières Activ…" at bounding box center [406, 16] width 813 height 33
click at [690, 19] on font "dollars américains" at bounding box center [693, 17] width 84 height 9
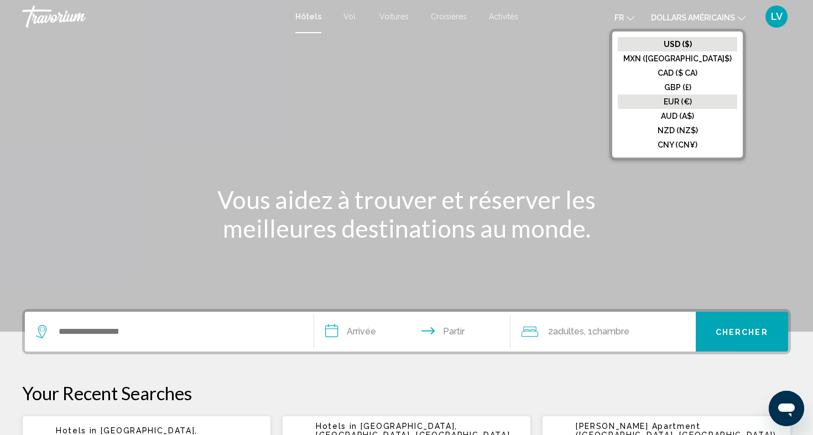
click at [692, 104] on font "EUR (€)" at bounding box center [678, 101] width 28 height 9
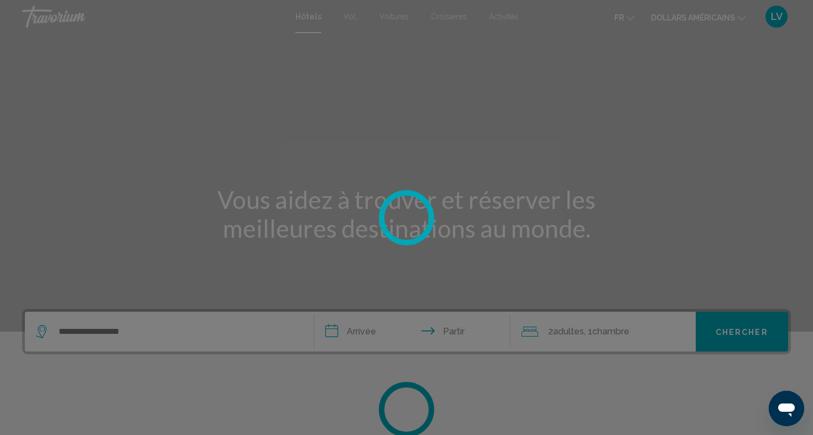
click at [571, 49] on div at bounding box center [406, 217] width 813 height 435
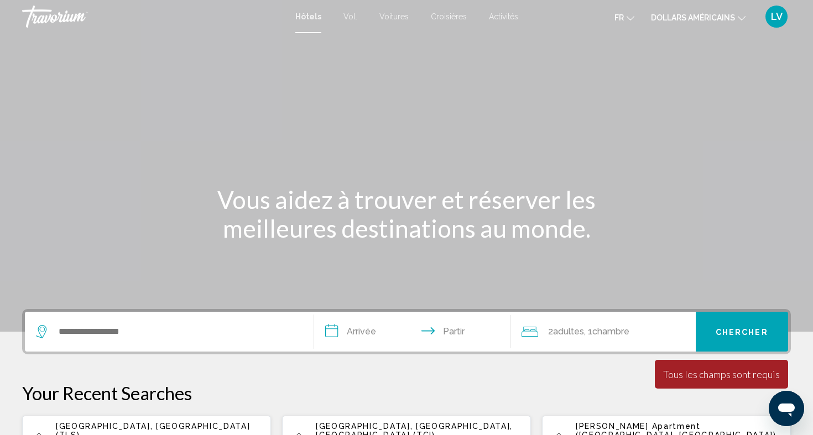
click at [680, 14] on font "dollars américains" at bounding box center [693, 17] width 84 height 9
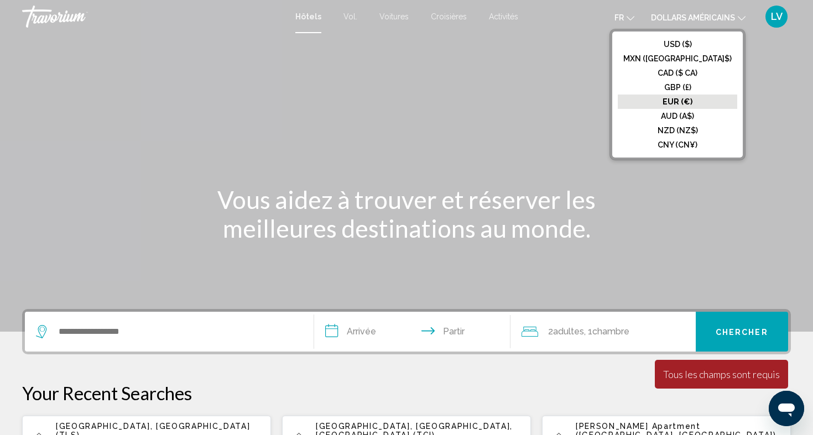
click at [692, 100] on font "EUR (€)" at bounding box center [677, 101] width 30 height 9
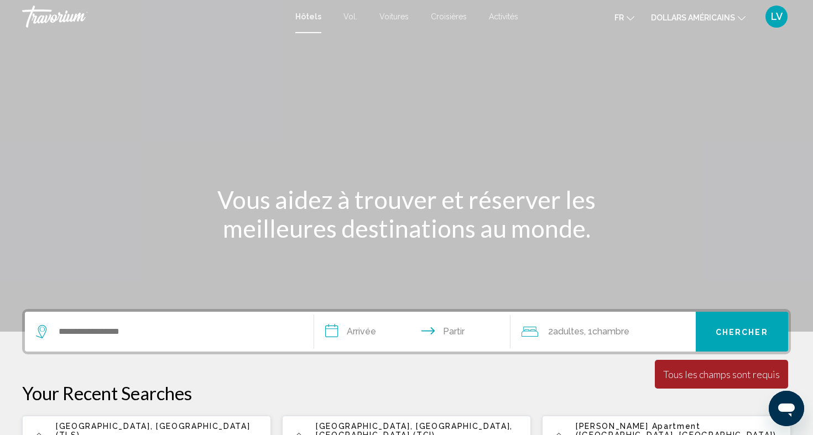
click at [502, 13] on font "Activités" at bounding box center [503, 16] width 29 height 9
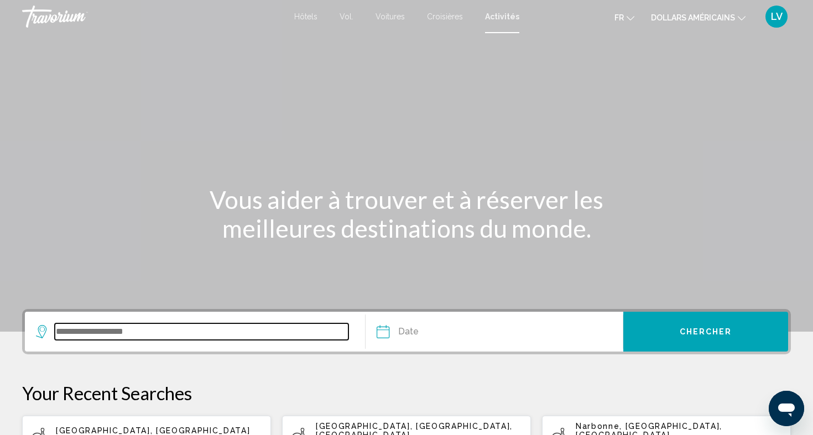
click at [182, 325] on input "Search widget" at bounding box center [202, 331] width 294 height 17
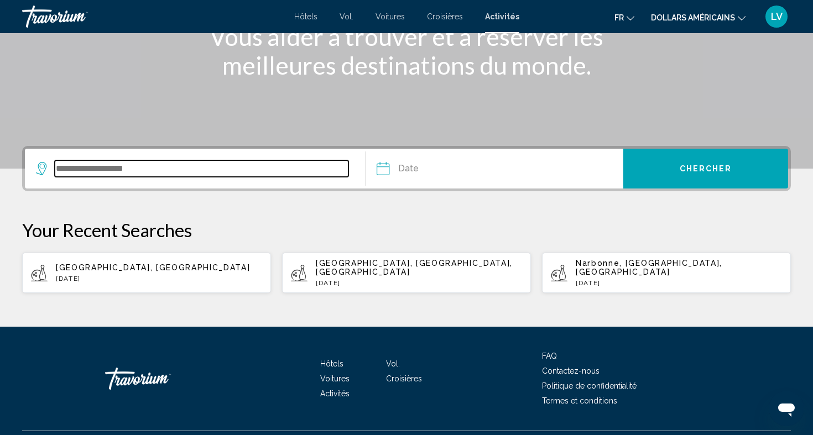
scroll to position [181, 0]
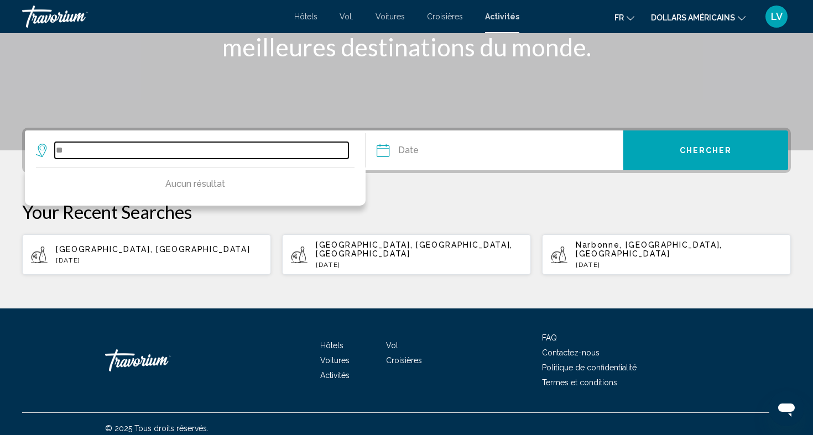
type input "*"
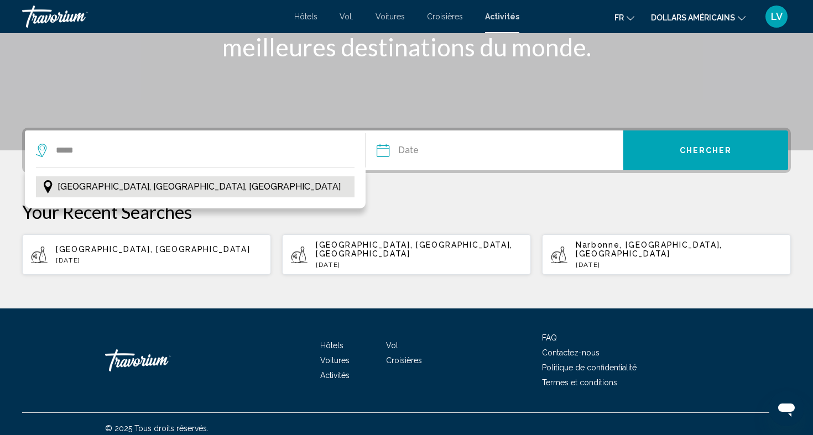
click at [304, 190] on button "Paris, Île-de-France, France" at bounding box center [195, 186] width 319 height 21
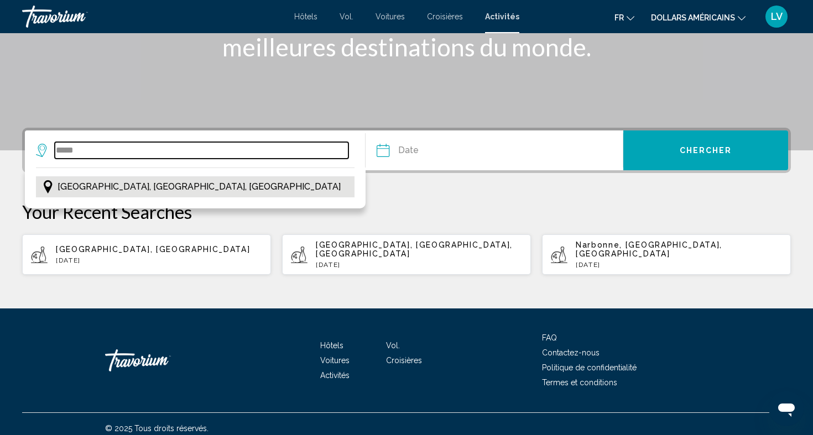
type input "**********"
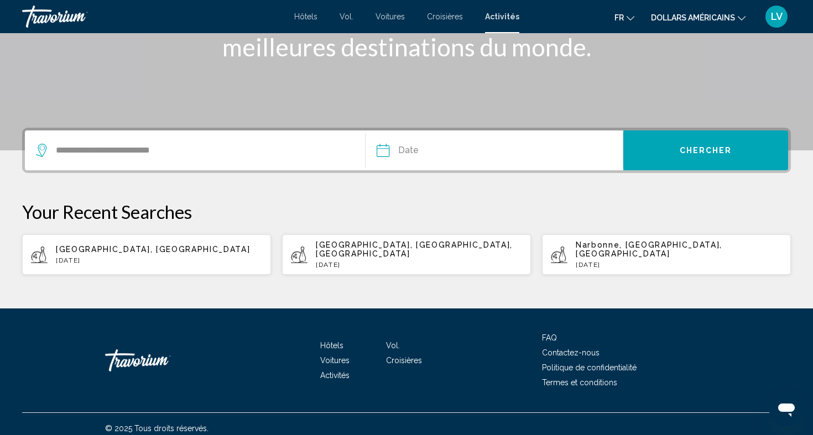
click at [410, 148] on input "Date" at bounding box center [438, 152] width 128 height 43
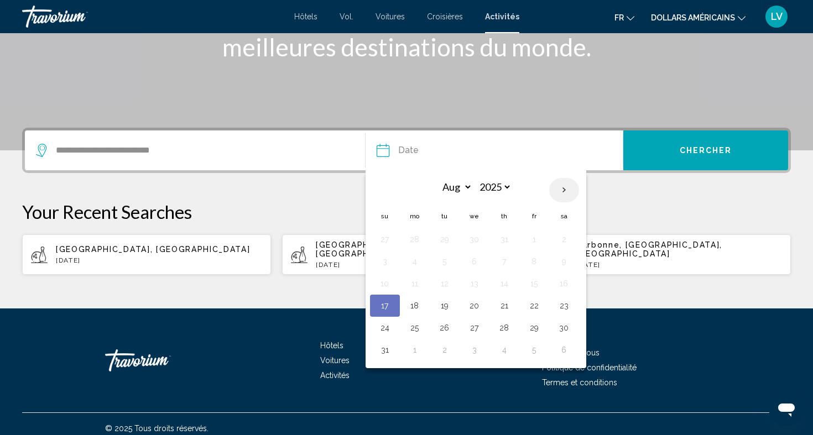
click at [562, 189] on th "Next month" at bounding box center [564, 190] width 30 height 24
select select "*"
click at [412, 284] on button "15" at bounding box center [415, 283] width 18 height 15
type input "**********"
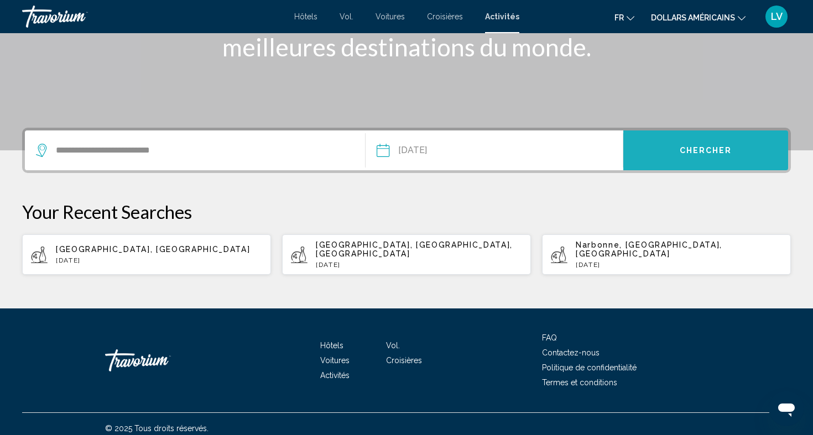
click at [656, 138] on button "Chercher" at bounding box center [705, 151] width 165 height 40
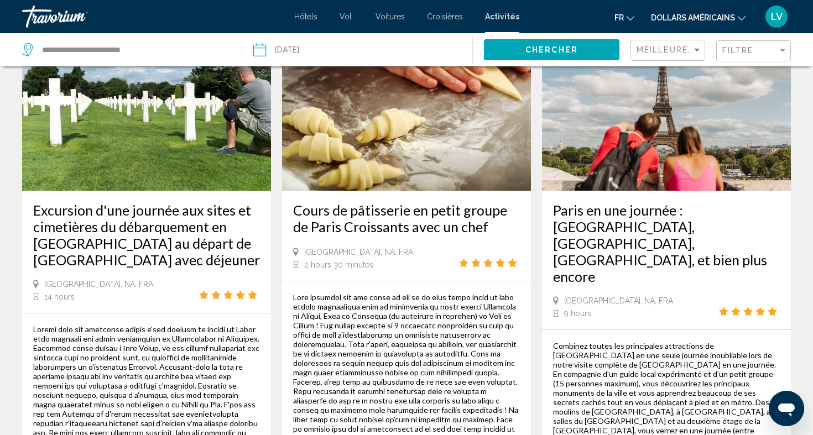
scroll to position [1883, 0]
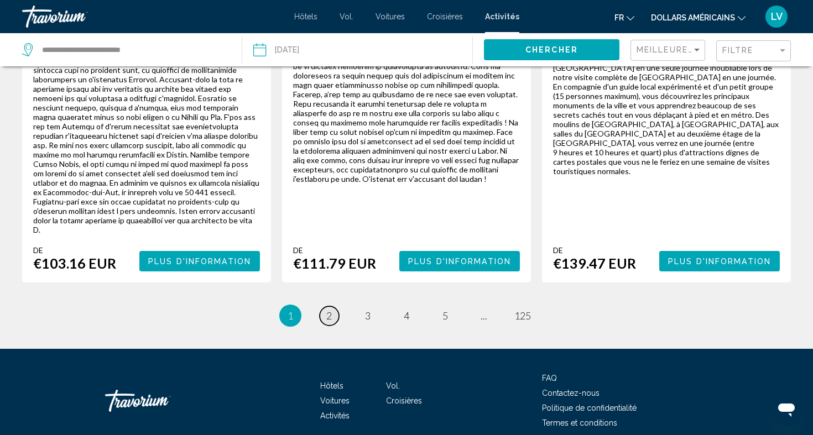
click at [324, 306] on link "page 2" at bounding box center [329, 315] width 19 height 19
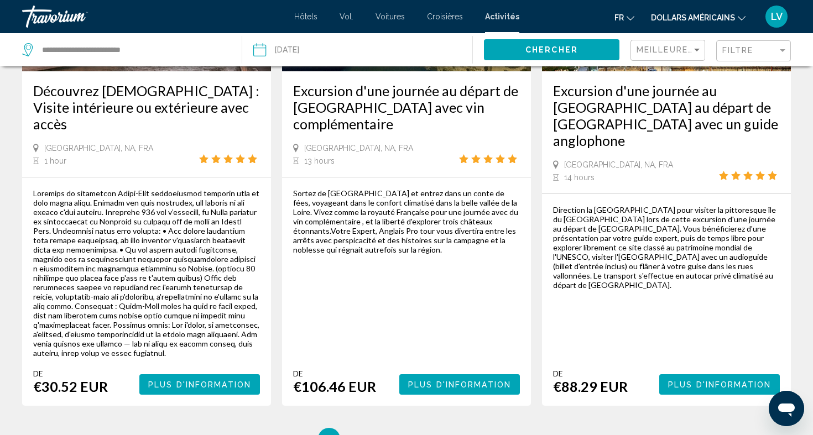
scroll to position [1758, 0]
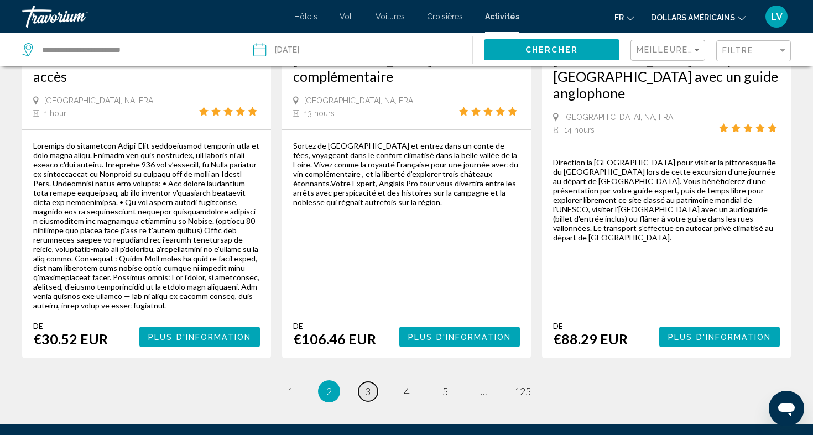
click at [364, 382] on link "page 3" at bounding box center [367, 391] width 19 height 19
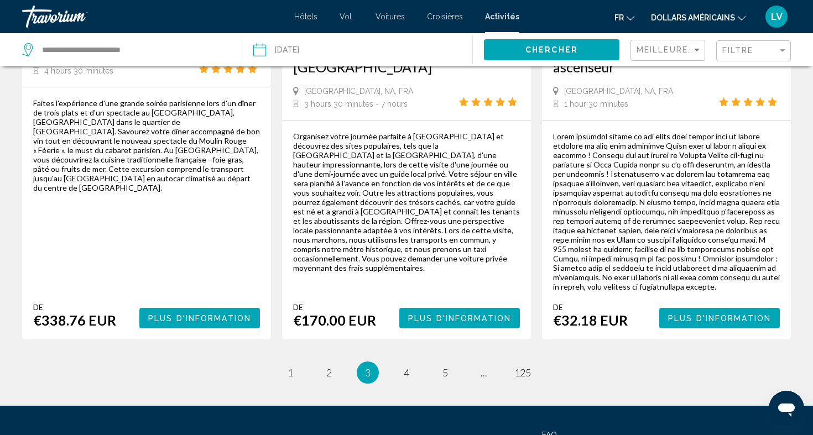
scroll to position [1836, 0]
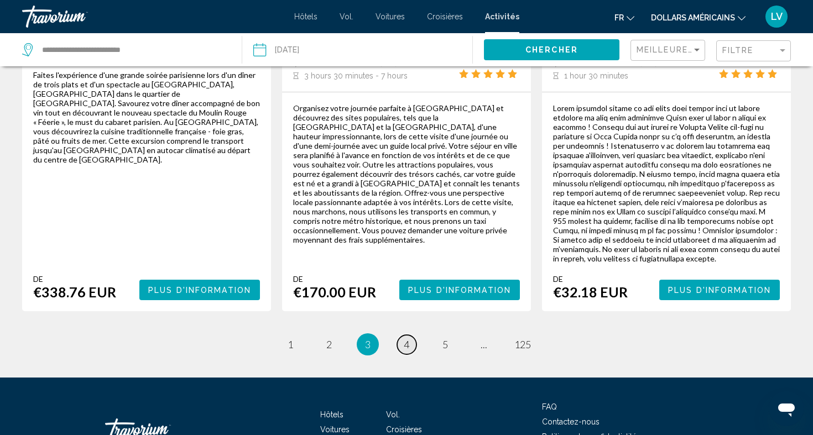
click at [408, 338] on span "4" at bounding box center [407, 344] width 6 height 12
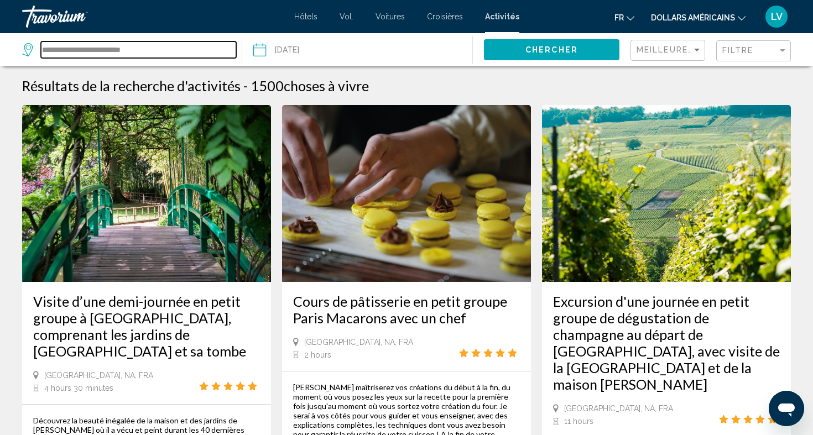
click at [160, 50] on input "**********" at bounding box center [138, 49] width 195 height 17
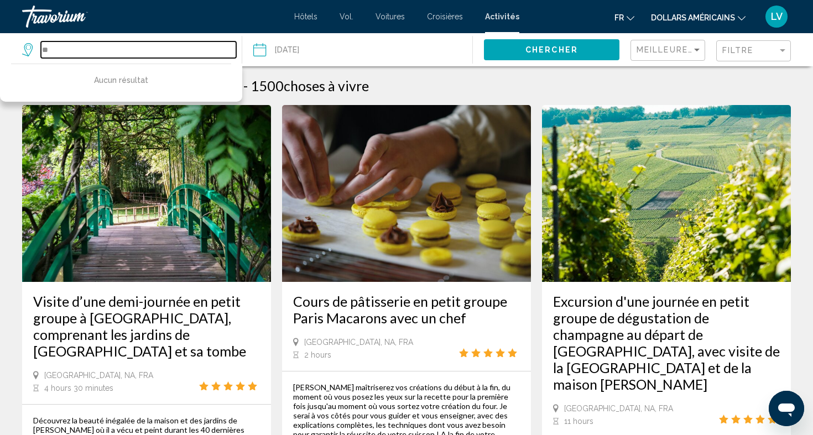
type input "*"
type input "**********"
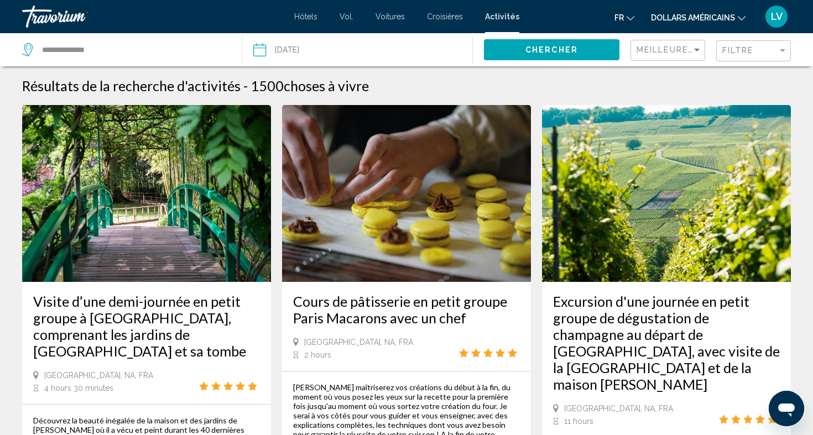
click at [556, 55] on button "Chercher" at bounding box center [551, 49] width 135 height 20
click at [552, 51] on span "Chercher" at bounding box center [551, 50] width 53 height 9
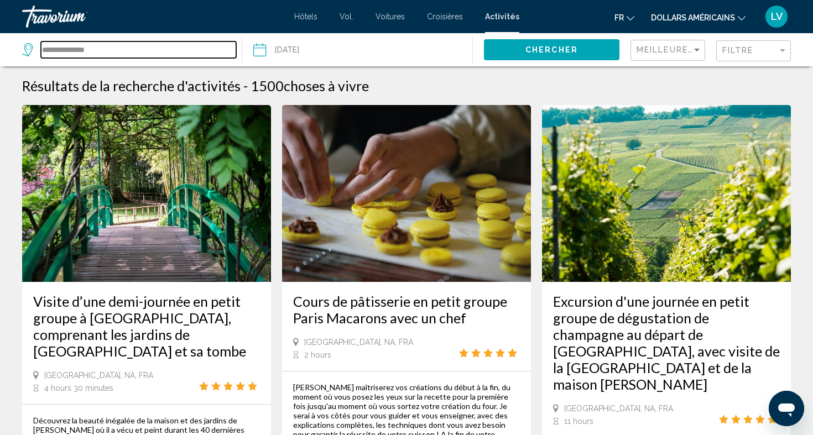
click at [196, 49] on input "**********" at bounding box center [138, 49] width 195 height 17
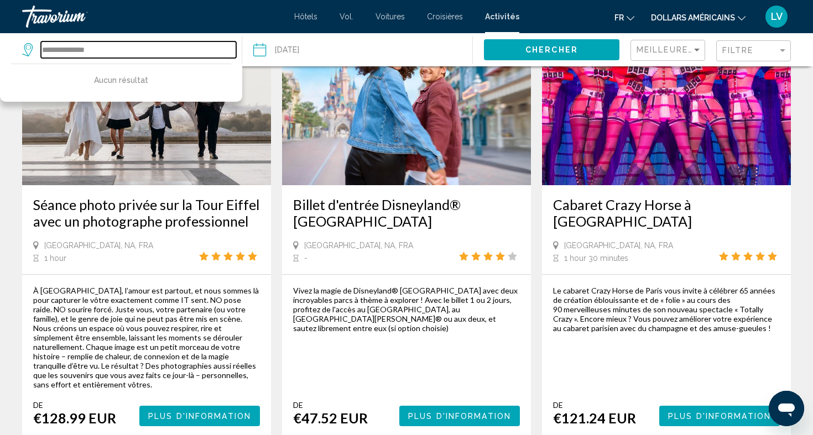
scroll to position [1638, 0]
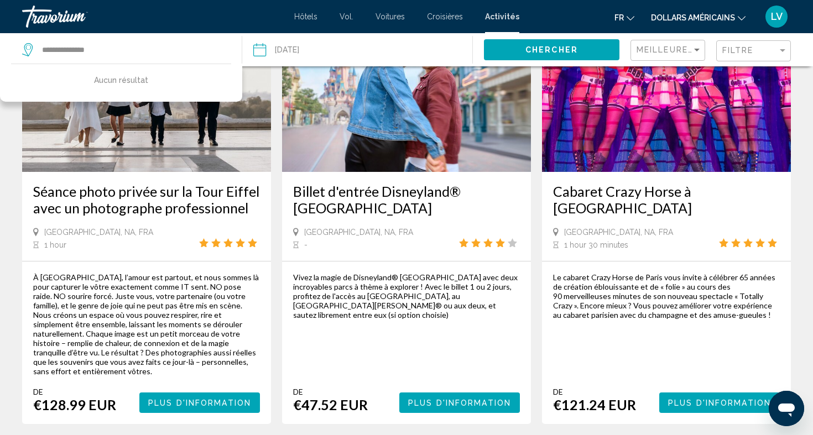
click at [490, 399] on span "Plus d'information" at bounding box center [459, 403] width 103 height 9
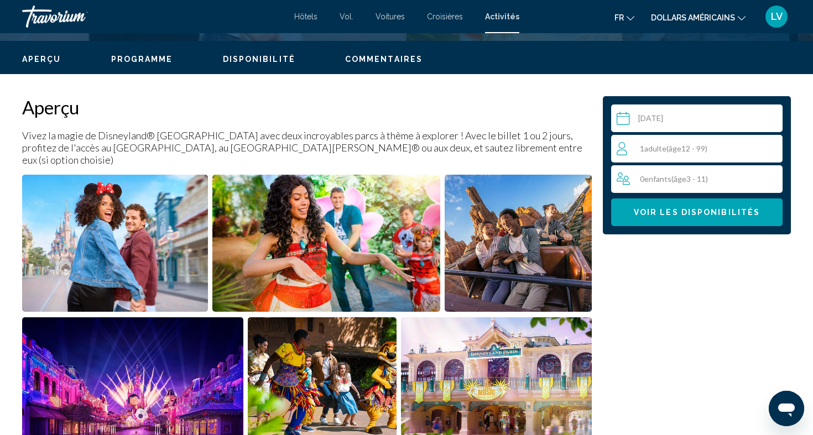
scroll to position [323, 0]
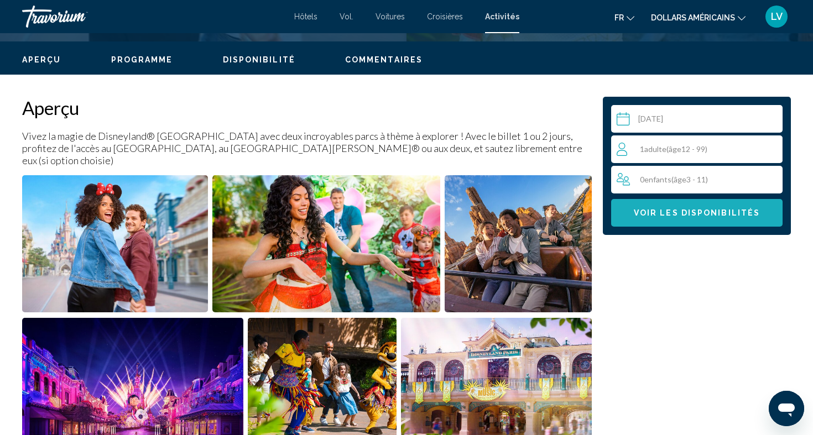
click at [706, 219] on button "Voir les disponibilités" at bounding box center [696, 213] width 171 height 28
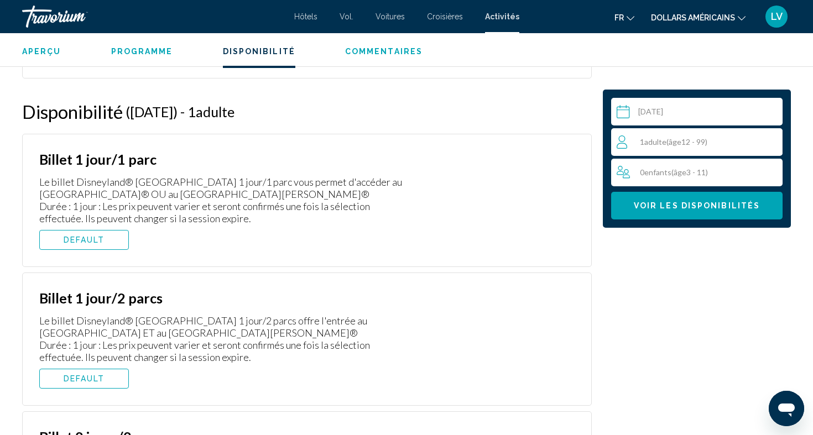
scroll to position [1875, 0]
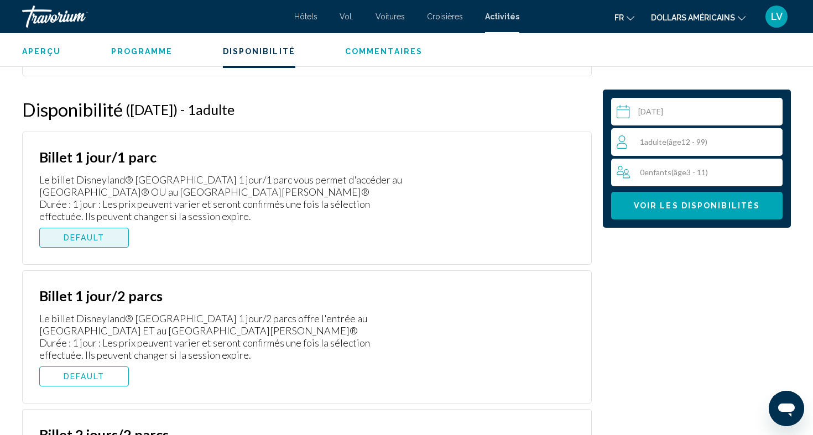
click at [102, 233] on span "DEFAULT" at bounding box center [84, 237] width 41 height 9
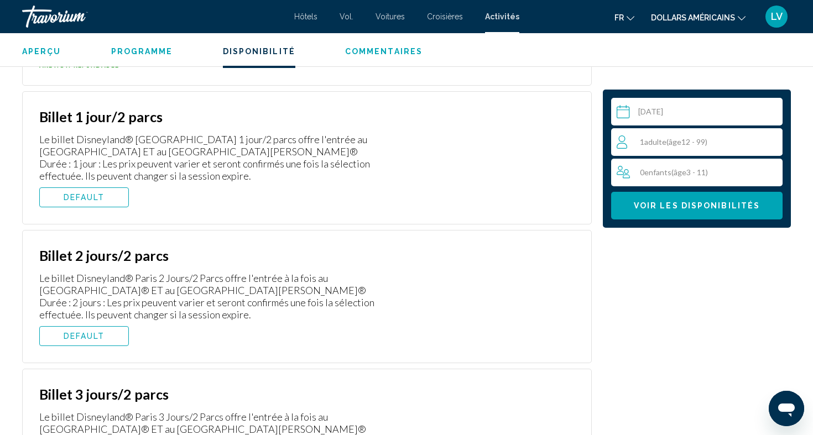
scroll to position [2076, 0]
click at [106, 187] on button "DEFAULT" at bounding box center [84, 197] width 90 height 20
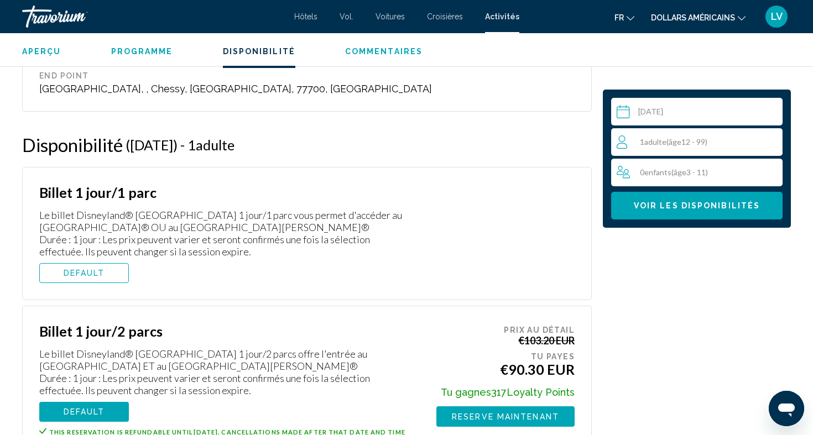
scroll to position [1838, 0]
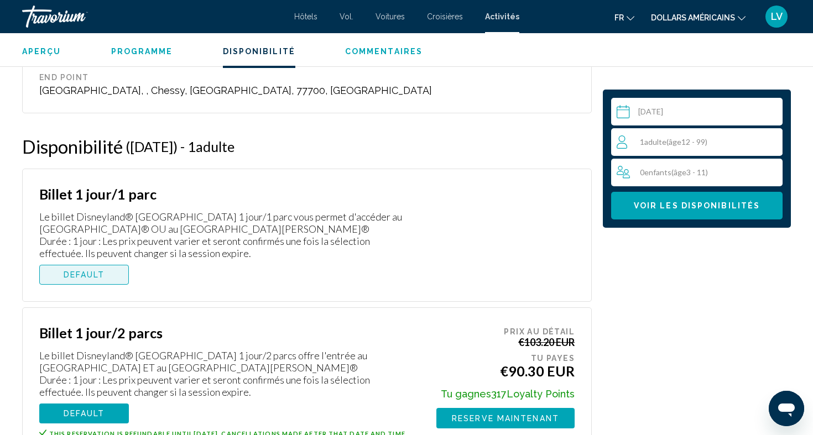
click at [98, 265] on button "DEFAULT" at bounding box center [84, 275] width 90 height 20
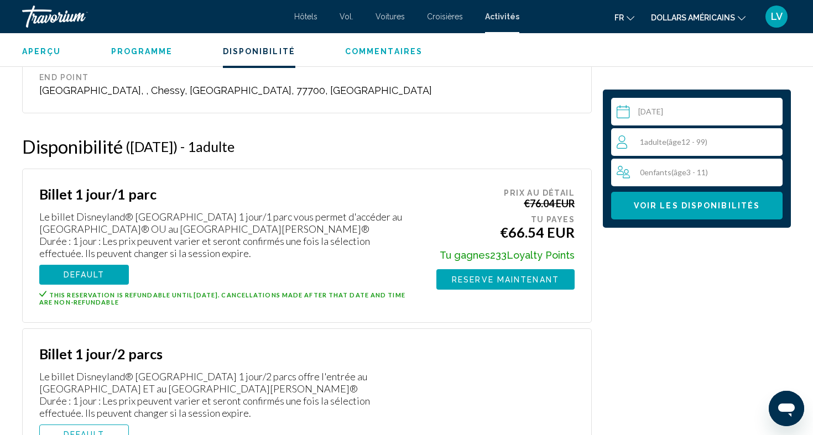
click at [179, 291] on span "This reservation is refundable until September 14, 2025 . Cancellations made af…" at bounding box center [222, 298] width 366 height 14
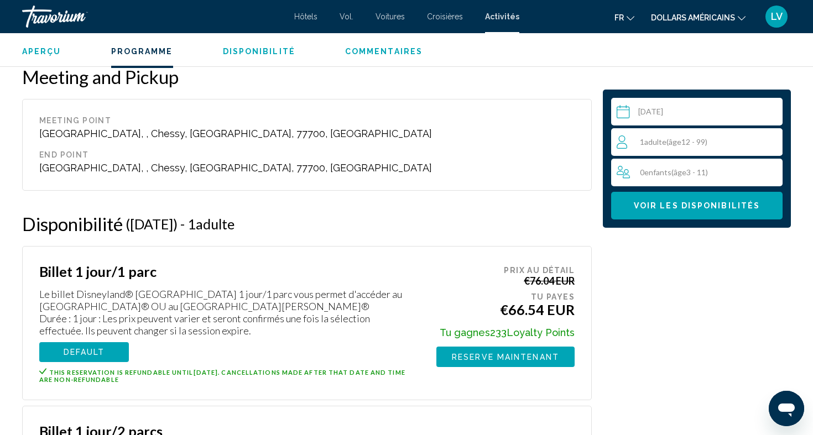
scroll to position [1757, 0]
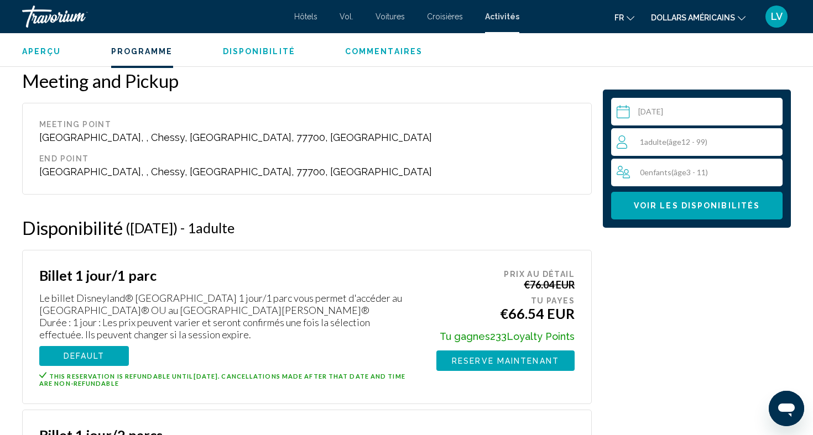
click at [630, 113] on input "Contenu principal" at bounding box center [699, 113] width 176 height 31
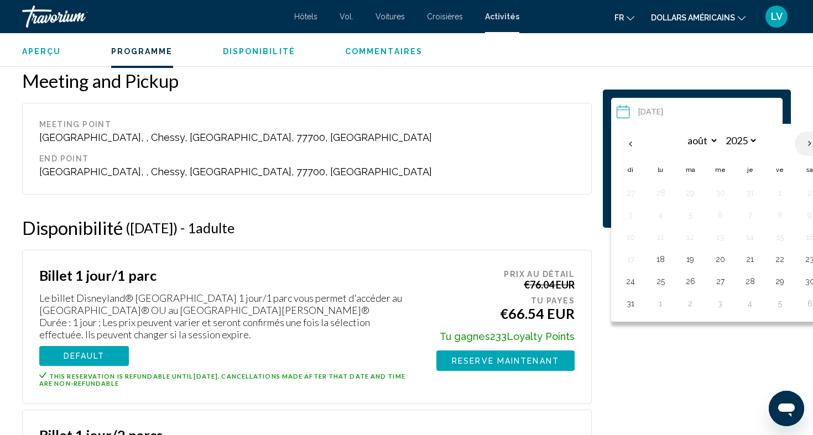
click at [806, 143] on th "Next month" at bounding box center [810, 144] width 30 height 24
click at [807, 143] on th "Next month" at bounding box center [810, 144] width 30 height 24
select select "**"
click at [811, 240] on button "15" at bounding box center [810, 236] width 18 height 15
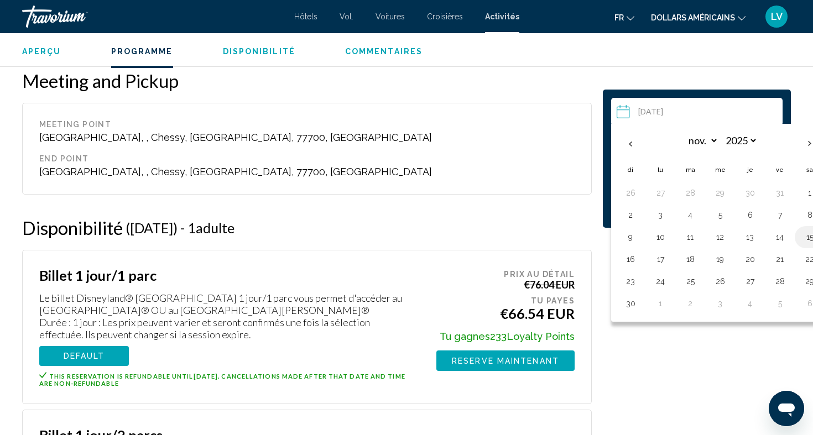
type input "**********"
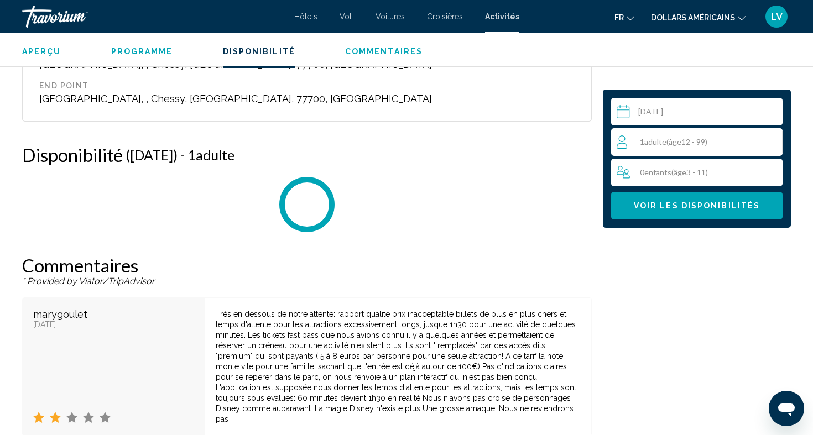
scroll to position [1834, 0]
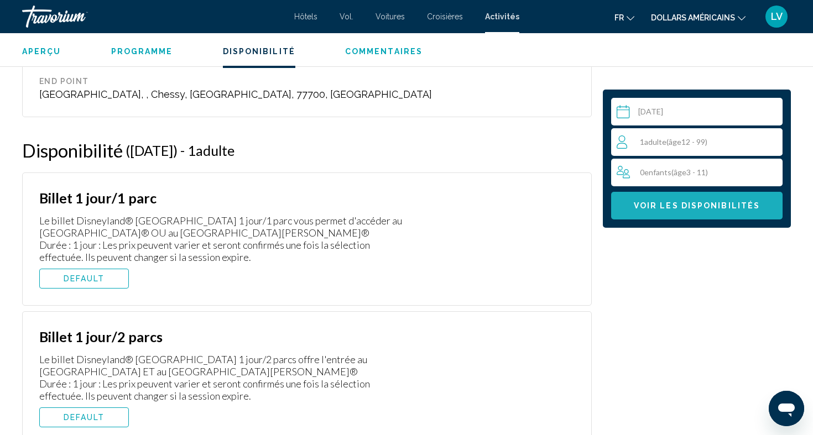
click at [695, 205] on span "Voir les disponibilités" at bounding box center [697, 206] width 126 height 9
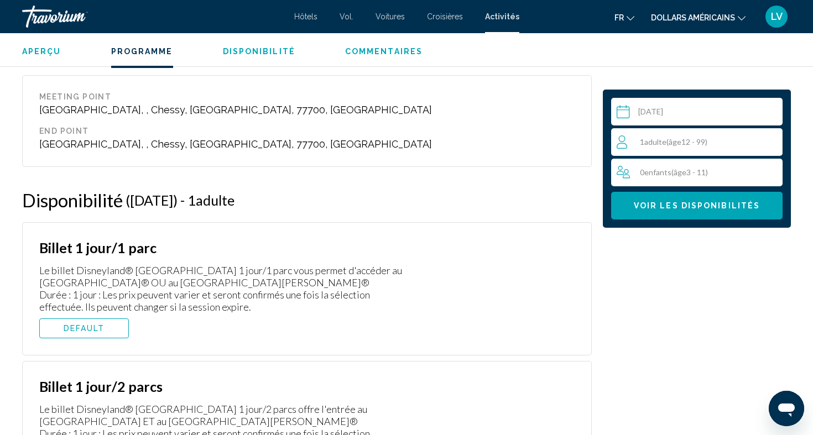
scroll to position [1773, 0]
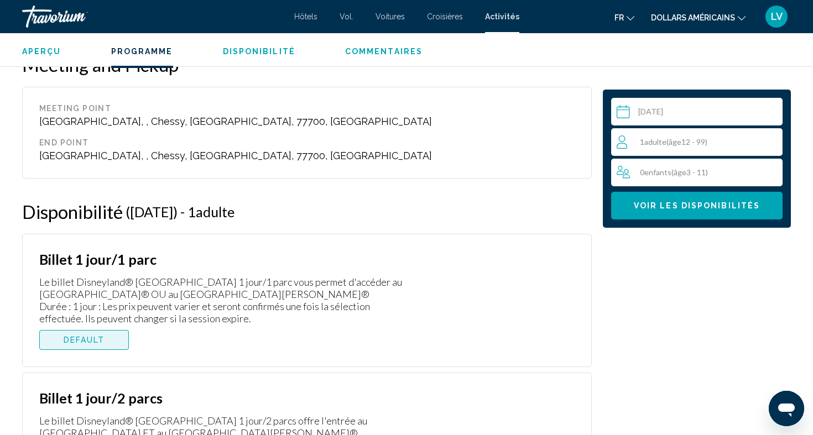
click at [58, 330] on button "DEFAULT" at bounding box center [84, 340] width 90 height 20
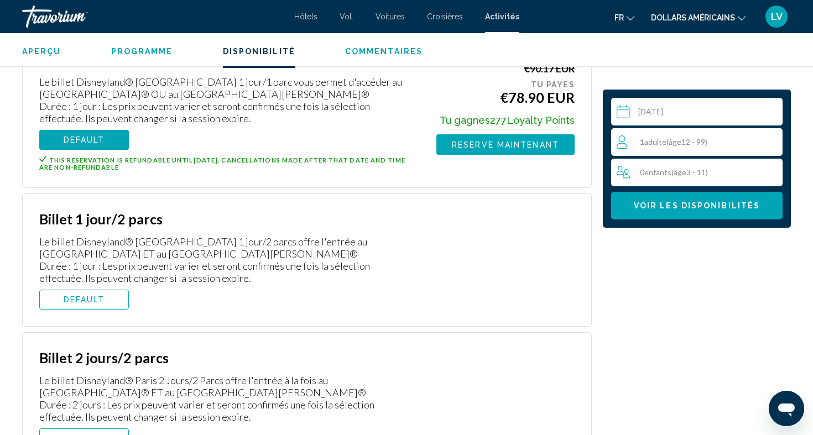
scroll to position [1997, 0]
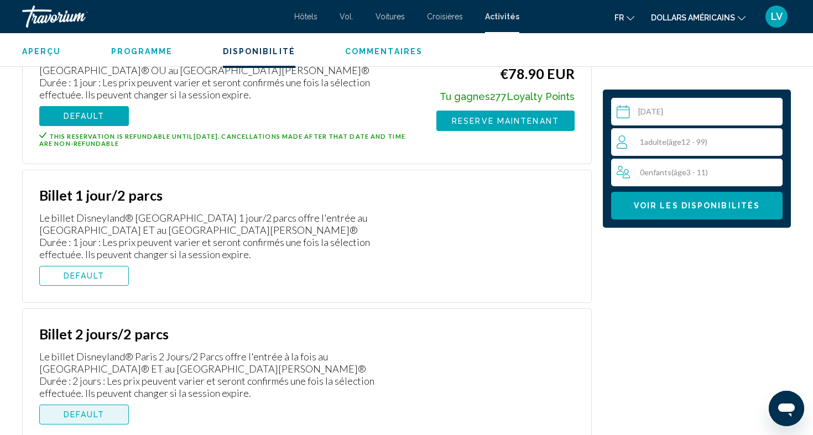
click at [76, 410] on span "DEFAULT" at bounding box center [84, 414] width 41 height 9
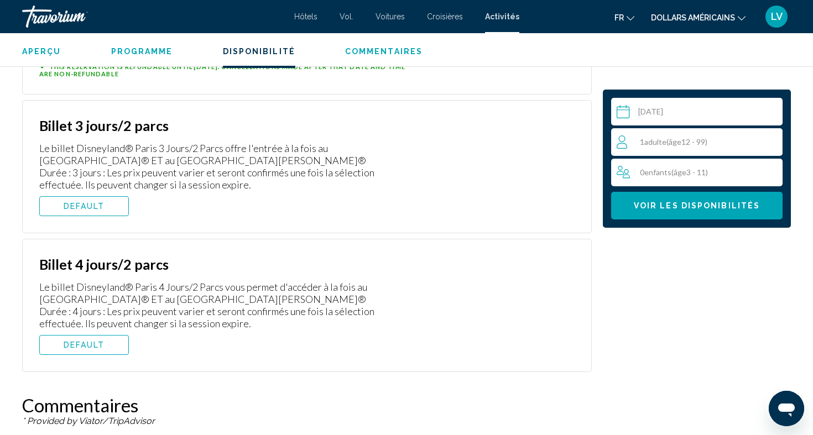
scroll to position [2251, 0]
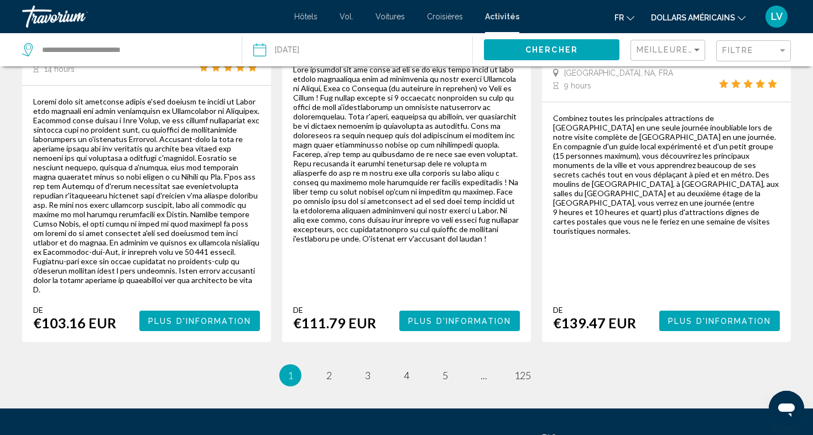
scroll to position [1883, 0]
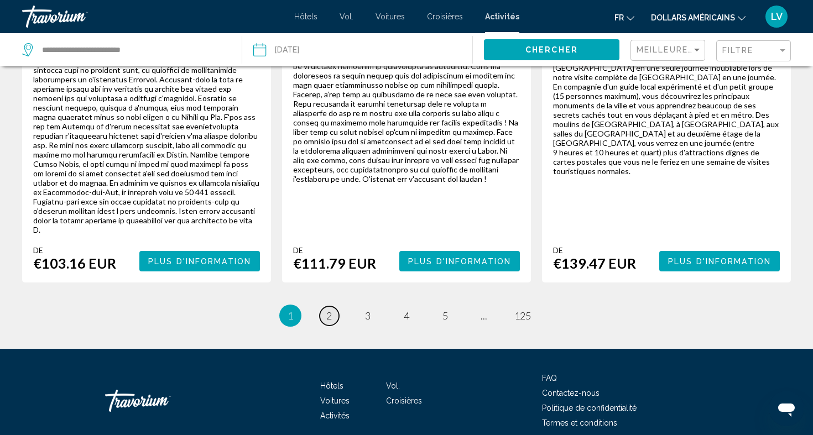
click at [325, 306] on link "page 2" at bounding box center [329, 315] width 19 height 19
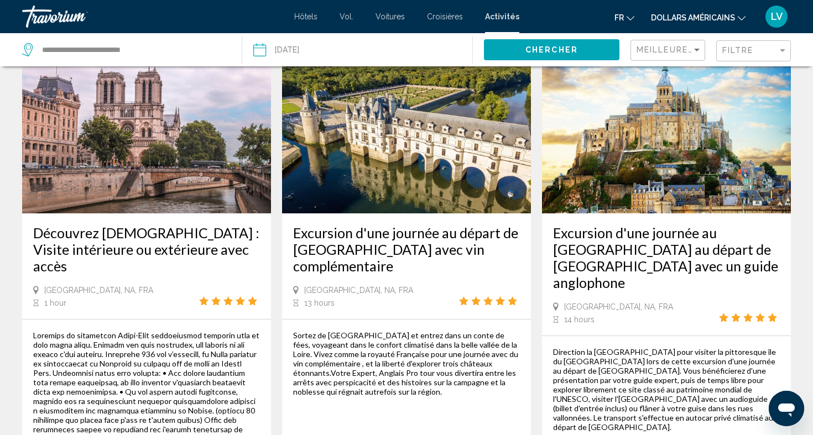
scroll to position [1758, 0]
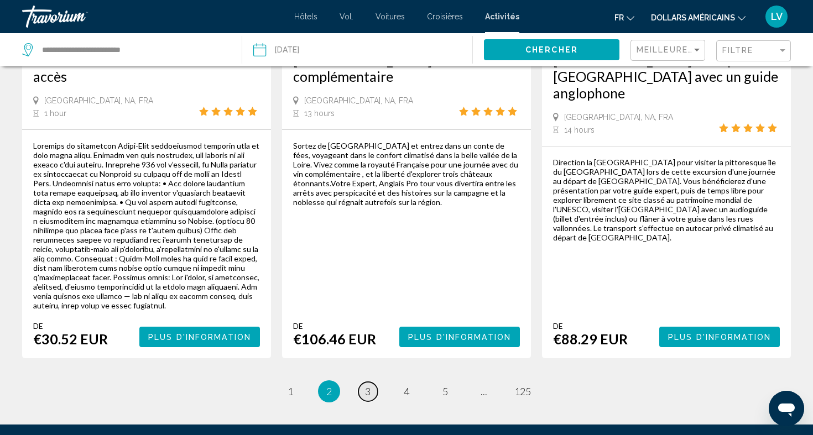
click at [365, 382] on link "page 3" at bounding box center [367, 391] width 19 height 19
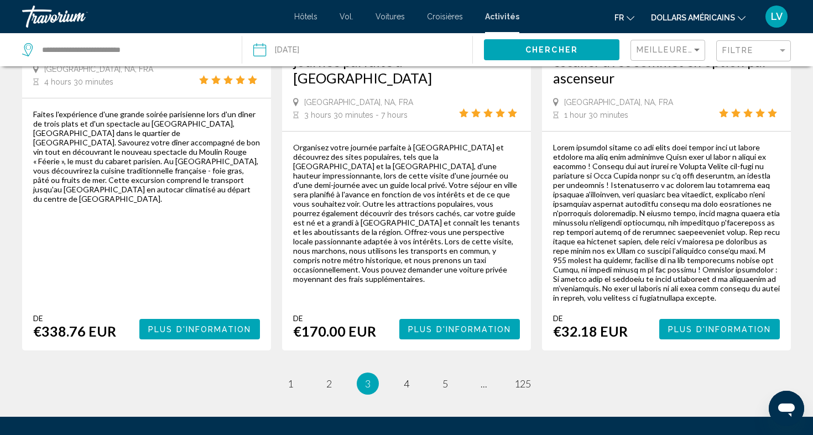
scroll to position [1836, 0]
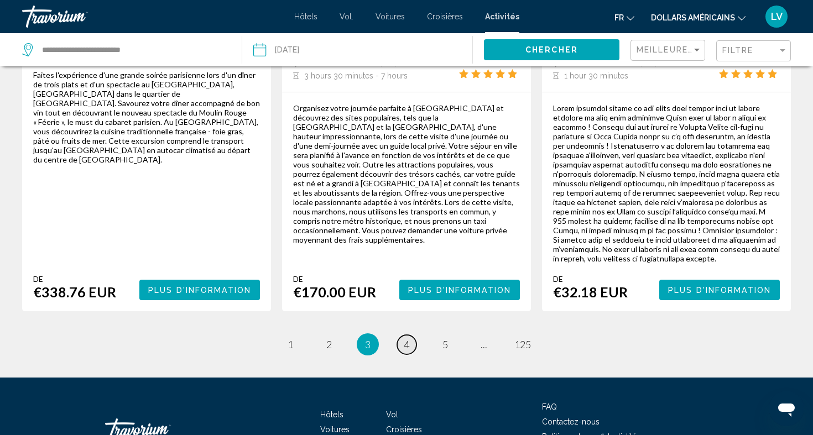
click at [403, 335] on link "page 4" at bounding box center [406, 344] width 19 height 19
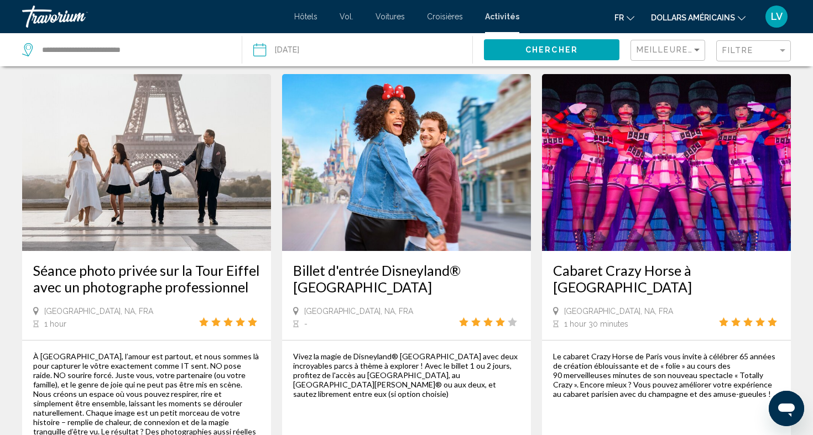
scroll to position [1794, 0]
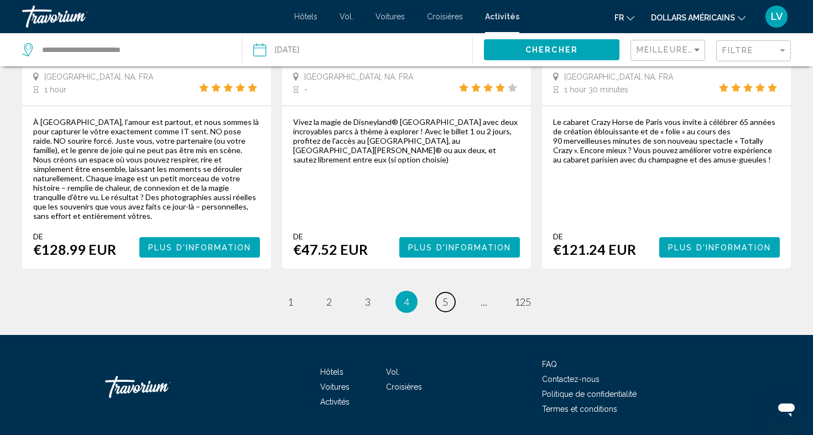
click at [436, 293] on link "page 5" at bounding box center [445, 302] width 19 height 19
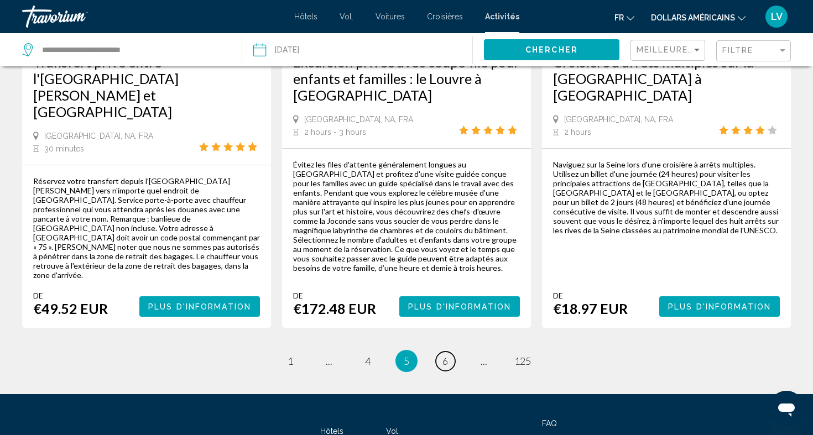
scroll to position [1829, 0]
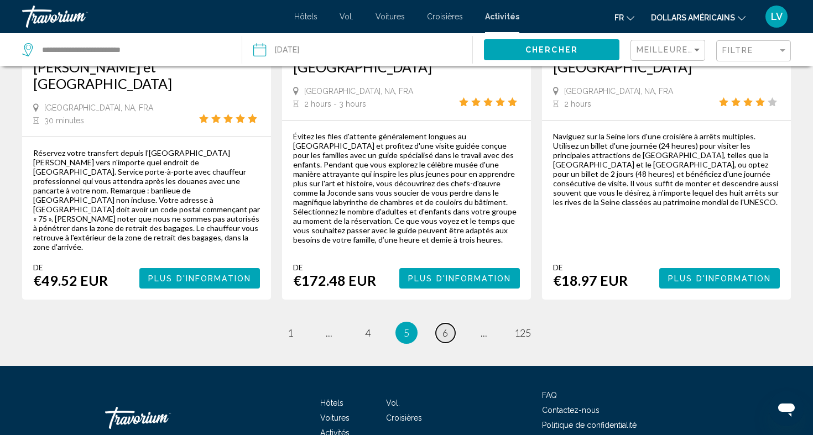
click at [452, 323] on link "page 6" at bounding box center [445, 332] width 19 height 19
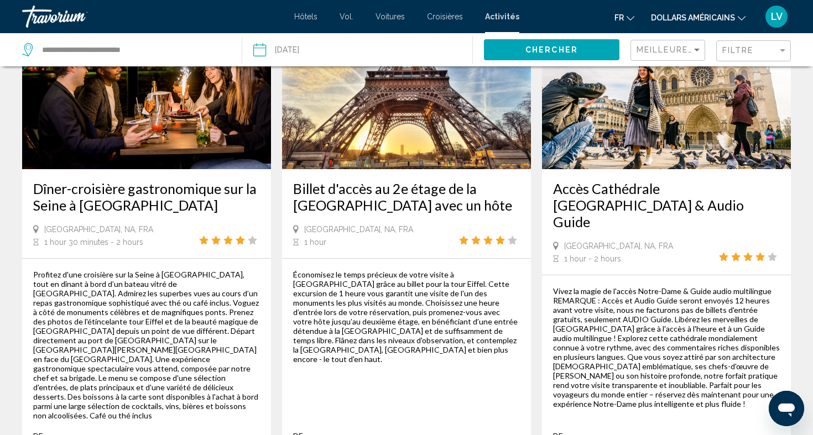
scroll to position [1805, 0]
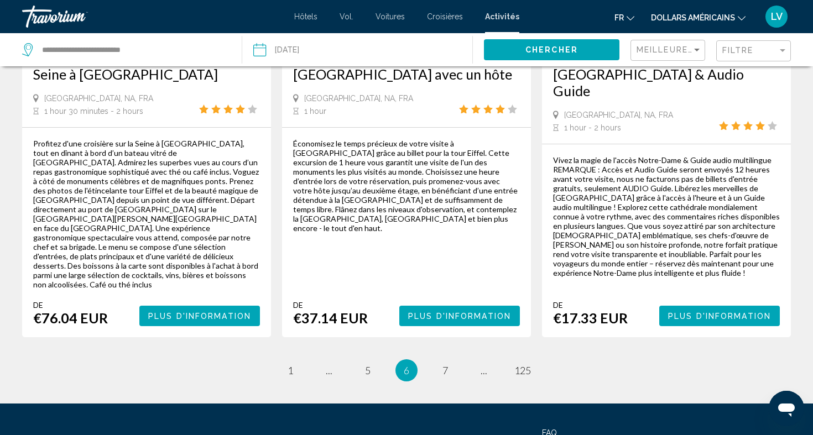
click at [439, 23] on div "Hôtels Vol. Voitures Croisières Activités Hôtels Vol. Voitures Croisières Activ…" at bounding box center [406, 16] width 813 height 23
click at [437, 16] on font "Croisières" at bounding box center [445, 16] width 36 height 9
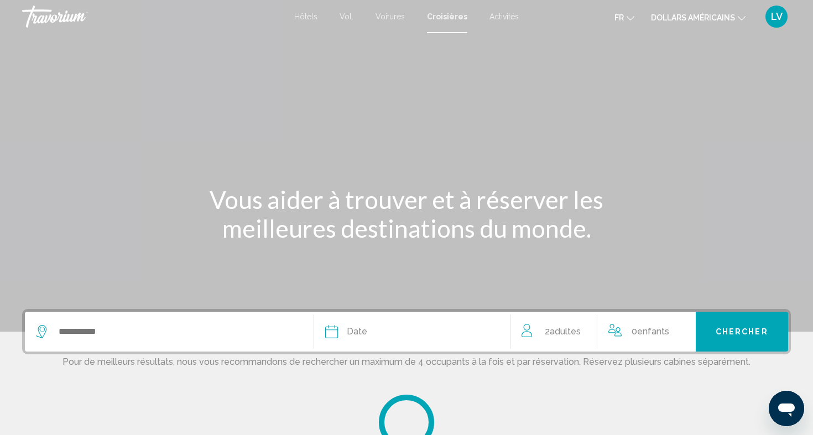
click at [375, 20] on li "Voitures" at bounding box center [389, 16] width 51 height 9
click at [389, 18] on font "Voitures" at bounding box center [389, 16] width 29 height 9
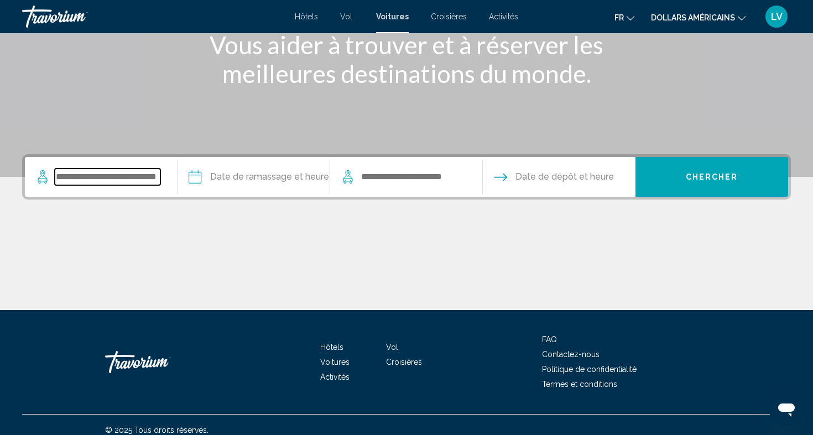
click at [119, 173] on input "Search widget" at bounding box center [108, 177] width 106 height 17
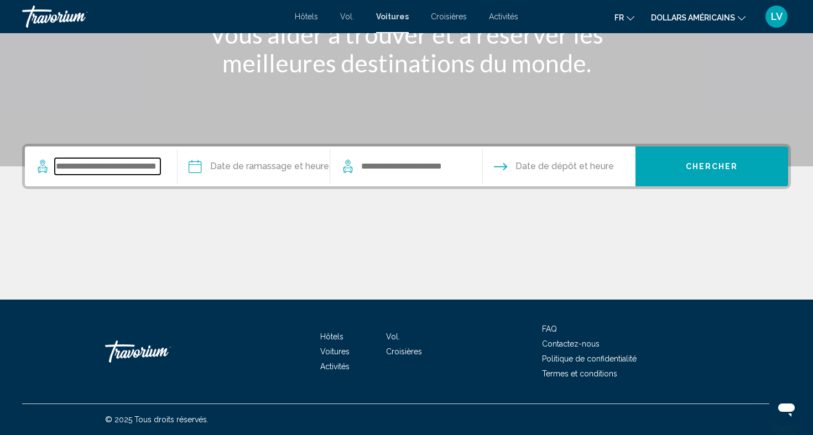
click at [120, 173] on input "Search widget" at bounding box center [108, 166] width 106 height 17
click at [629, 18] on icon "Changer de langue" at bounding box center [631, 18] width 8 height 4
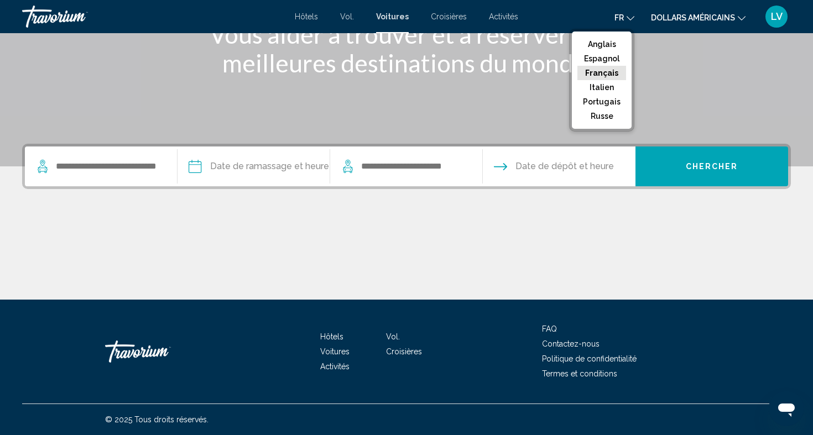
click at [607, 73] on font "Français" at bounding box center [601, 73] width 33 height 9
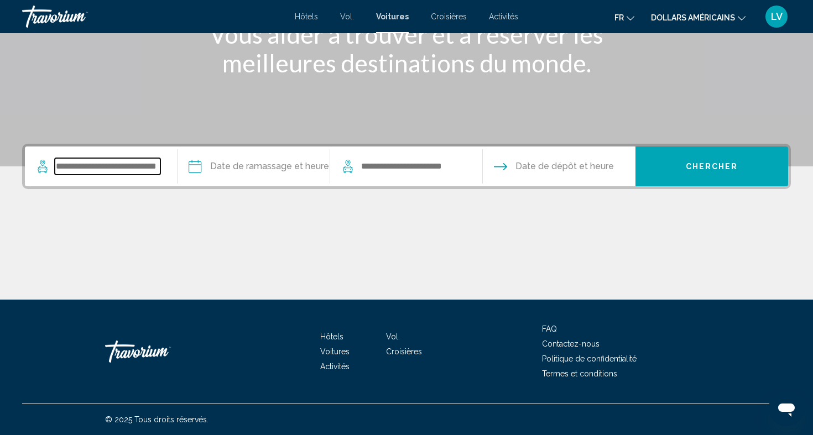
click at [127, 167] on input "Search widget" at bounding box center [108, 166] width 106 height 17
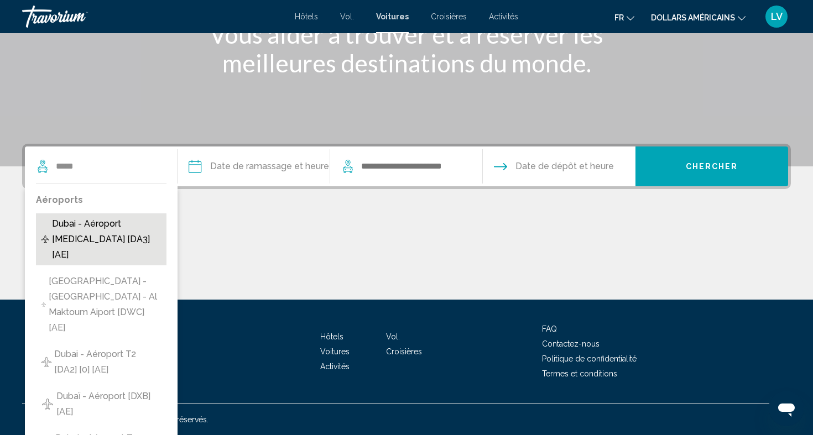
click at [156, 239] on span "Dubai - Aéroport T3 [DA3] [AE]" at bounding box center [106, 239] width 109 height 46
type input "**********"
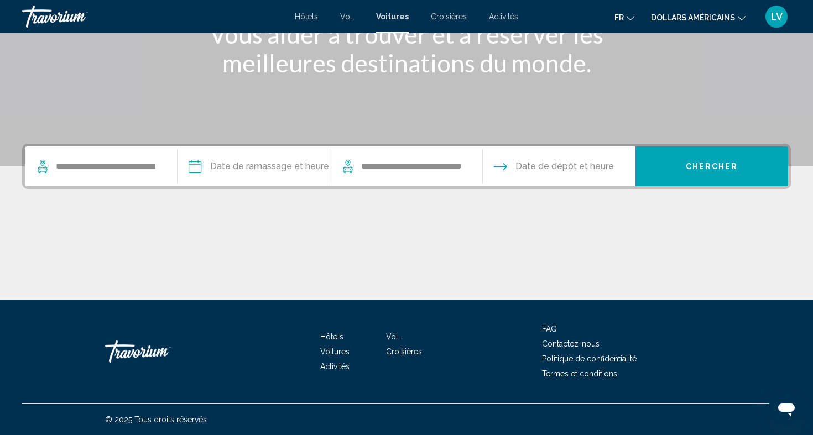
click at [275, 158] on input "Pickup date" at bounding box center [253, 168] width 157 height 43
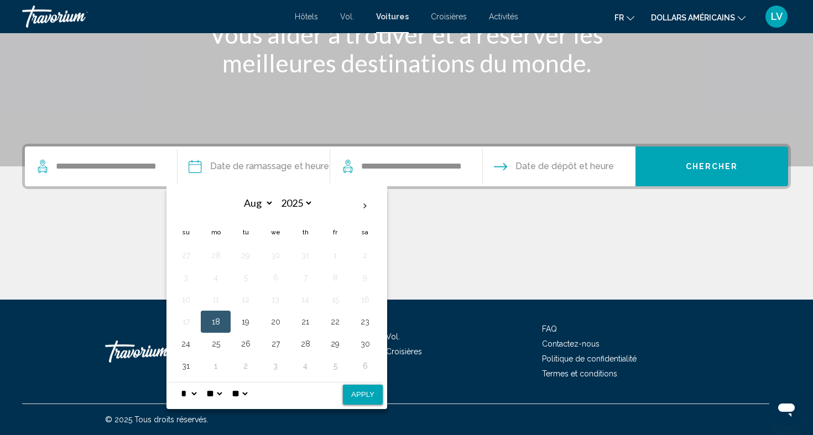
click at [273, 170] on input "Pickup date" at bounding box center [253, 168] width 157 height 43
click at [269, 163] on input "Pickup date" at bounding box center [253, 168] width 157 height 43
click at [364, 208] on th "Next month" at bounding box center [365, 206] width 30 height 24
select select "*"
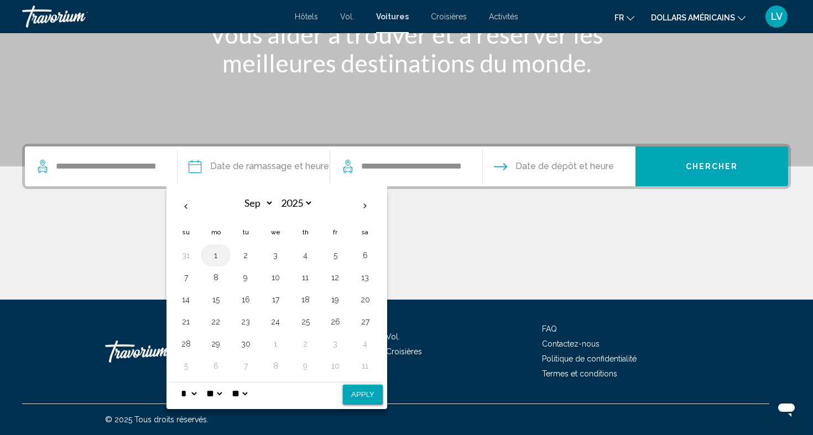
click at [215, 258] on button "1" at bounding box center [216, 255] width 18 height 15
click at [270, 174] on input "Pickup date" at bounding box center [253, 168] width 157 height 43
click at [184, 396] on select "* * * * * * * * * ** ** **" at bounding box center [189, 394] width 20 height 22
click at [212, 396] on select "**" at bounding box center [214, 394] width 20 height 22
drag, startPoint x: 212, startPoint y: 396, endPoint x: 225, endPoint y: 397, distance: 12.8
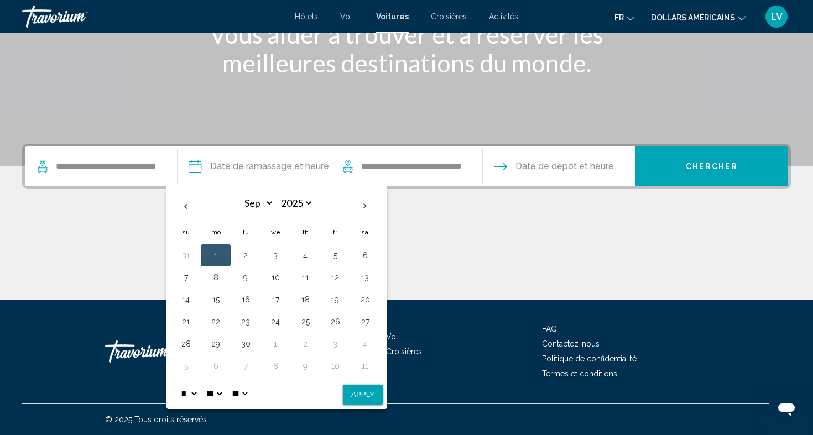
click at [224, 397] on select "**" at bounding box center [214, 394] width 20 height 22
click at [248, 396] on select "** **" at bounding box center [239, 394] width 20 height 22
select select "**"
click at [268, 176] on input "Pickup date" at bounding box center [253, 168] width 157 height 43
click at [268, 168] on input "Pickup date" at bounding box center [253, 168] width 157 height 43
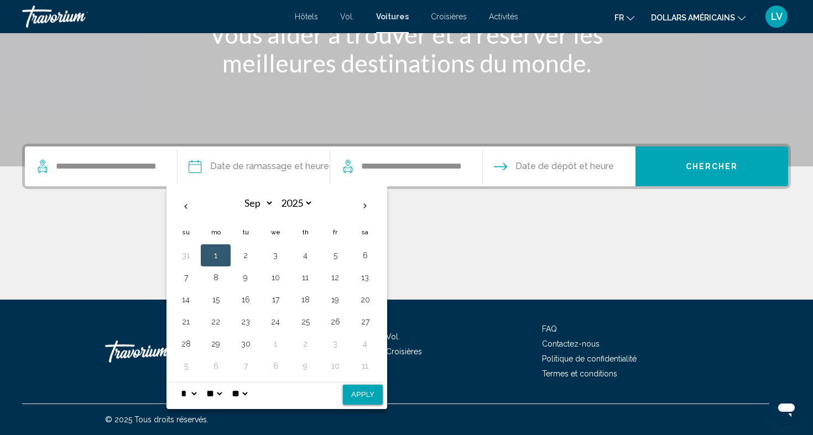
click at [213, 250] on button "1" at bounding box center [216, 255] width 18 height 15
click at [211, 249] on button "1" at bounding box center [216, 255] width 18 height 15
click at [218, 169] on input "Pickup date" at bounding box center [253, 168] width 157 height 43
click at [367, 396] on button "Apply" at bounding box center [363, 395] width 40 height 20
type input "**********"
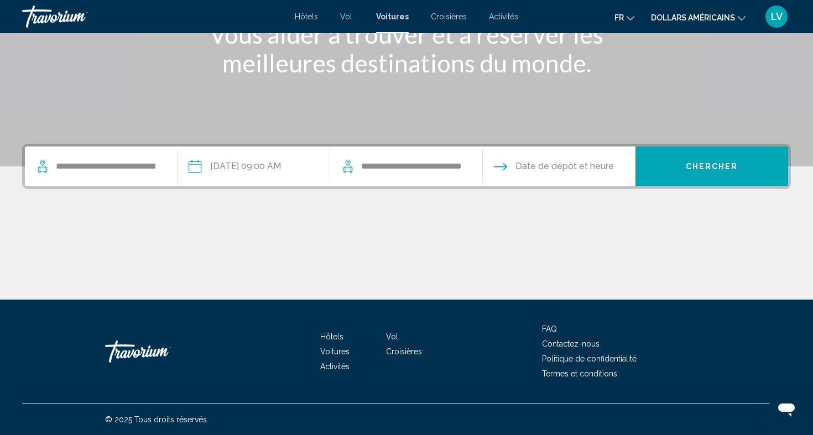
click at [595, 168] on input "Drop-off date" at bounding box center [558, 168] width 157 height 43
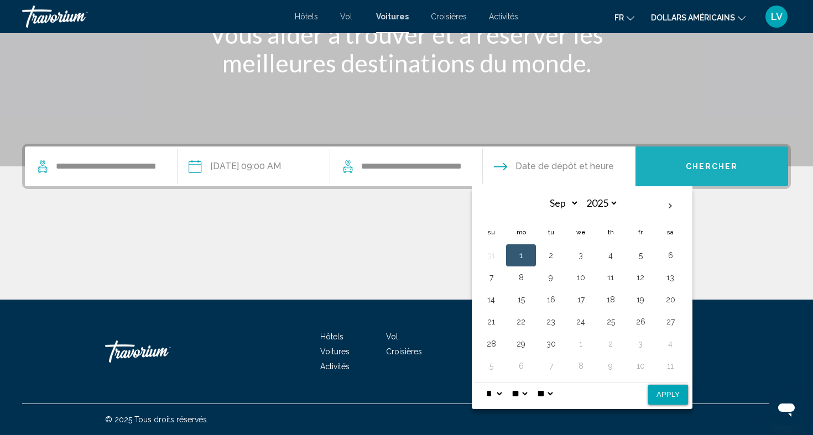
click at [688, 174] on button "Chercher" at bounding box center [711, 167] width 153 height 40
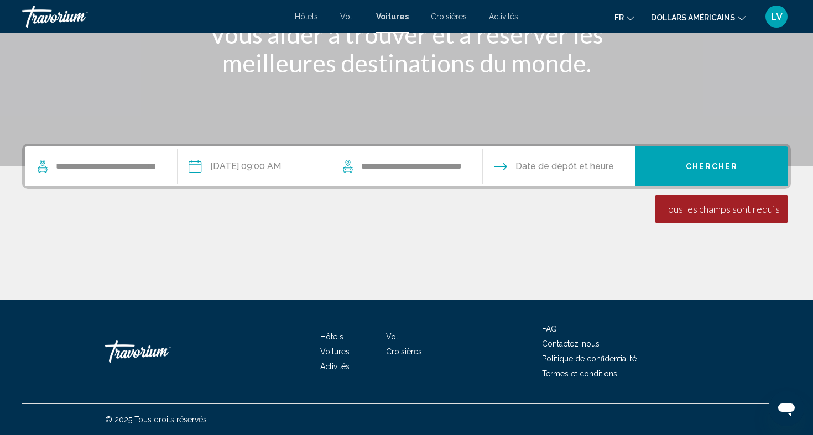
click at [557, 162] on input "Drop-off date" at bounding box center [558, 168] width 157 height 43
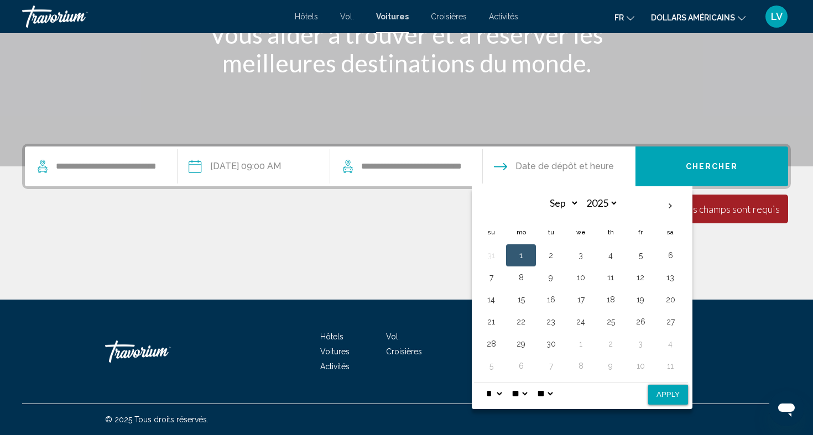
click at [528, 254] on button "1" at bounding box center [521, 255] width 18 height 15
click at [440, 174] on input "**********" at bounding box center [413, 166] width 106 height 17
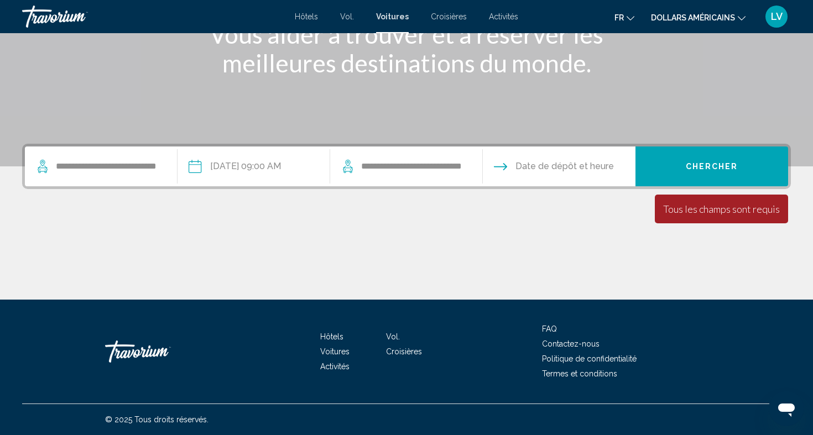
click at [567, 181] on input "Drop-off date" at bounding box center [558, 168] width 157 height 43
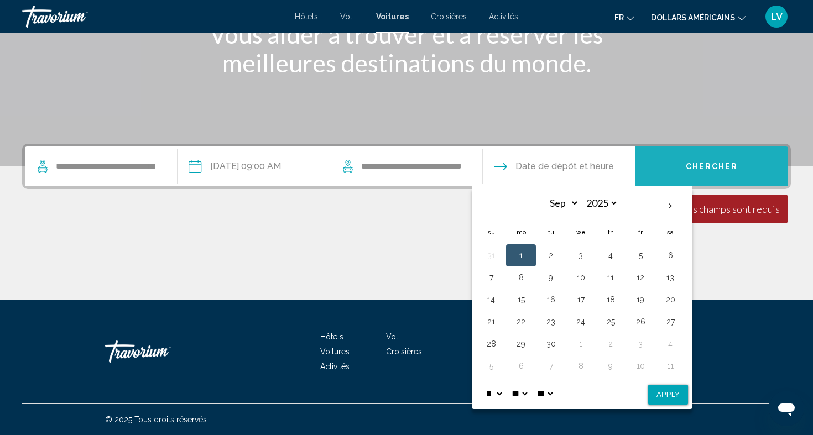
click at [675, 163] on button "Chercher" at bounding box center [711, 167] width 153 height 40
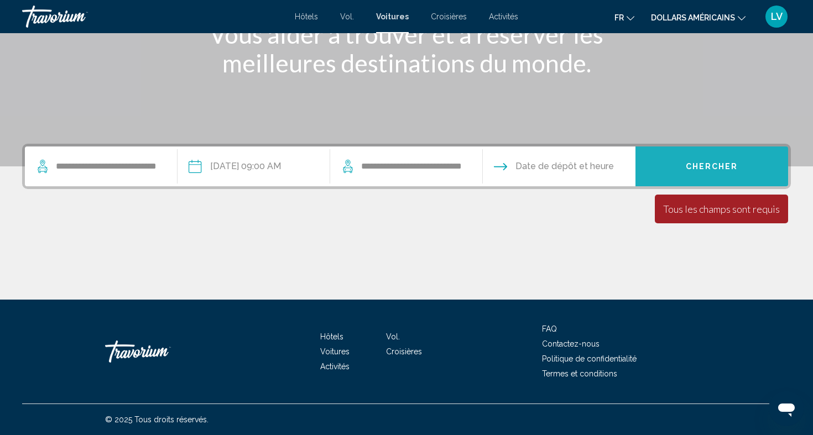
click at [675, 163] on button "Chercher" at bounding box center [711, 167] width 153 height 40
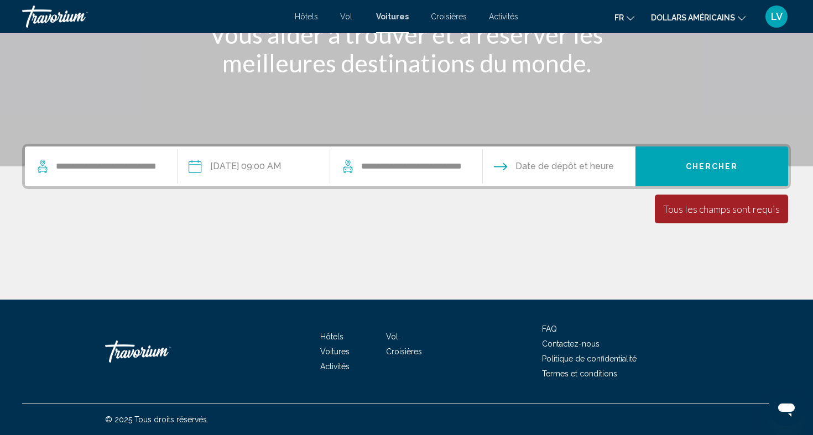
click at [554, 163] on input "Drop-off date" at bounding box center [558, 168] width 157 height 43
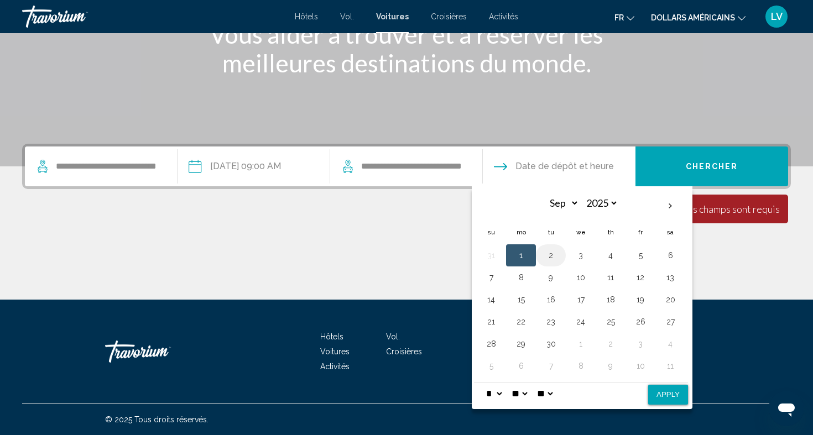
click at [554, 253] on button "2" at bounding box center [551, 255] width 18 height 15
click at [672, 396] on button "Apply" at bounding box center [668, 395] width 40 height 20
type input "**********"
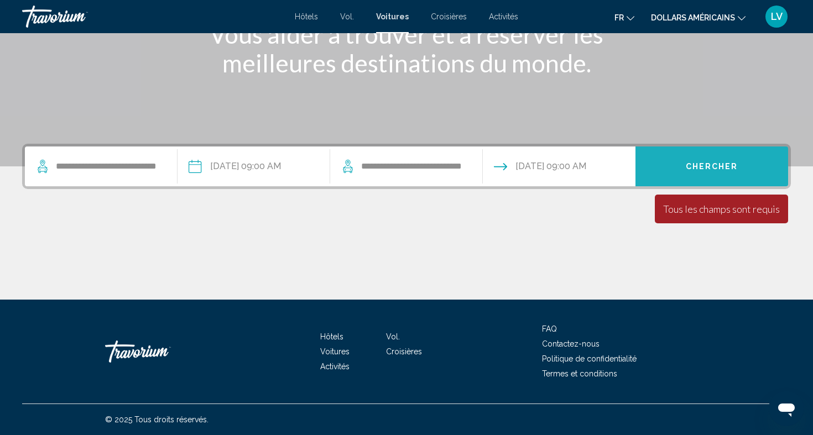
click at [686, 163] on button "Chercher" at bounding box center [711, 167] width 153 height 40
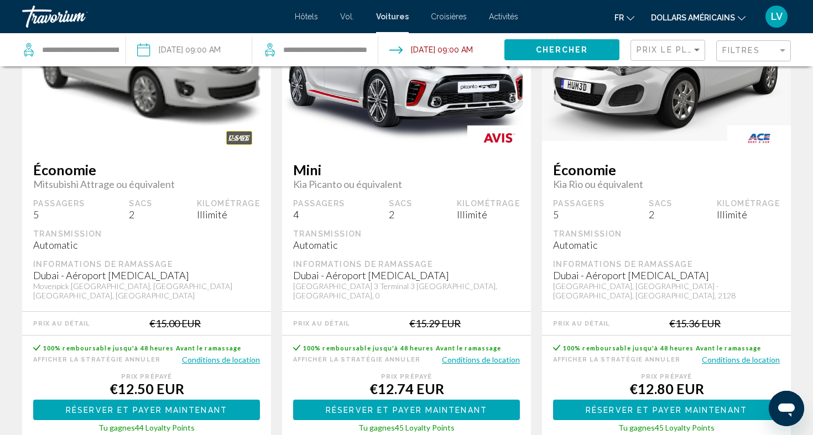
scroll to position [142, 0]
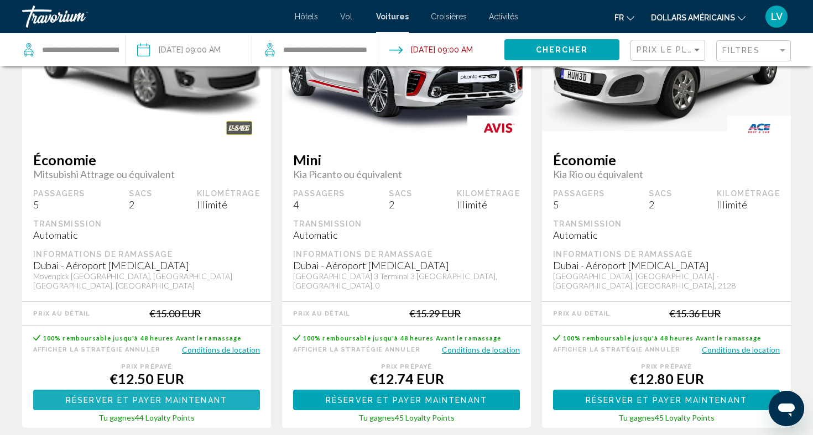
click at [249, 398] on button "Réserver et payer maintenant Réserver et payer plus tard" at bounding box center [146, 400] width 227 height 20
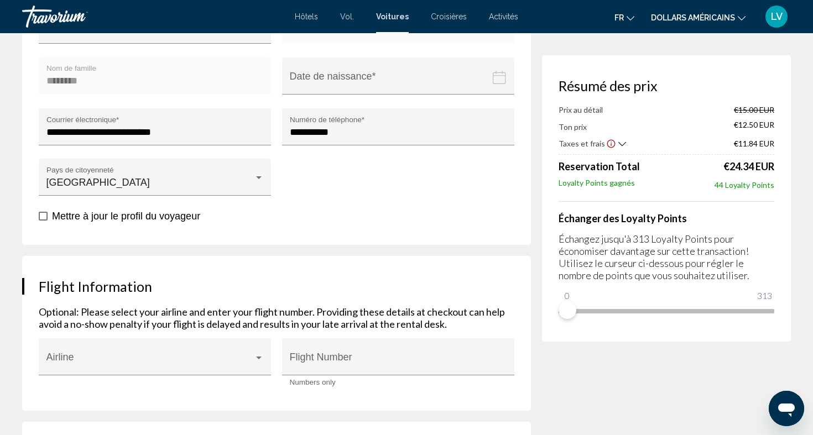
scroll to position [481, 0]
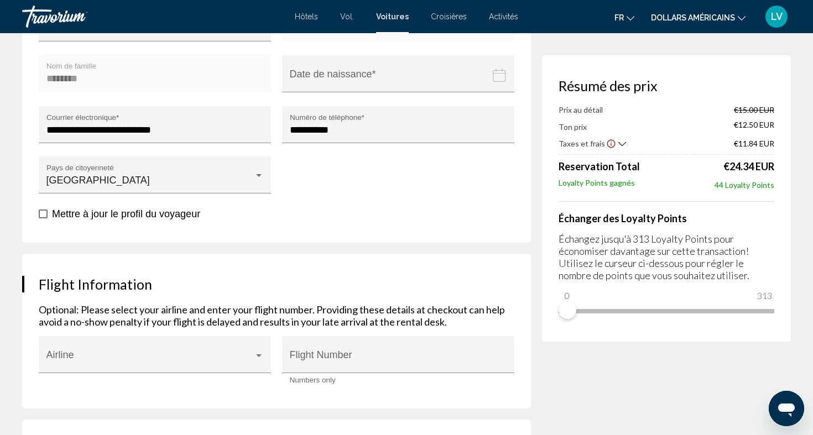
click at [615, 151] on div "Prix au détail €15.00 EUR Ton prix €12.50 EUR Taxes et frais €11.84 EUR Reserva…" at bounding box center [667, 147] width 216 height 85
click at [618, 145] on icon "Show Taxes and Fees breakdown" at bounding box center [622, 143] width 8 height 9
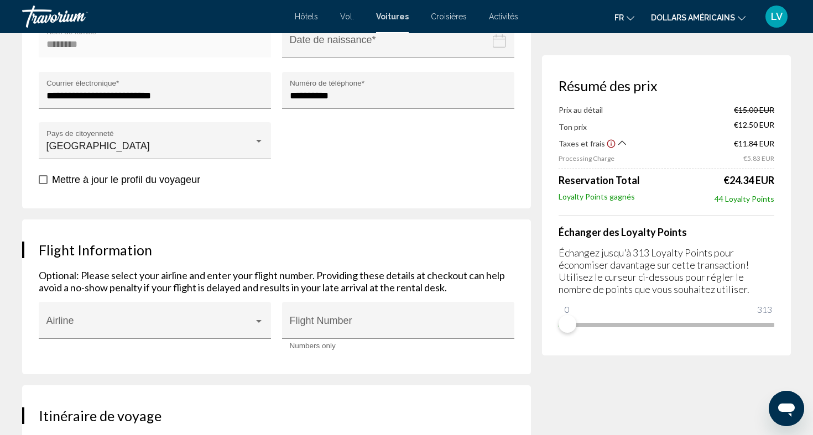
scroll to position [0, 0]
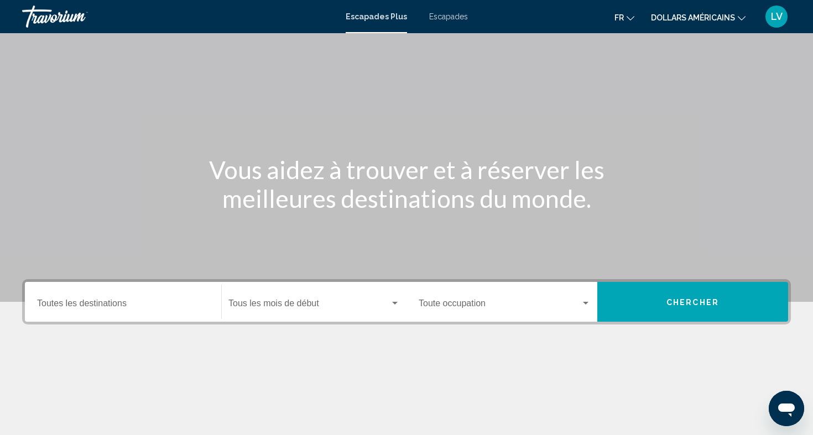
scroll to position [62, 0]
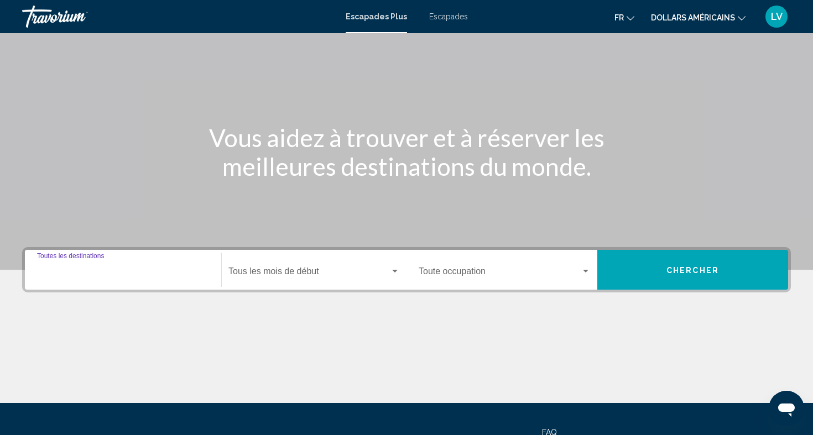
click at [97, 270] on input "Destination Toutes les destinations" at bounding box center [123, 274] width 172 height 10
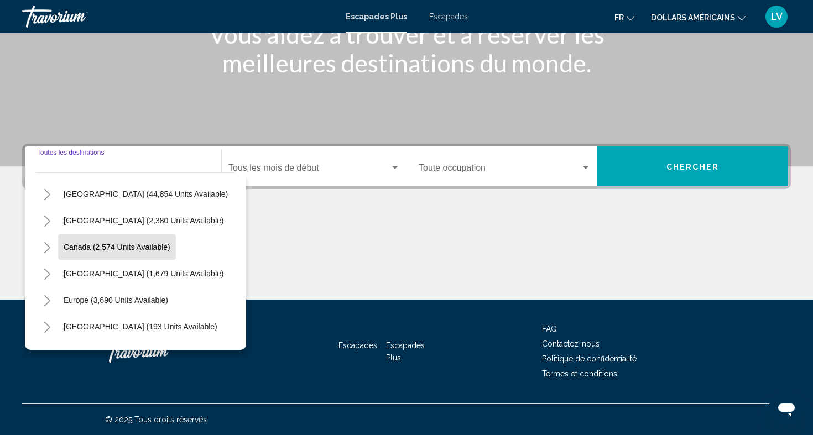
scroll to position [29, 0]
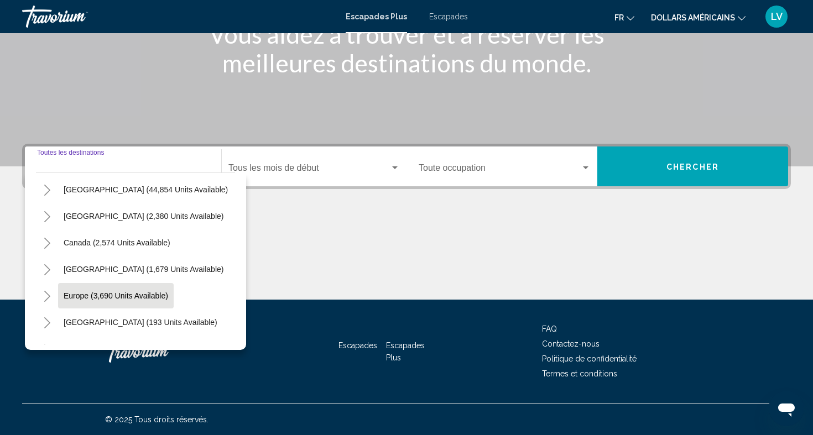
click at [132, 288] on button "Europe (3,690 units available)" at bounding box center [116, 295] width 116 height 25
type input "**********"
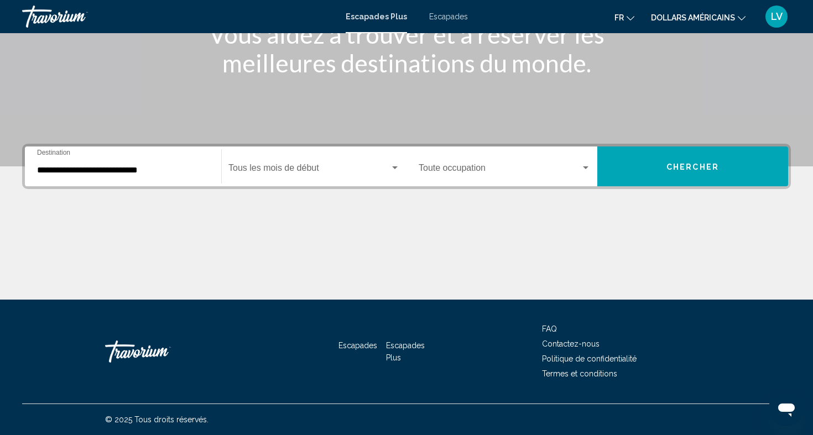
click at [122, 175] on div "**********" at bounding box center [123, 166] width 172 height 35
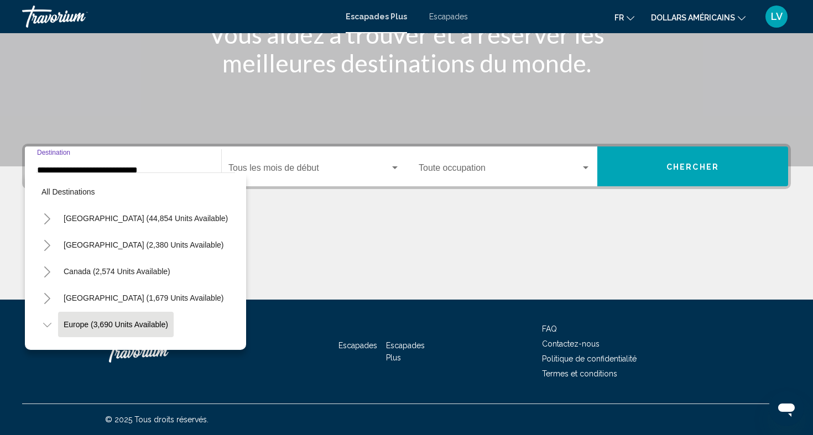
scroll to position [66, 0]
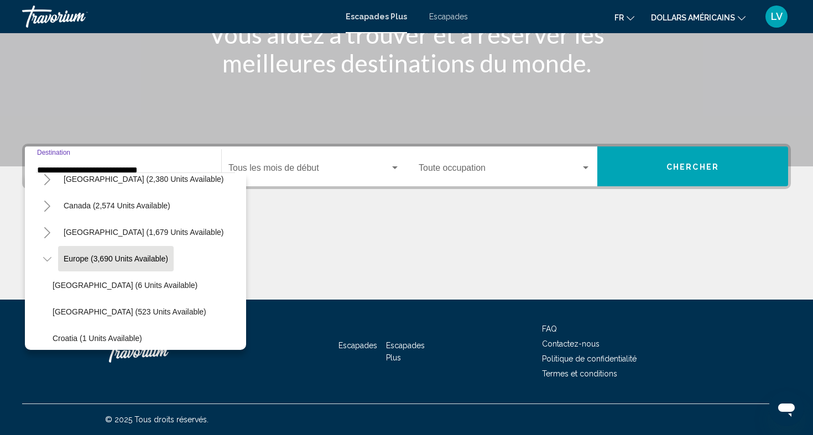
click at [49, 259] on icon "Toggle Europe (3,690 units available)" at bounding box center [47, 259] width 8 height 11
click at [49, 259] on icon "Toggle Europe (3,690 units available)" at bounding box center [47, 259] width 6 height 11
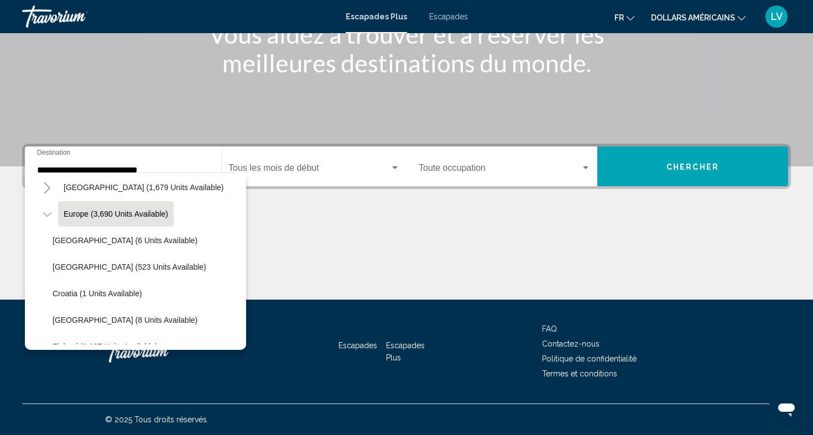
scroll to position [126, 0]
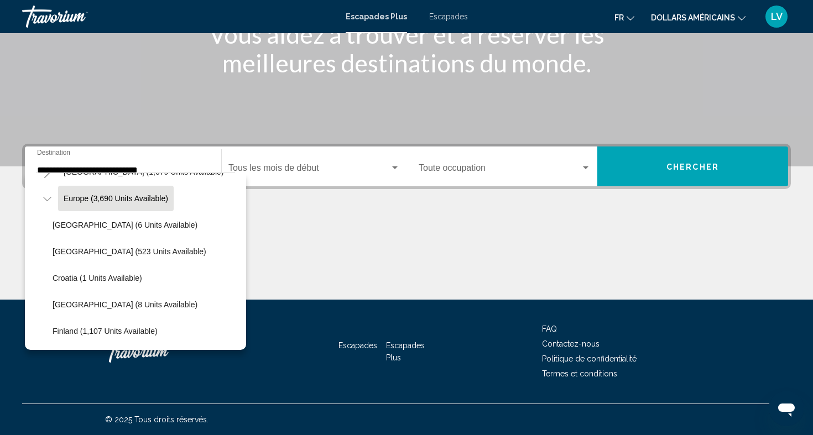
click at [343, 174] on span "Widget de recherche" at bounding box center [308, 170] width 161 height 10
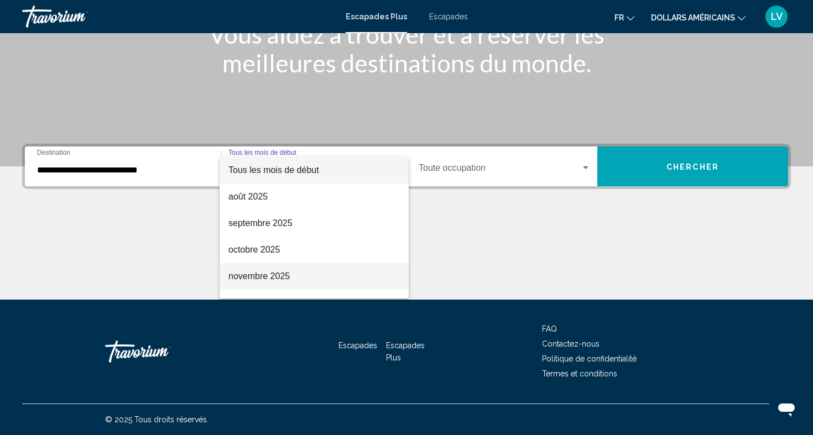
scroll to position [20, 0]
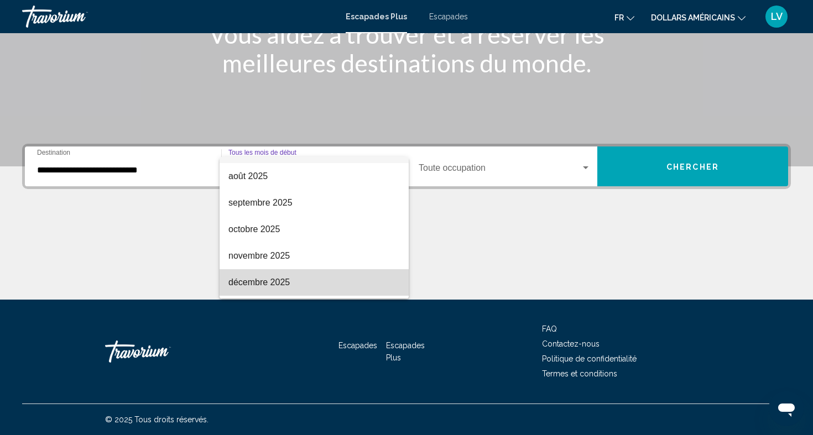
click at [333, 270] on span "décembre 2025" at bounding box center [313, 282] width 171 height 27
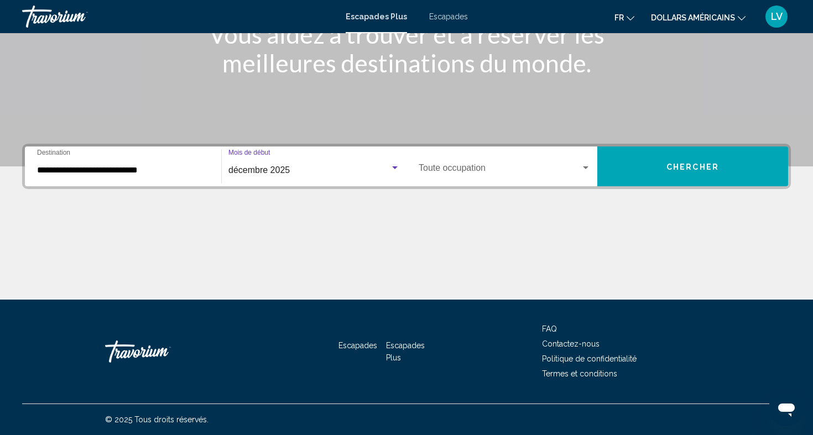
click at [476, 165] on span "Widget de recherche" at bounding box center [500, 170] width 162 height 10
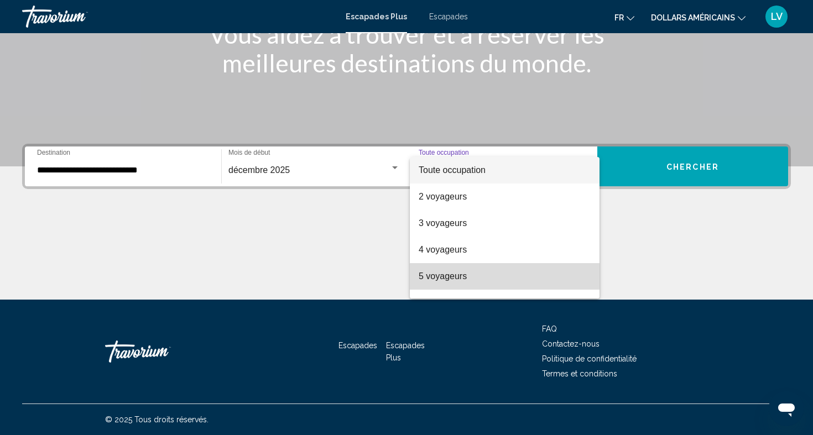
click at [441, 267] on span "5 voyageurs" at bounding box center [505, 276] width 172 height 27
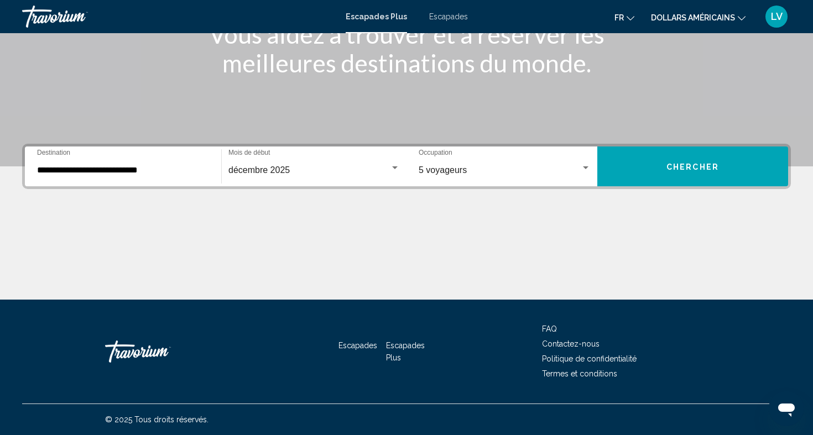
click at [678, 28] on div "fr Anglais Espagnol Français italien Portugais russe dollars américains USD ($)…" at bounding box center [635, 16] width 312 height 23
click at [678, 17] on font "dollars américains" at bounding box center [693, 17] width 84 height 9
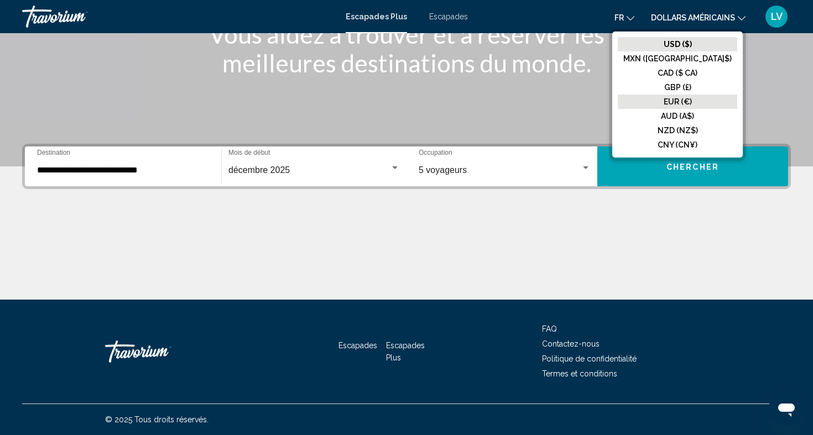
click at [701, 108] on button "EUR (€)" at bounding box center [677, 102] width 119 height 14
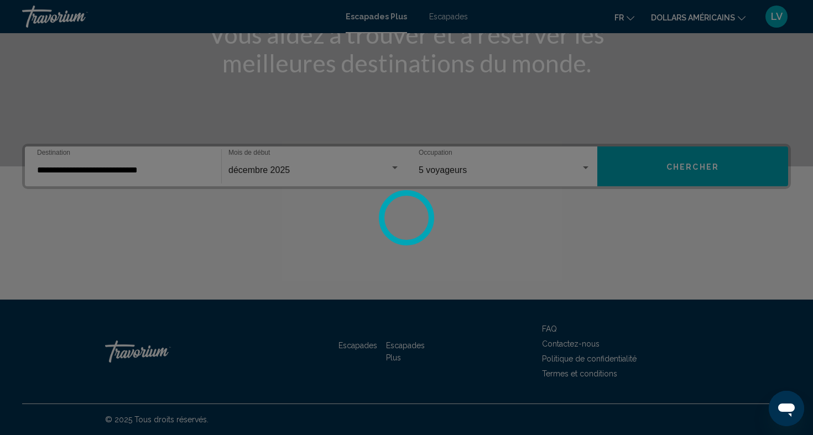
click at [634, 15] on div at bounding box center [406, 217] width 813 height 435
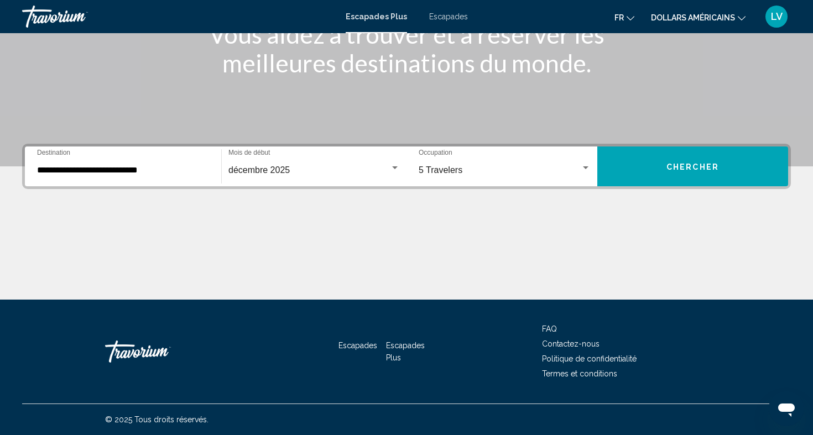
click at [622, 17] on font "fr" at bounding box center [618, 17] width 9 height 9
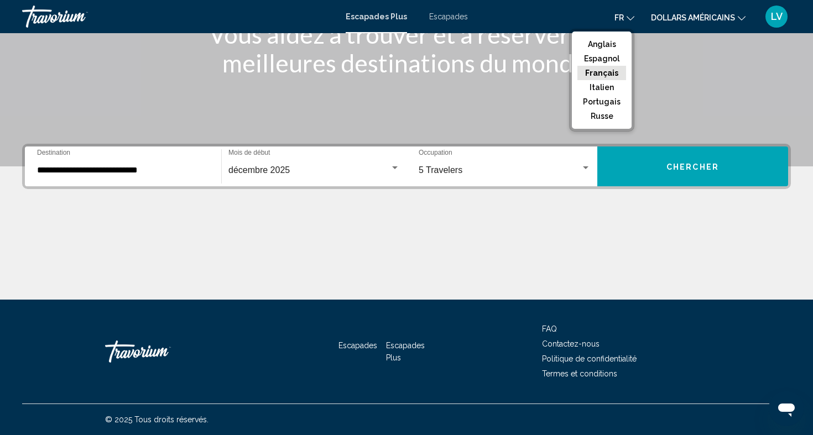
click at [612, 71] on font "Français" at bounding box center [601, 73] width 33 height 9
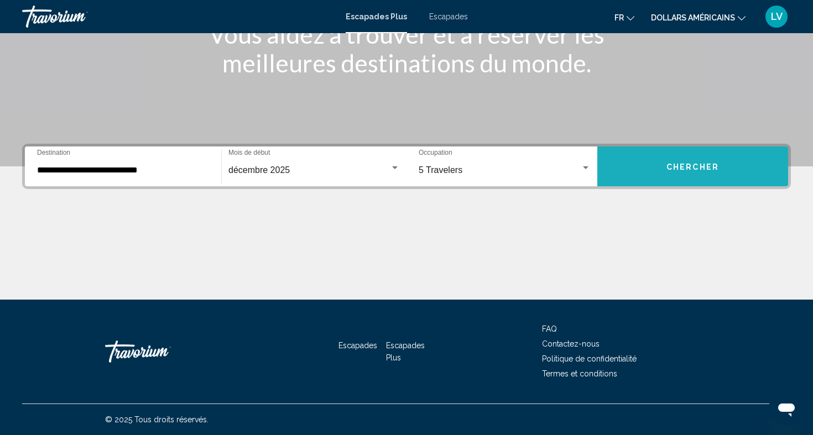
click at [685, 176] on button "Chercher" at bounding box center [692, 167] width 191 height 40
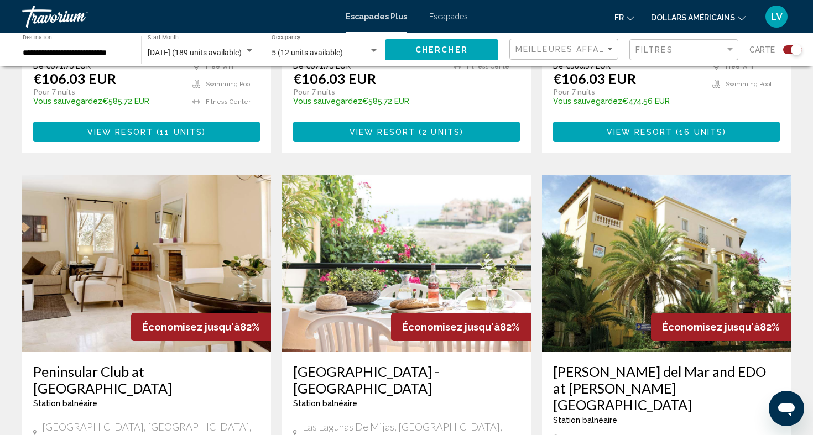
scroll to position [691, 0]
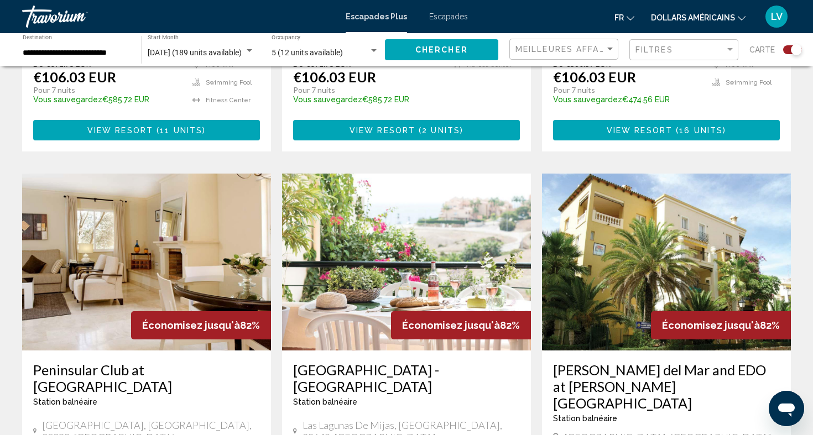
click at [344, 44] on div "5 (12 units available) Occupancy Any Occupancy" at bounding box center [325, 50] width 107 height 30
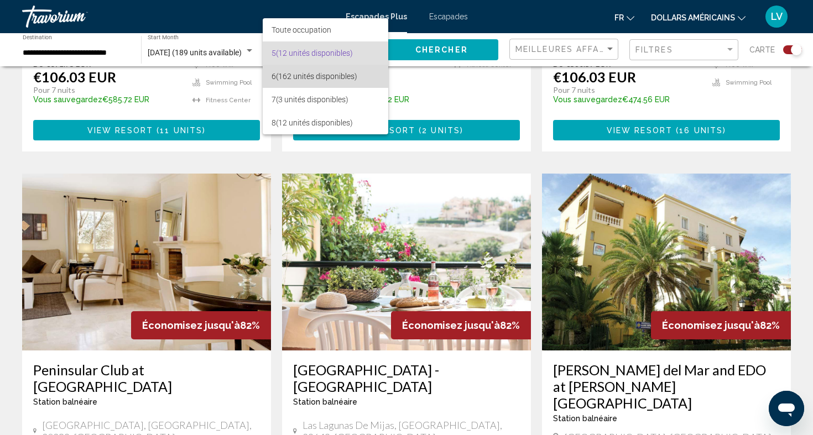
click at [328, 80] on font "(162 unités disponibles)" at bounding box center [316, 76] width 81 height 9
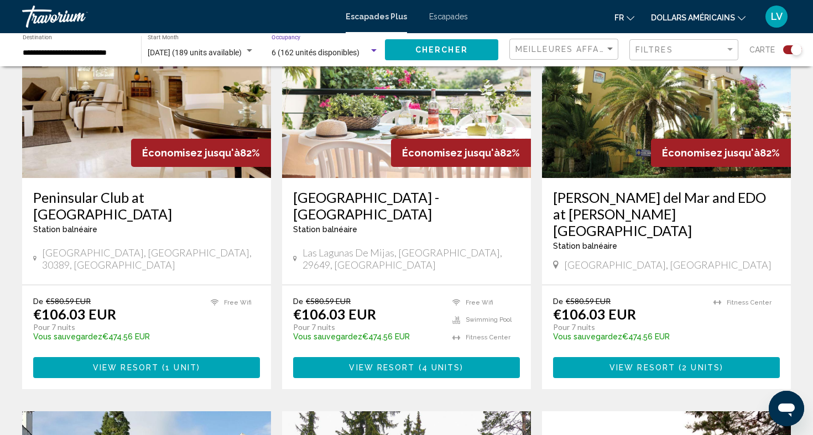
scroll to position [880, 0]
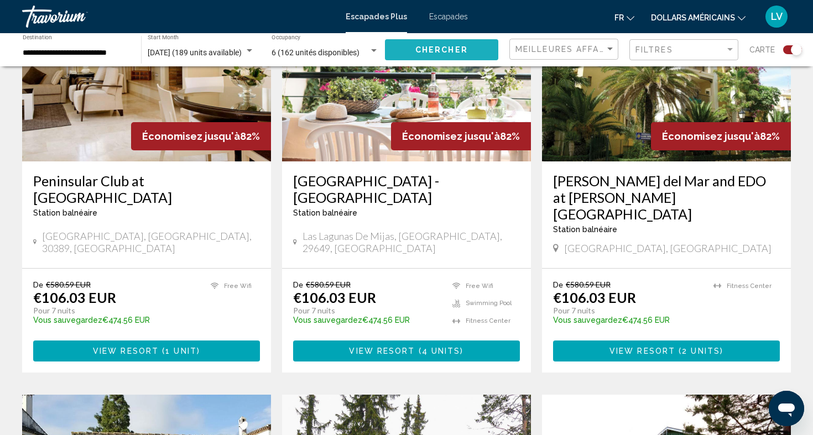
click at [470, 45] on button "Chercher" at bounding box center [441, 49] width 113 height 20
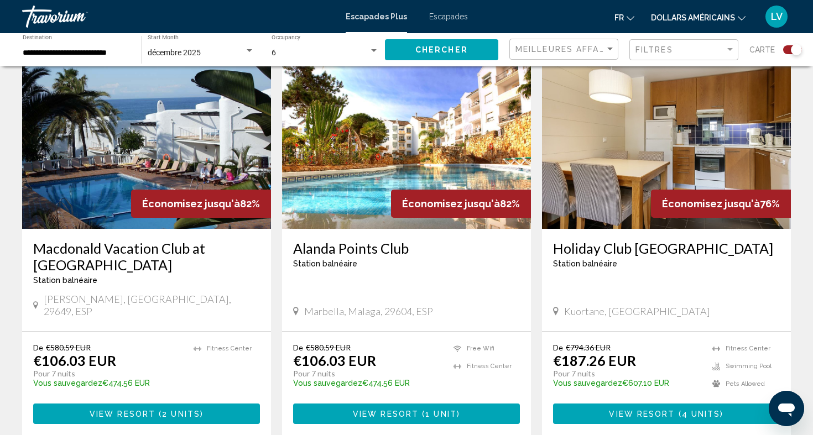
scroll to position [1602, 0]
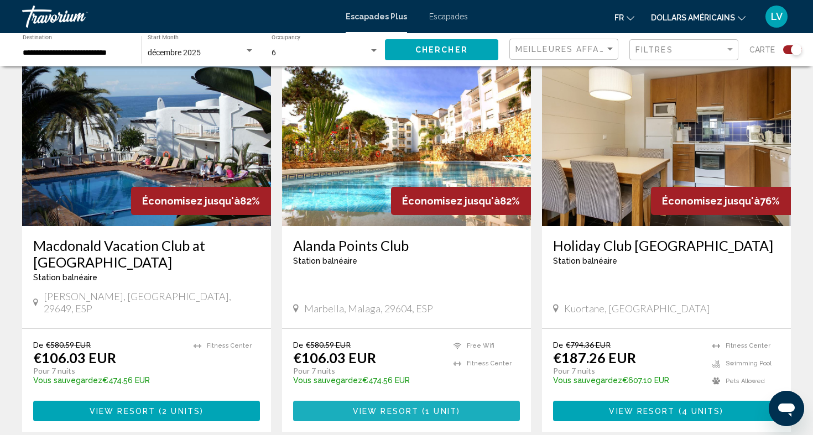
click at [386, 401] on button "View Resort ( 1 unit )" at bounding box center [406, 411] width 227 height 20
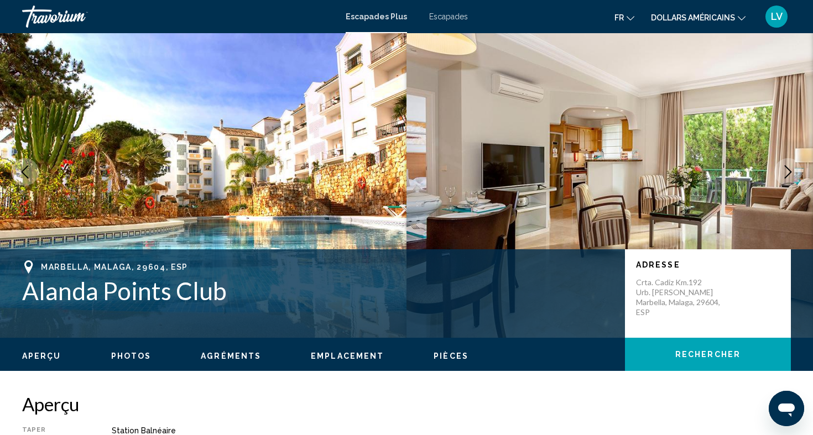
scroll to position [28, 0]
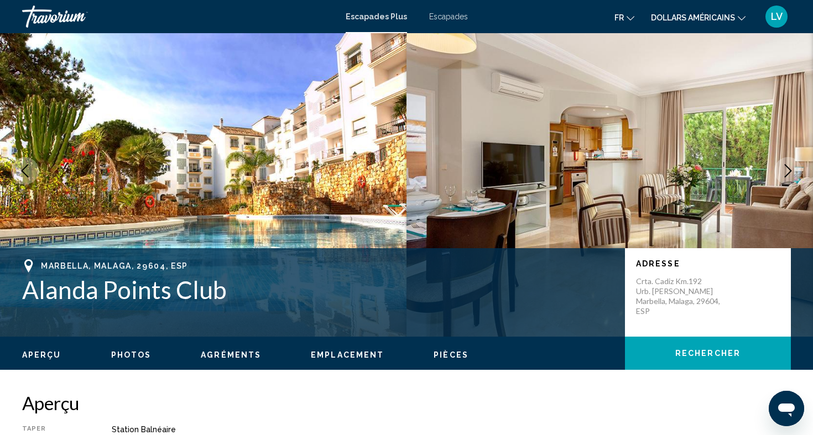
click at [790, 168] on icon "Next image" at bounding box center [787, 170] width 13 height 13
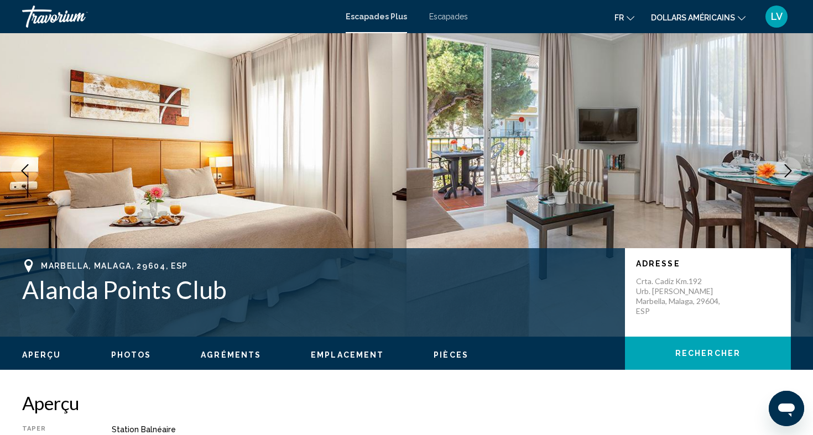
click at [790, 168] on icon "Next image" at bounding box center [787, 170] width 13 height 13
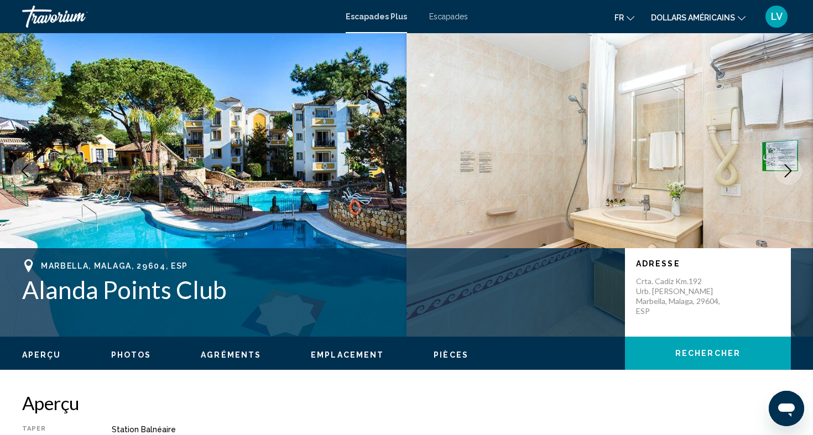
click at [790, 168] on icon "Next image" at bounding box center [787, 170] width 13 height 13
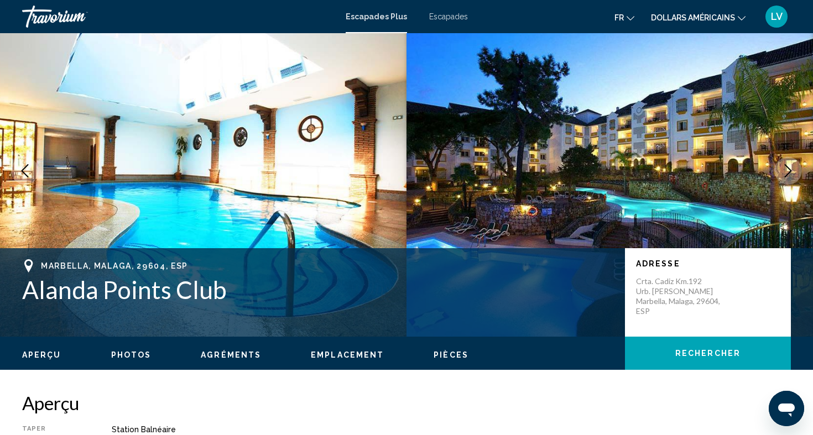
click at [790, 168] on icon "Next image" at bounding box center [787, 170] width 13 height 13
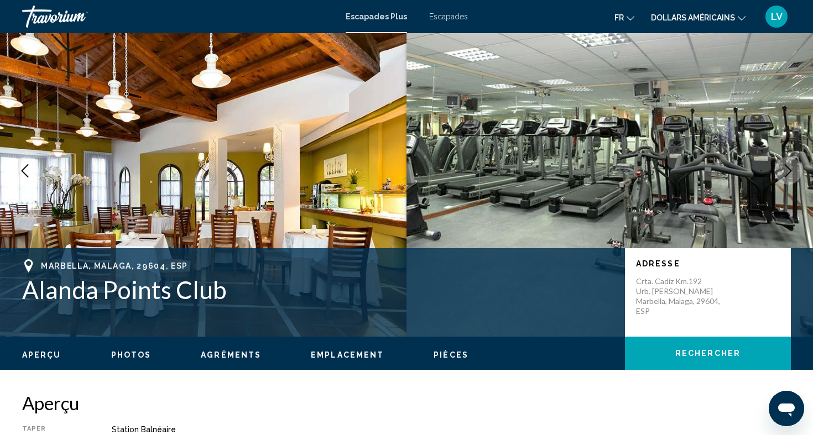
click at [22, 165] on icon "Previous image" at bounding box center [24, 170] width 13 height 13
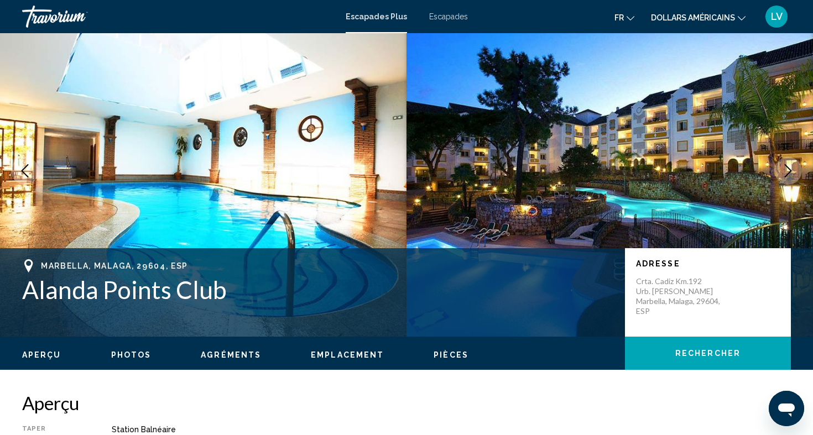
click at [790, 168] on icon "Next image" at bounding box center [787, 170] width 13 height 13
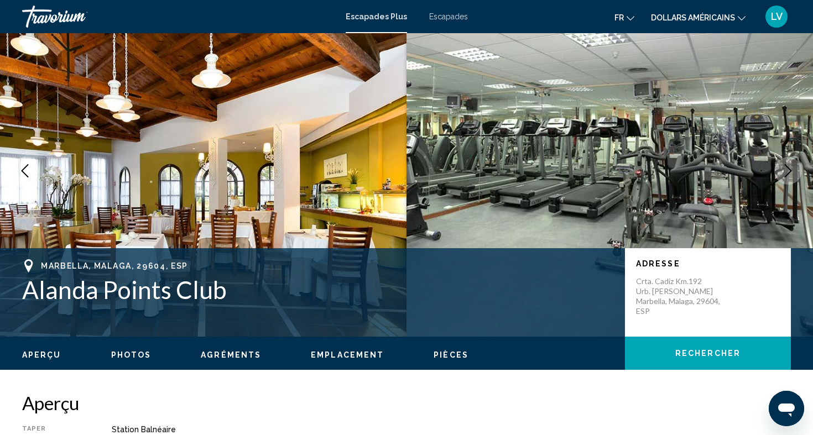
click at [789, 169] on icon "Next image" at bounding box center [788, 170] width 7 height 13
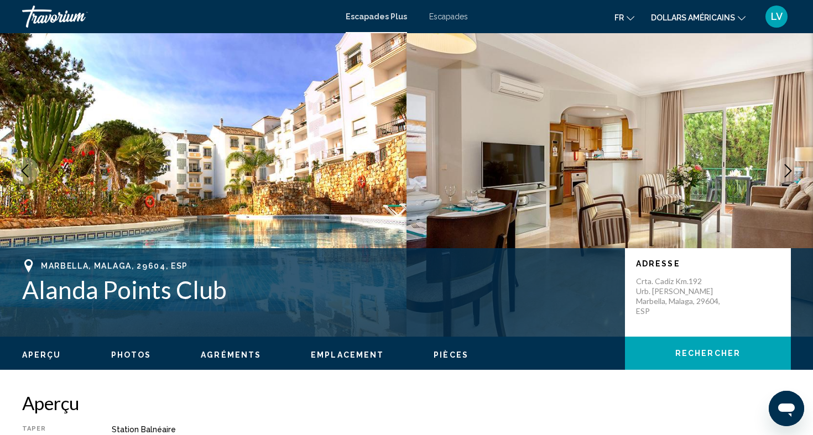
click at [789, 169] on icon "Next image" at bounding box center [787, 170] width 13 height 13
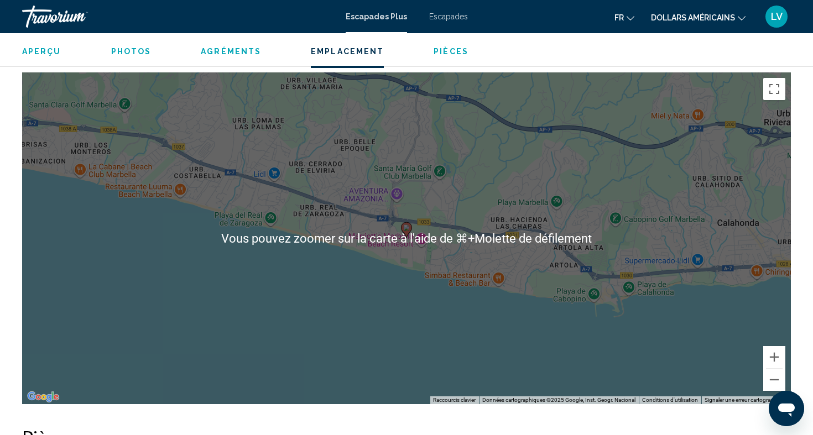
scroll to position [1418, 0]
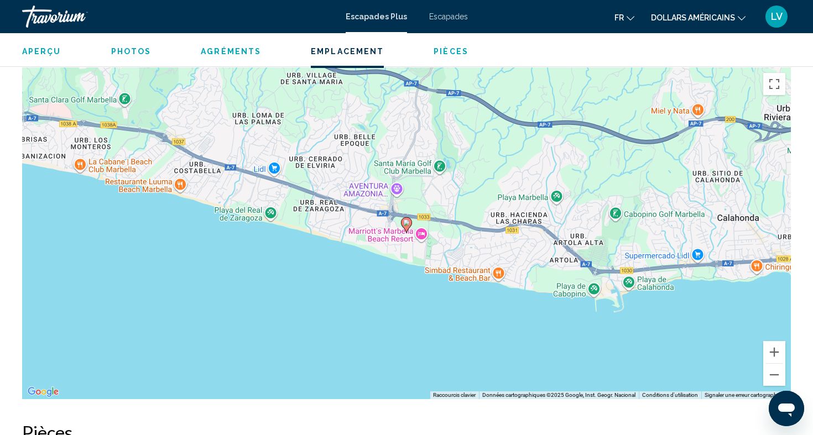
click at [429, 280] on div "Pour activer le glissement avec le clavier, appuyez sur Alt+Entrée. Une fois ce…" at bounding box center [406, 233] width 769 height 332
click at [769, 364] on button "Zoom arrière" at bounding box center [774, 375] width 22 height 22
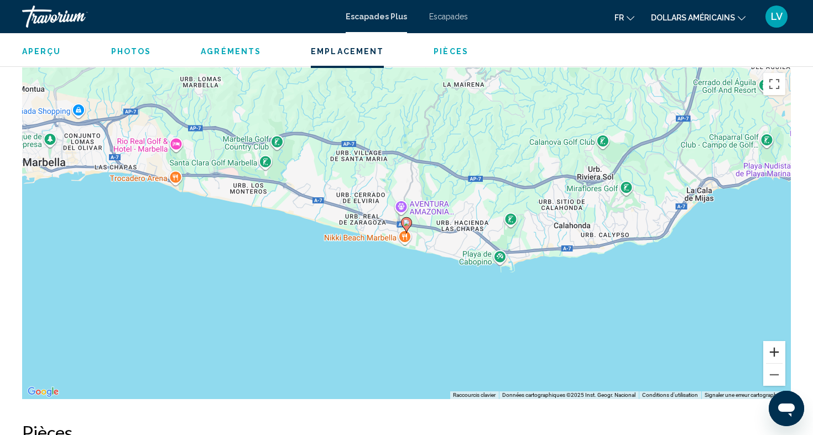
click at [777, 341] on button "Zoom avant" at bounding box center [774, 352] width 22 height 22
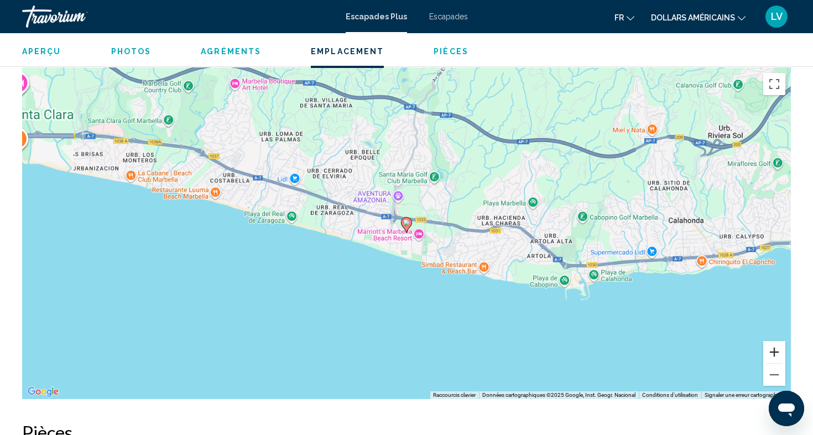
click at [777, 341] on button "Zoom avant" at bounding box center [774, 352] width 22 height 22
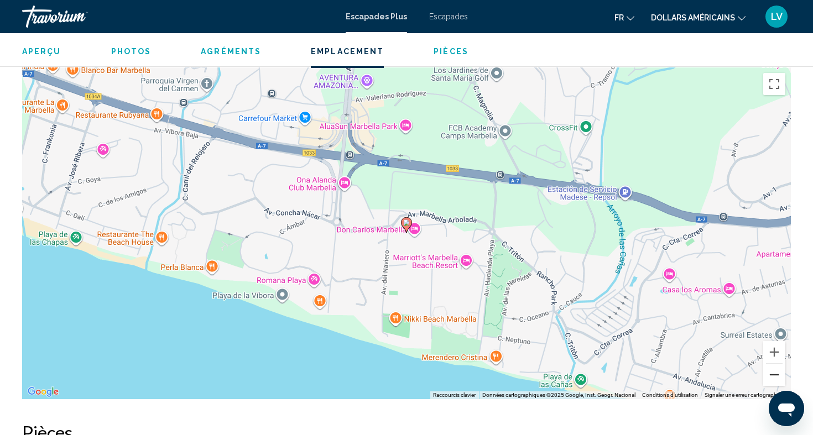
click at [775, 364] on button "Zoom arrière" at bounding box center [774, 375] width 22 height 22
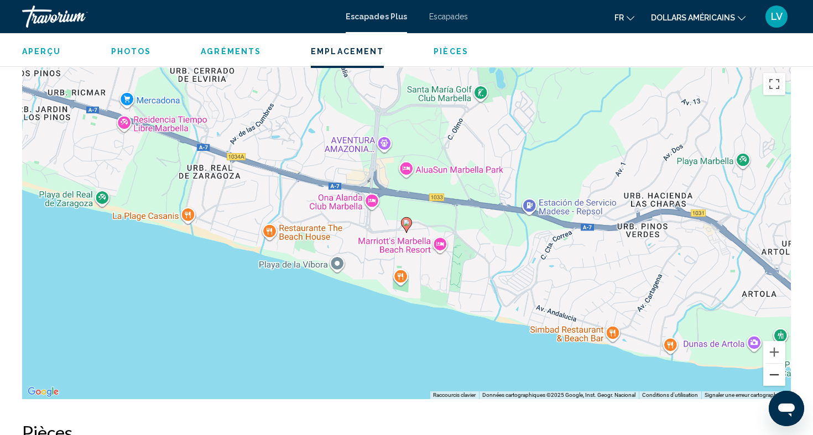
click at [775, 364] on button "Zoom arrière" at bounding box center [774, 375] width 22 height 22
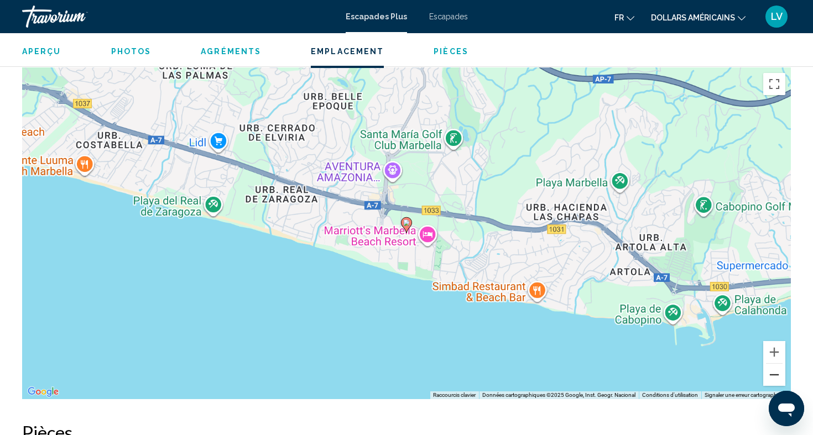
click at [775, 364] on button "Zoom arrière" at bounding box center [774, 375] width 22 height 22
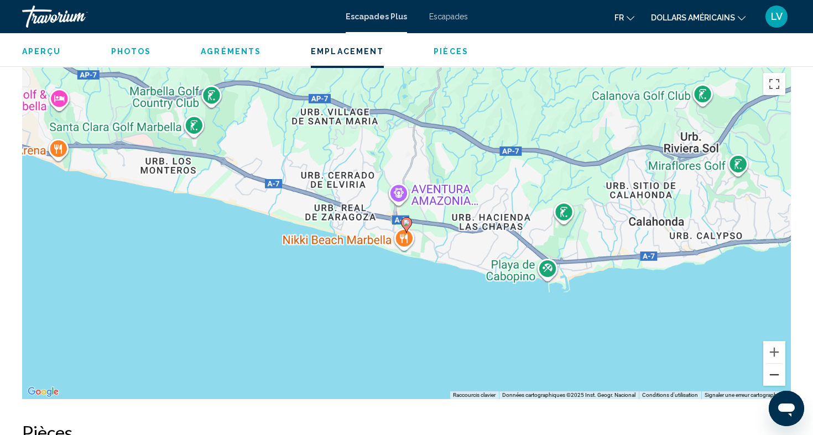
click at [775, 364] on button "Zoom arrière" at bounding box center [774, 375] width 22 height 22
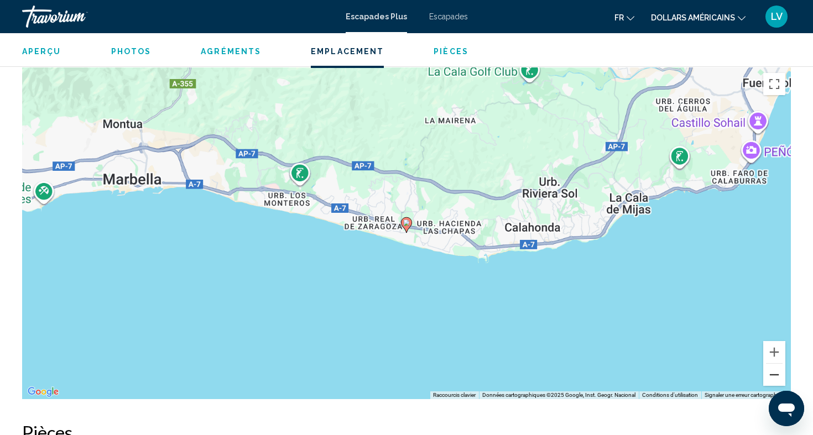
drag, startPoint x: 781, startPoint y: 352, endPoint x: 764, endPoint y: 354, distance: 17.2
click at [781, 364] on button "Zoom arrière" at bounding box center [774, 375] width 22 height 22
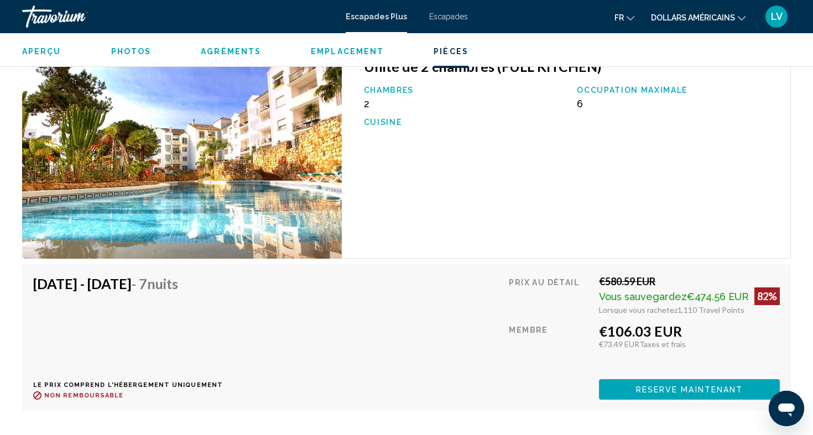
scroll to position [1827, 0]
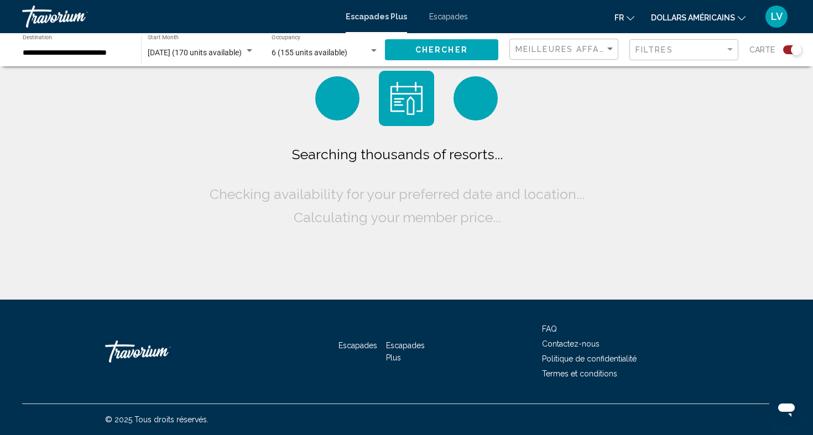
click at [437, 22] on div "Escapades Plus Escapades fr Anglais Espagnol Français italien Portugais russe d…" at bounding box center [406, 16] width 813 height 23
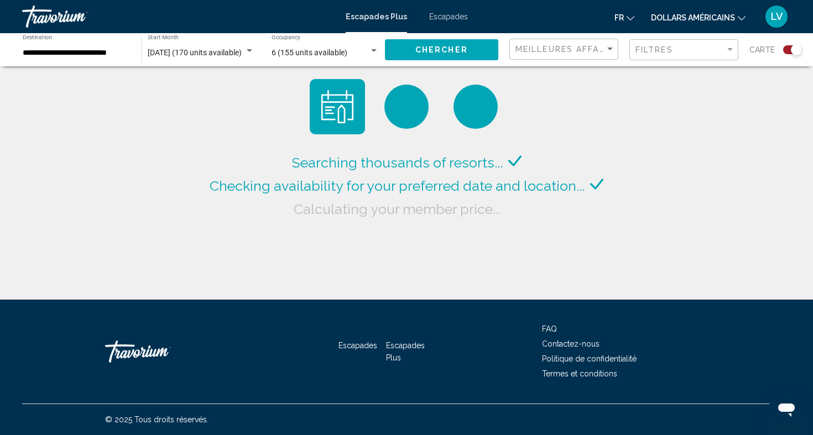
click at [213, 57] on div "[DATE] (170 units available) Start Month All Start Months" at bounding box center [201, 50] width 107 height 30
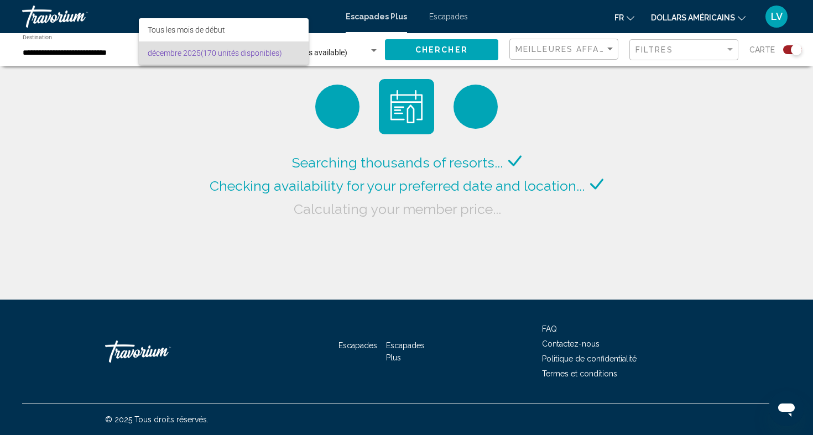
click at [80, 46] on div at bounding box center [406, 217] width 813 height 435
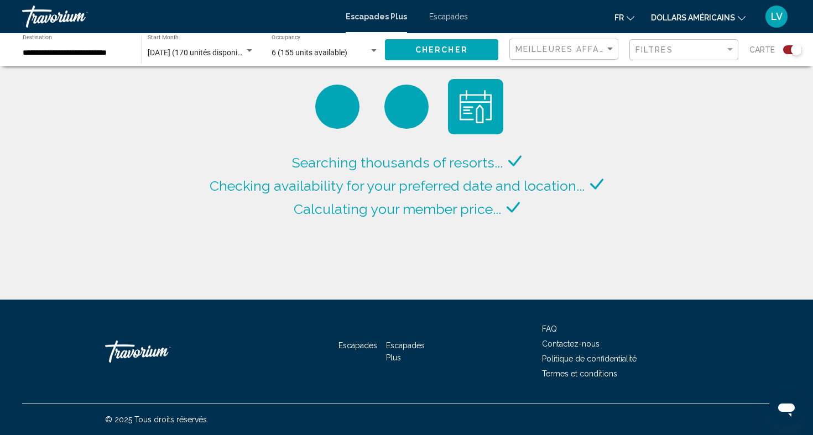
click at [94, 54] on input "**********" at bounding box center [76, 53] width 107 height 9
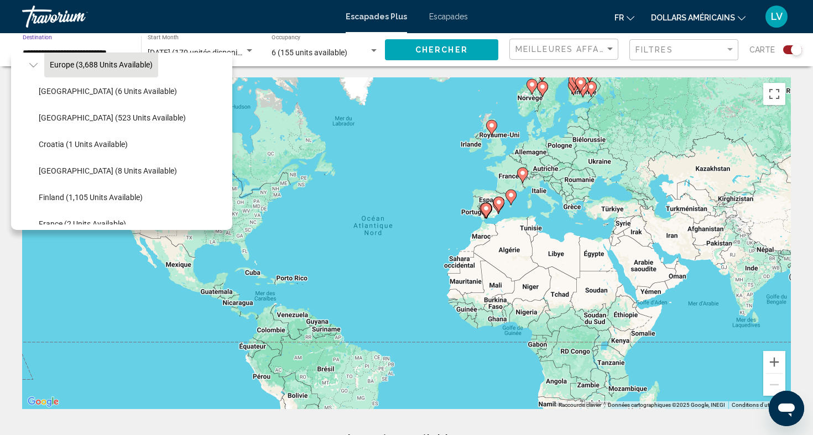
scroll to position [174, 0]
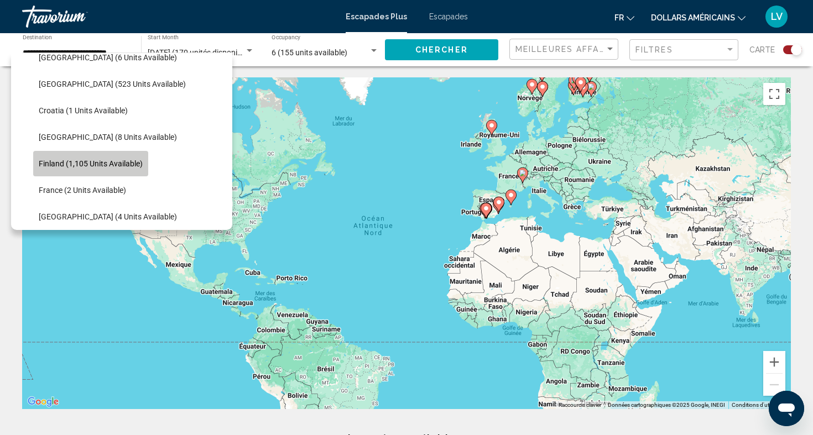
click at [112, 156] on button "Finland (1,105 units available)" at bounding box center [90, 163] width 115 height 25
type input "**********"
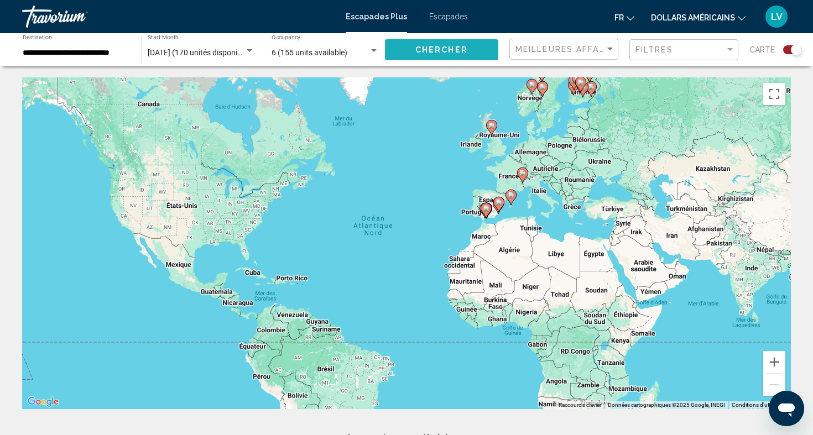
click at [454, 49] on span "Chercher" at bounding box center [441, 50] width 53 height 9
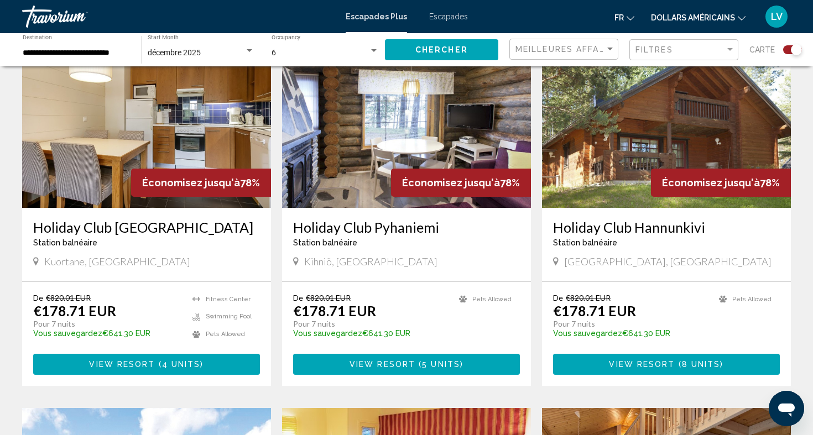
scroll to position [806, 0]
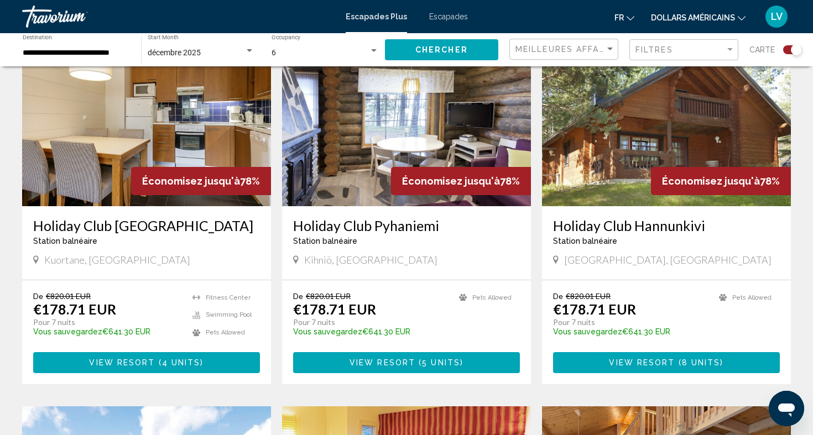
click at [642, 362] on span "View Resort" at bounding box center [642, 363] width 66 height 9
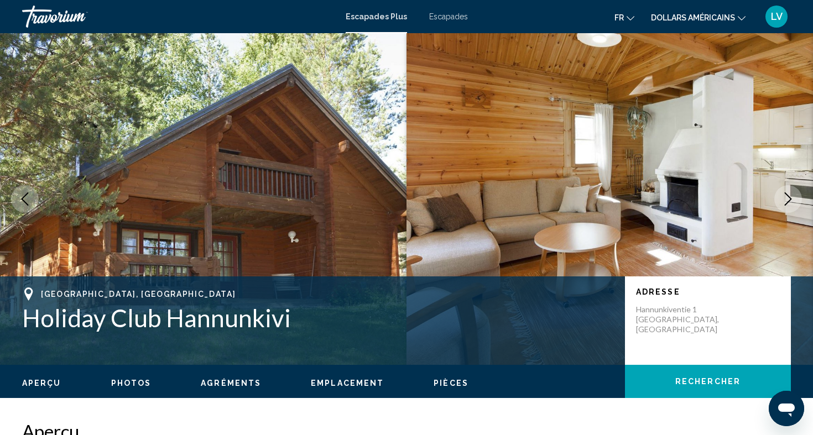
click at [794, 195] on icon "Next image" at bounding box center [787, 198] width 13 height 13
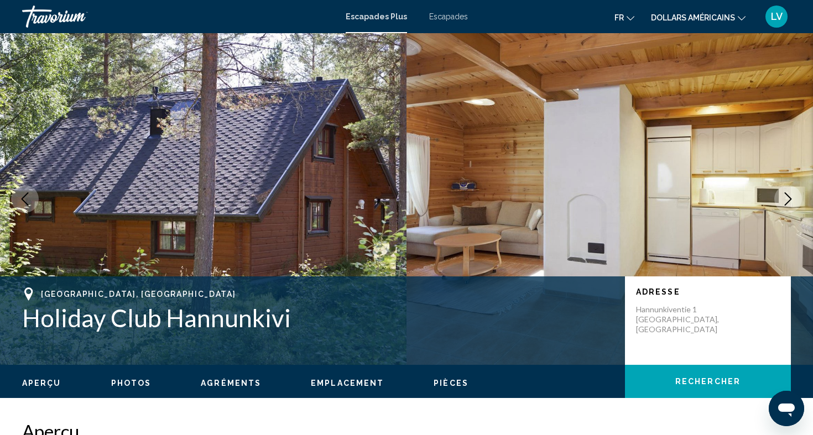
click at [794, 195] on icon "Next image" at bounding box center [787, 198] width 13 height 13
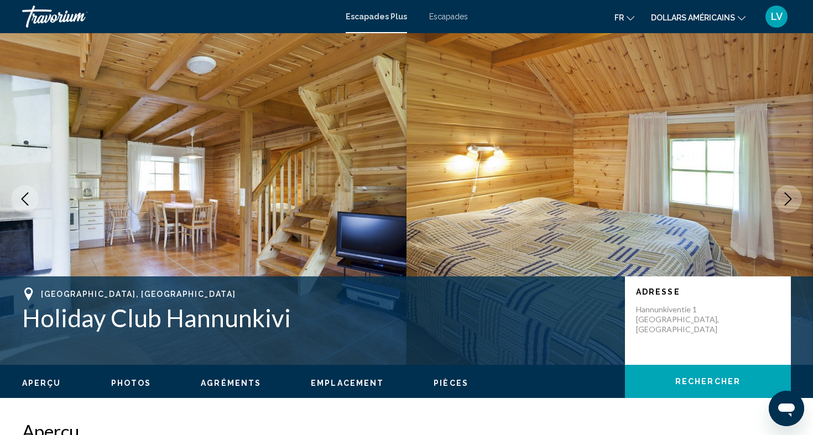
click at [793, 192] on icon "Next image" at bounding box center [787, 198] width 13 height 13
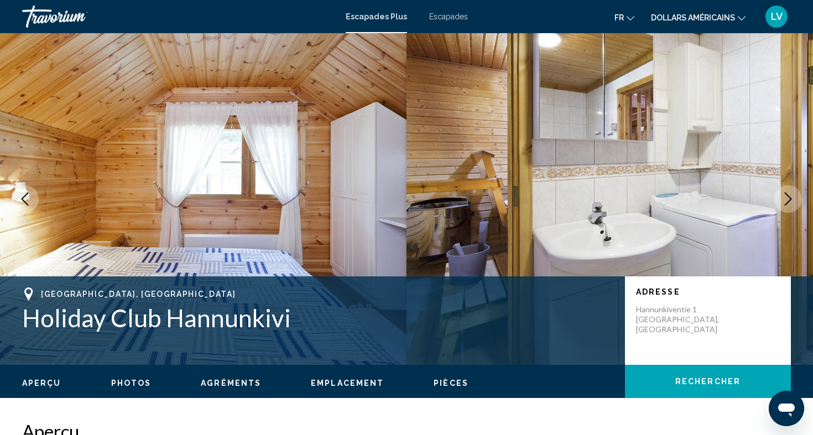
click at [792, 192] on icon "Next image" at bounding box center [787, 198] width 13 height 13
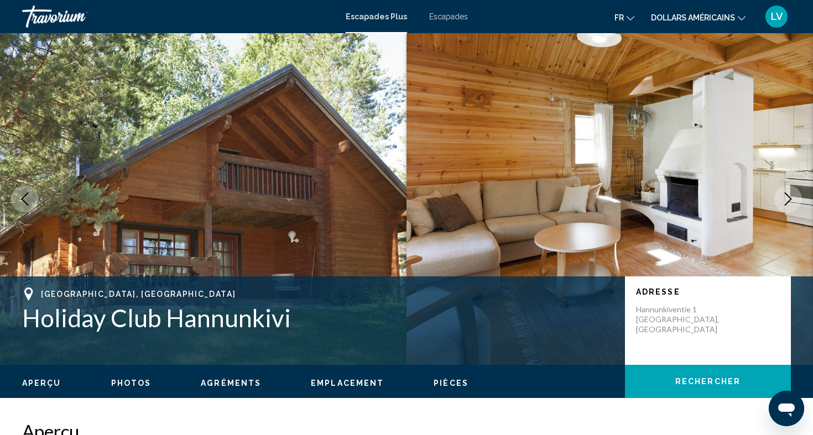
click at [792, 192] on icon "Next image" at bounding box center [787, 198] width 13 height 13
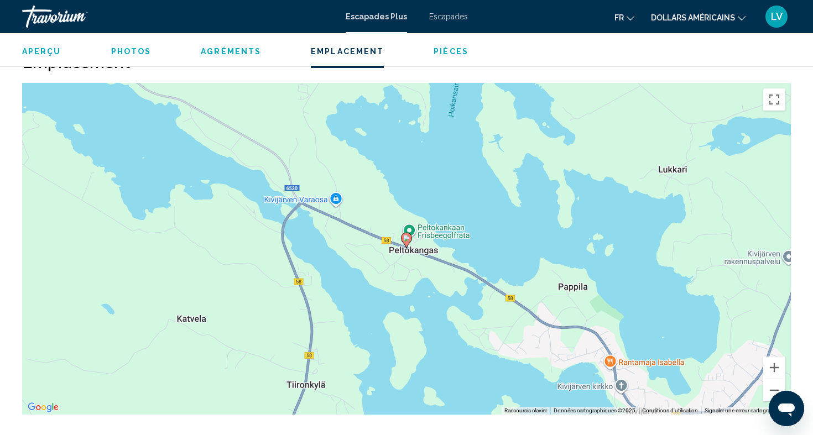
scroll to position [1306, 0]
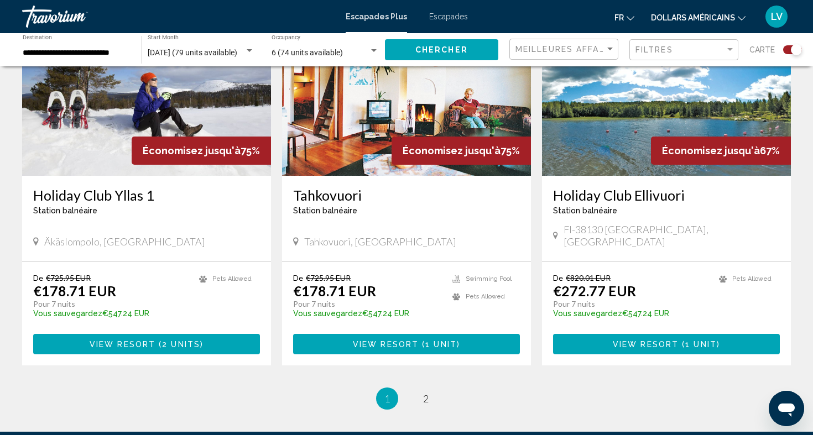
scroll to position [1591, 0]
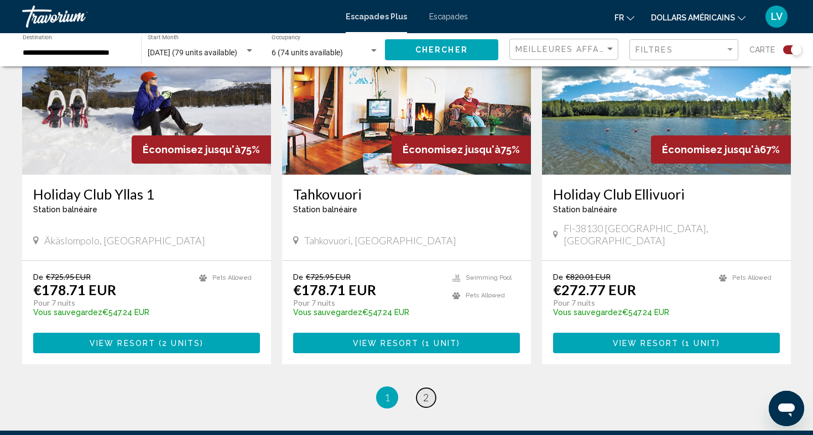
click at [430, 388] on link "page 2" at bounding box center [425, 397] width 19 height 19
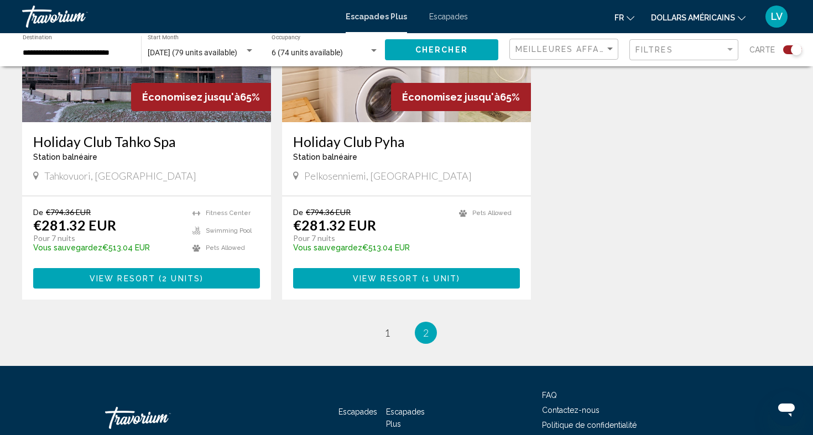
scroll to position [1333, 0]
